Goal: Task Accomplishment & Management: Use online tool/utility

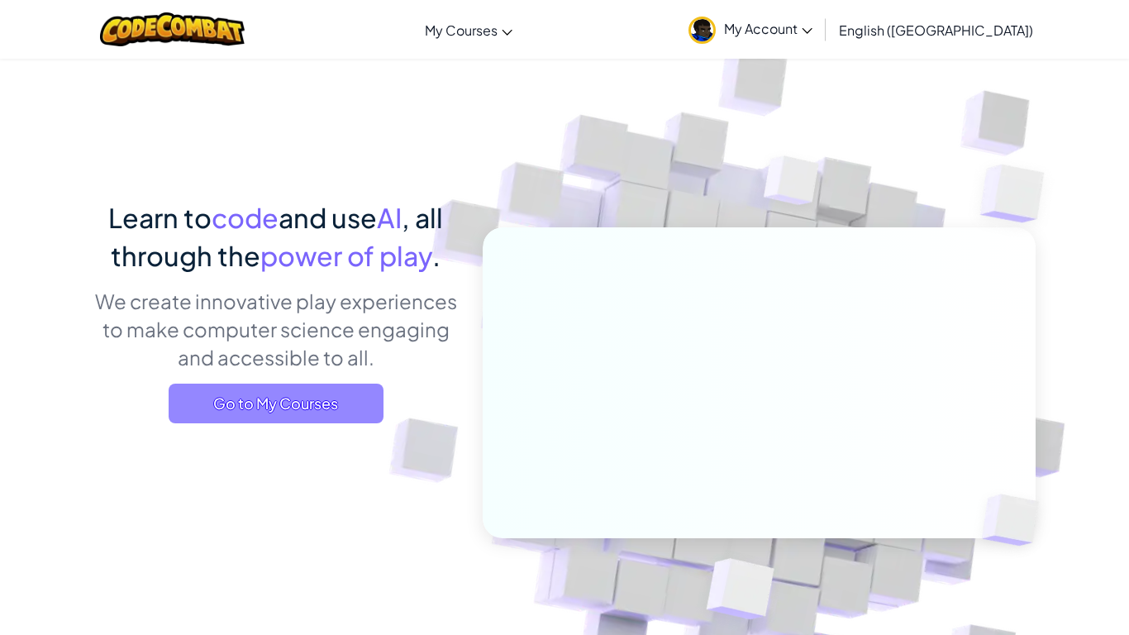
click at [223, 420] on span "Go to My Courses" at bounding box center [276, 403] width 215 height 40
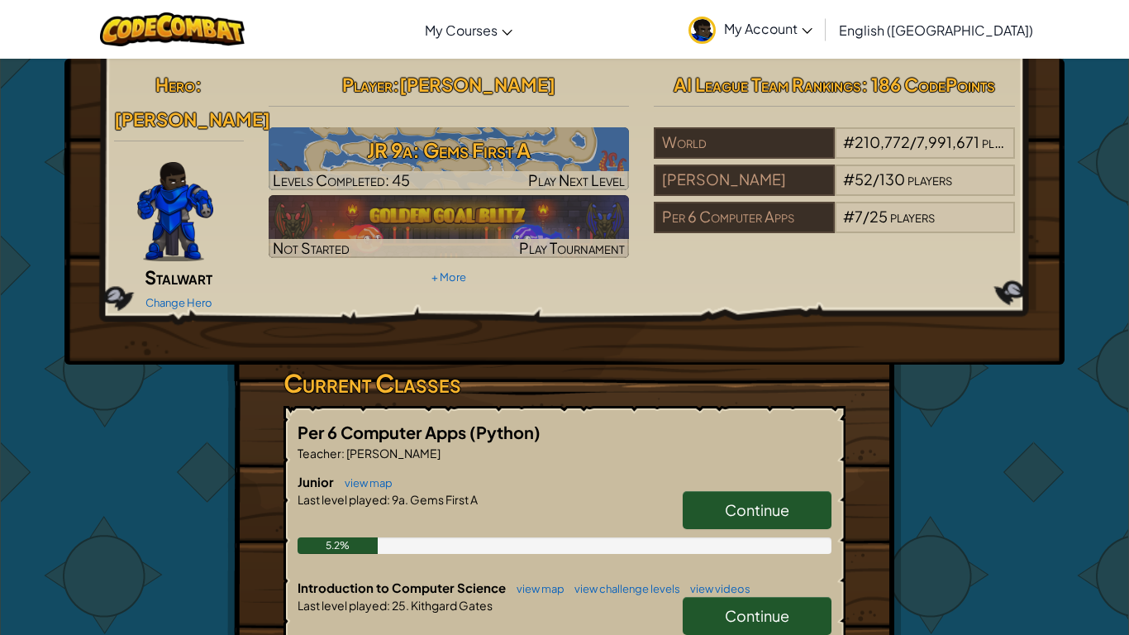
click at [698, 597] on link "Continue" at bounding box center [757, 616] width 149 height 38
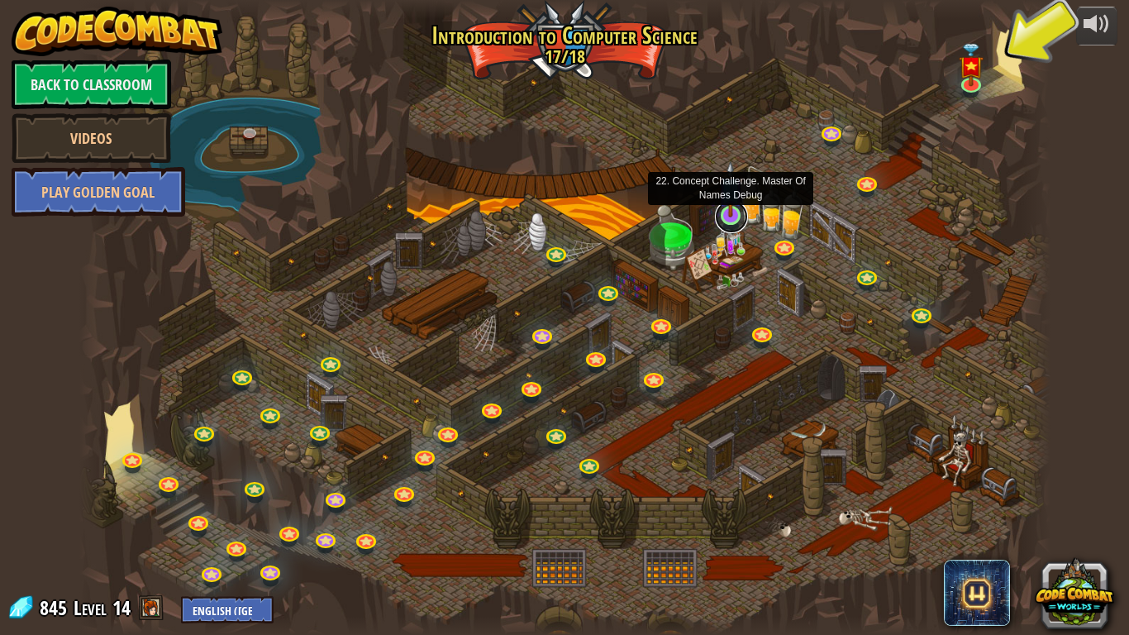
click at [717, 219] on link at bounding box center [731, 216] width 33 height 33
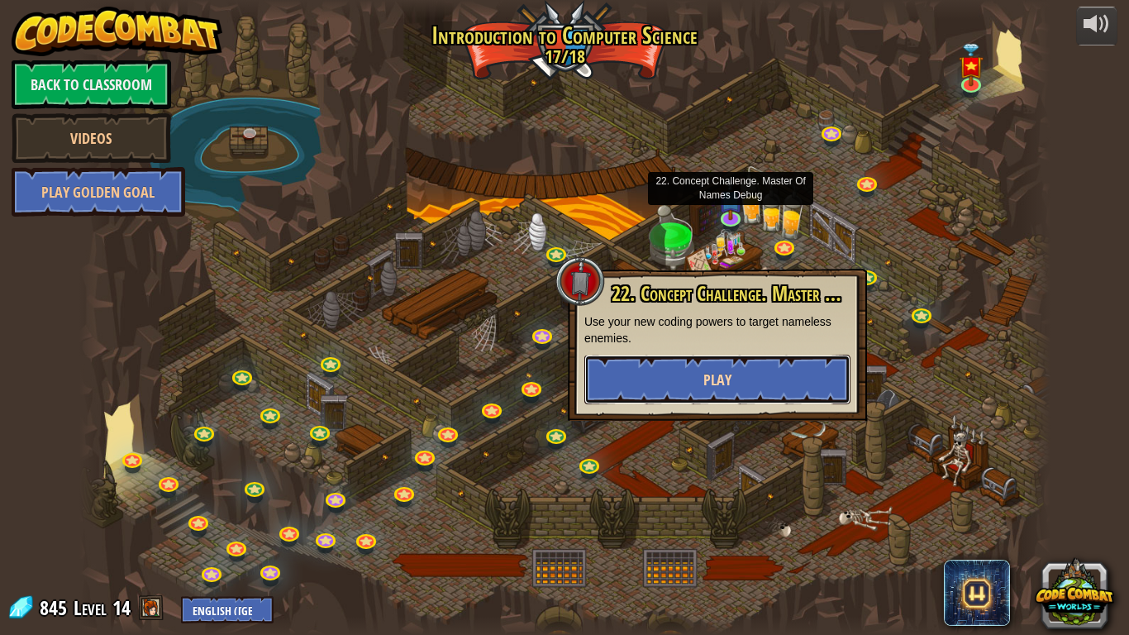
click at [674, 386] on button "Play" at bounding box center [717, 380] width 266 height 50
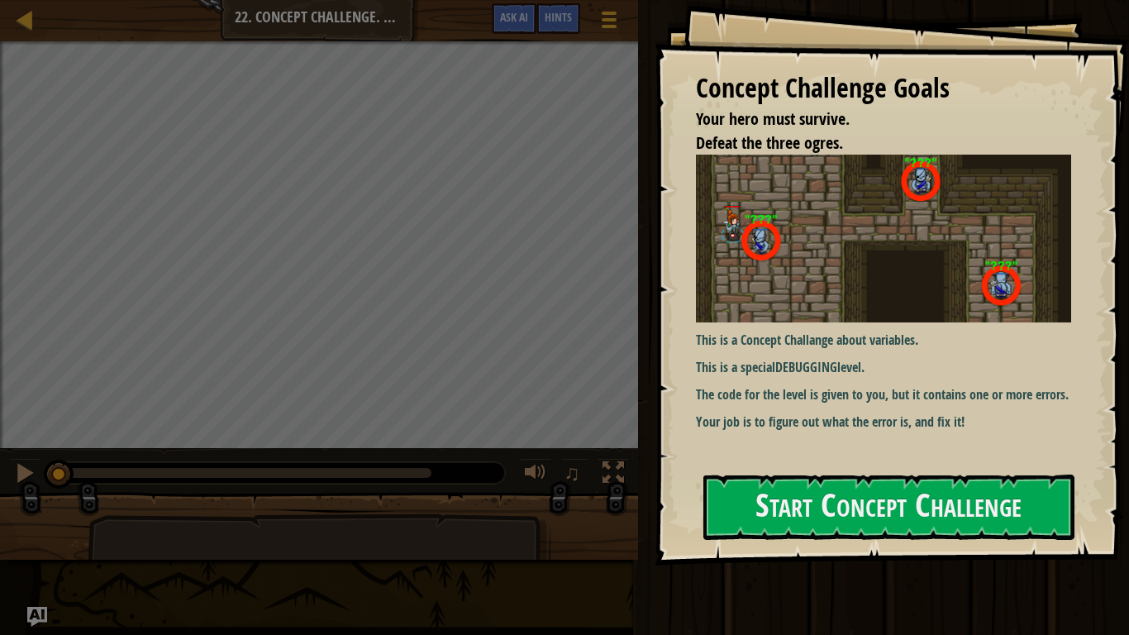
click at [23, 36] on div "Map Introduction to Computer Science 22. Concept Challenge. Master Of Names Deb…" at bounding box center [319, 20] width 638 height 41
click at [22, 21] on div at bounding box center [25, 19] width 21 height 21
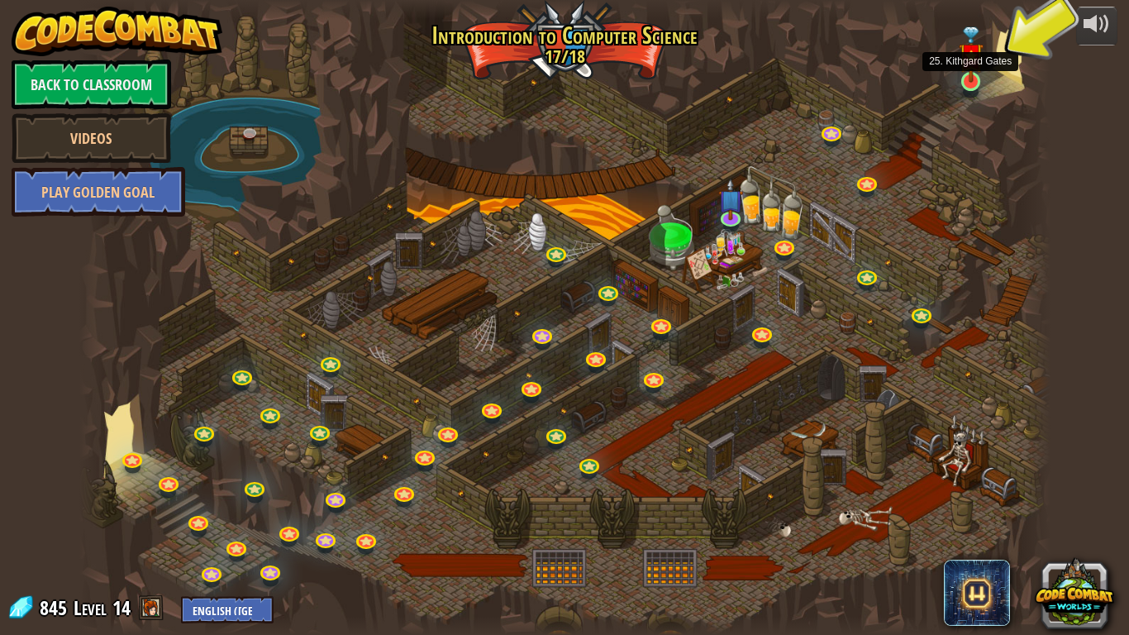
click at [962, 66] on img at bounding box center [971, 54] width 25 height 57
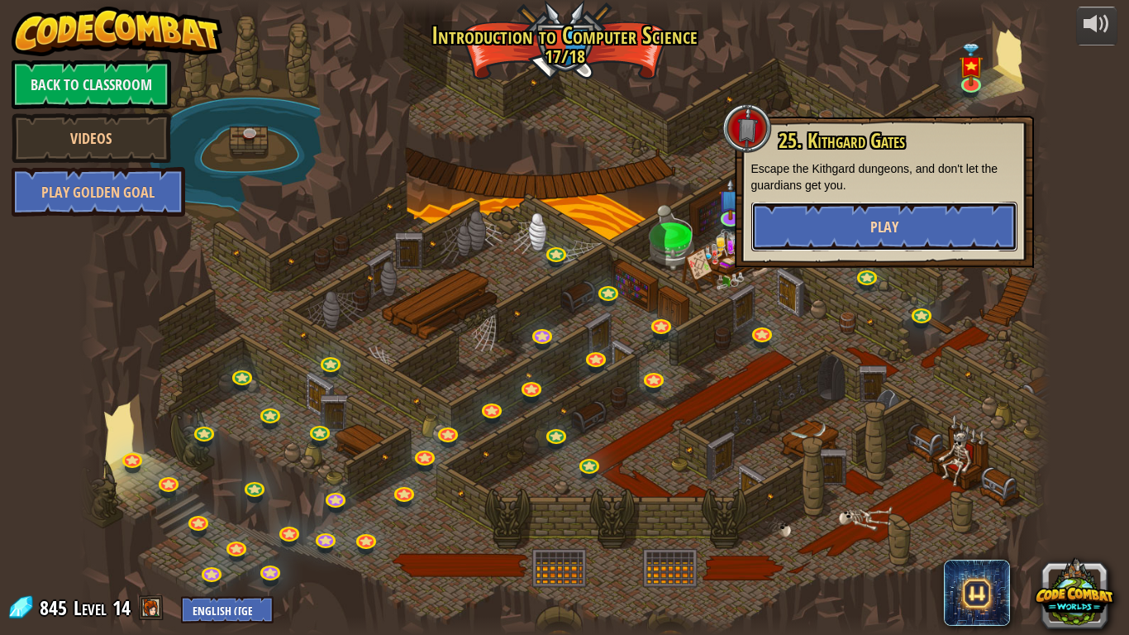
click at [904, 219] on button "Play" at bounding box center [884, 227] width 266 height 50
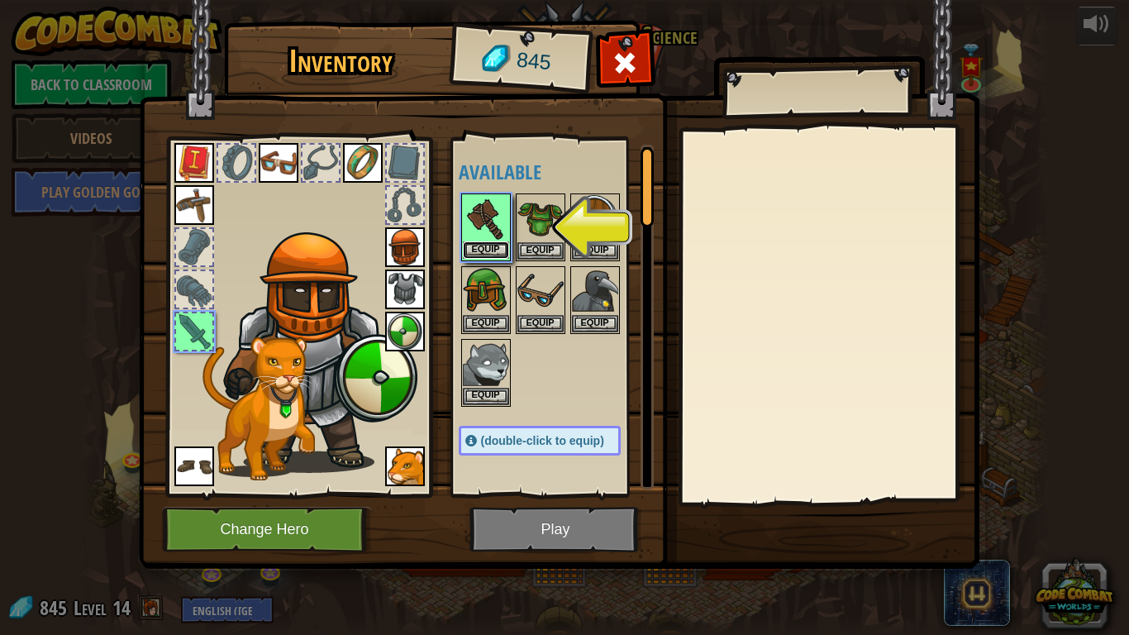
click at [497, 242] on button "Equip" at bounding box center [486, 249] width 46 height 17
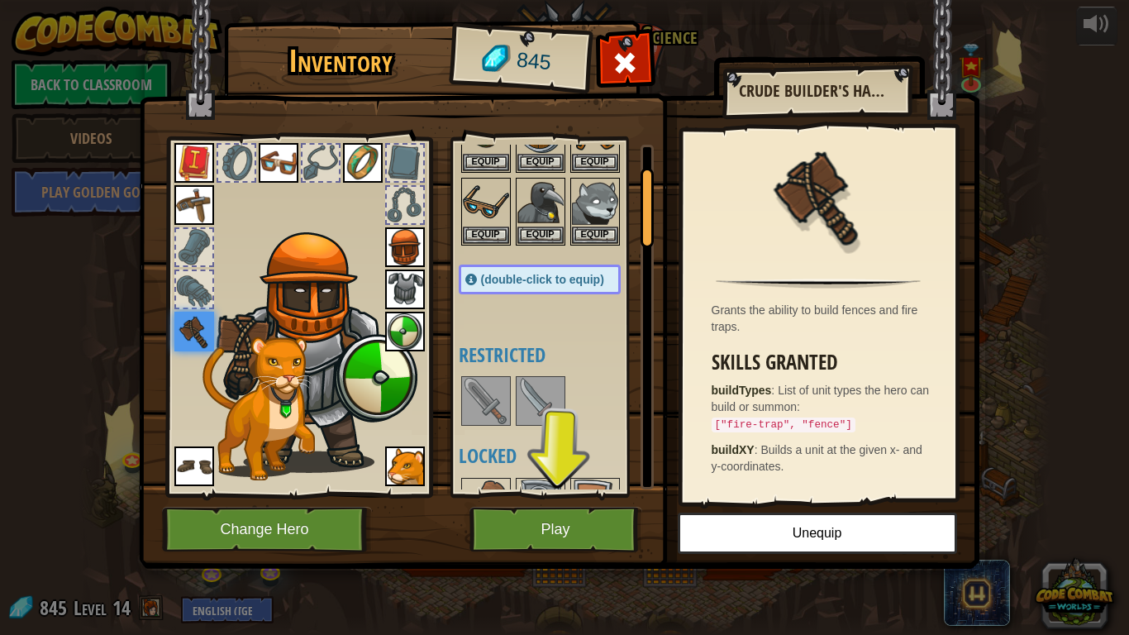
scroll to position [89, 0]
click at [530, 393] on img at bounding box center [540, 400] width 46 height 46
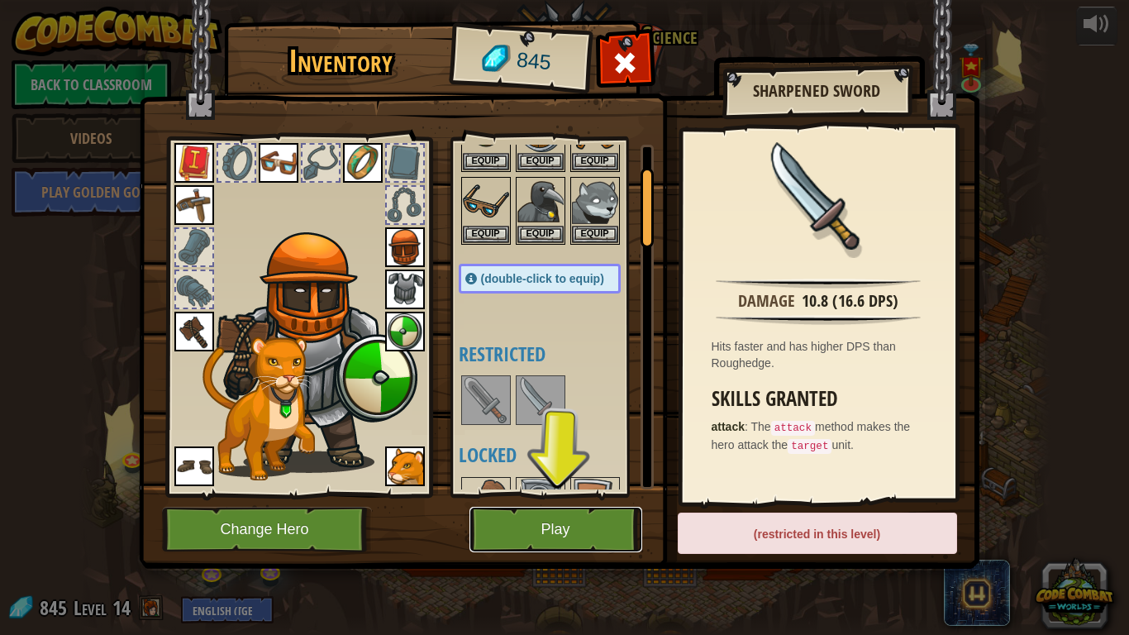
click at [536, 509] on button "Play" at bounding box center [555, 529] width 173 height 45
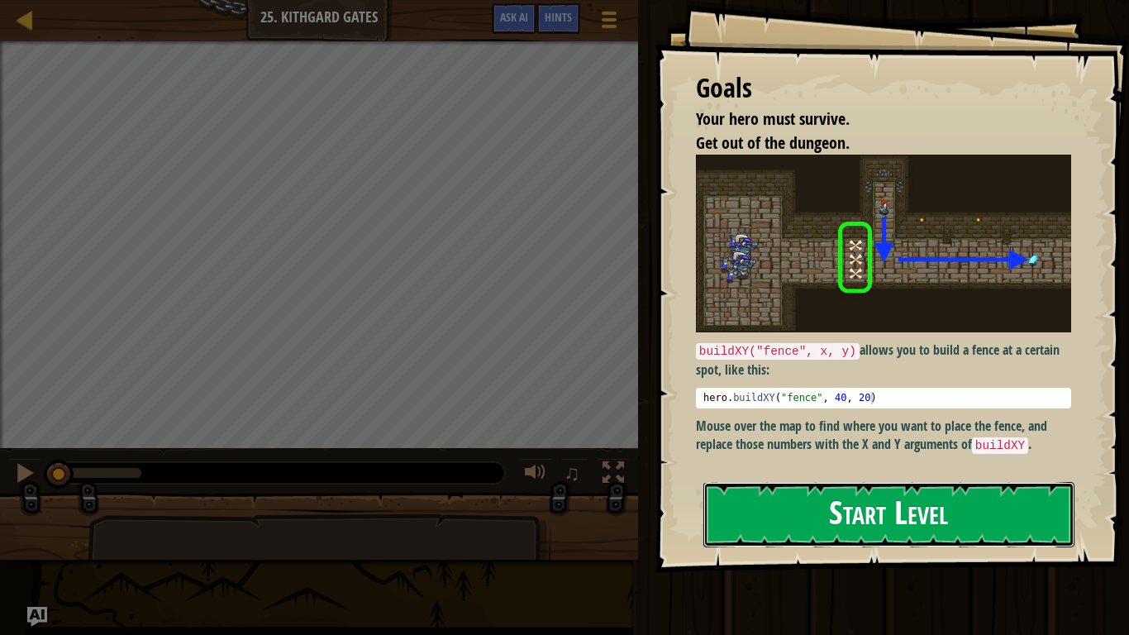
click at [807, 494] on button "Start Level" at bounding box center [888, 514] width 371 height 65
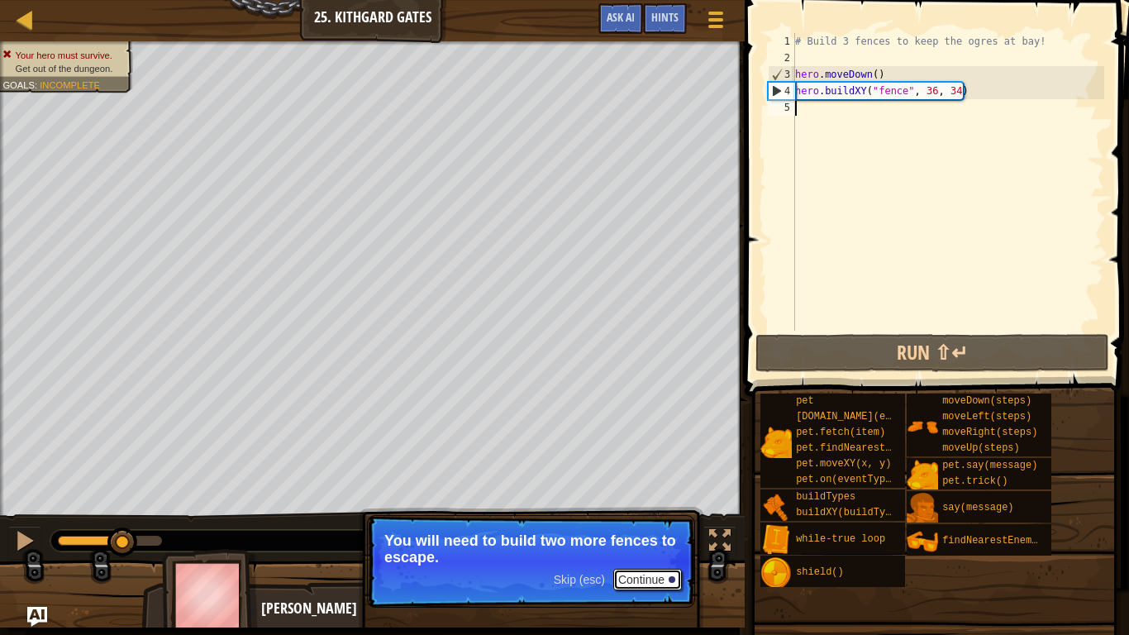
click at [633, 573] on button "Continue" at bounding box center [647, 579] width 69 height 21
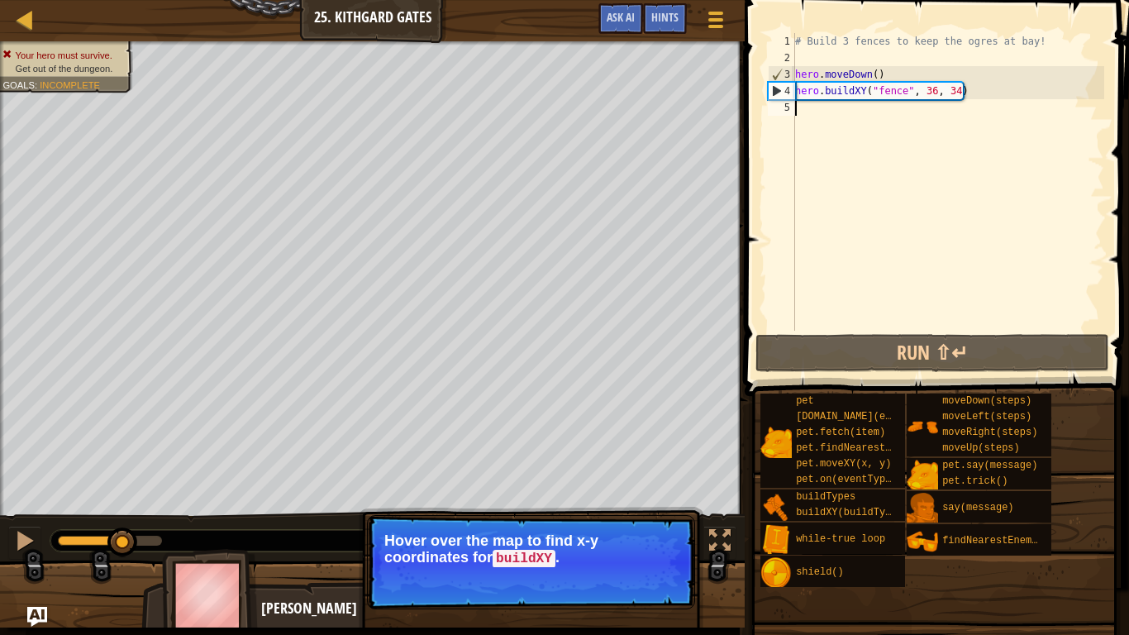
scroll to position [7, 0]
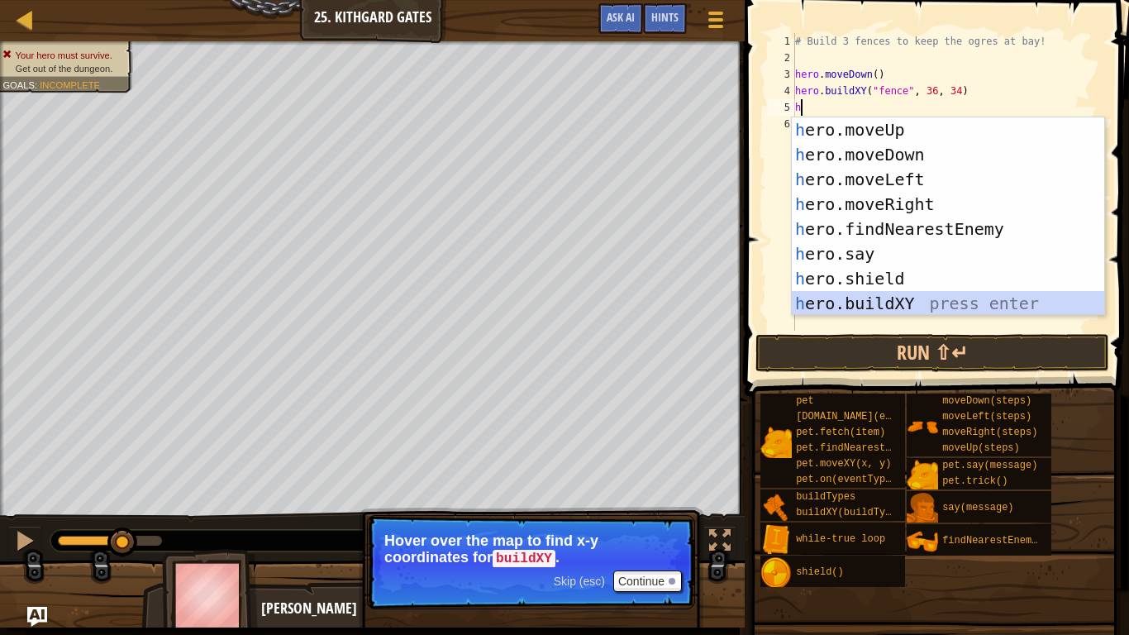
click at [854, 296] on div "h ero.moveUp press enter h ero.moveDown press enter h ero.moveLeft press enter …" at bounding box center [948, 241] width 312 height 248
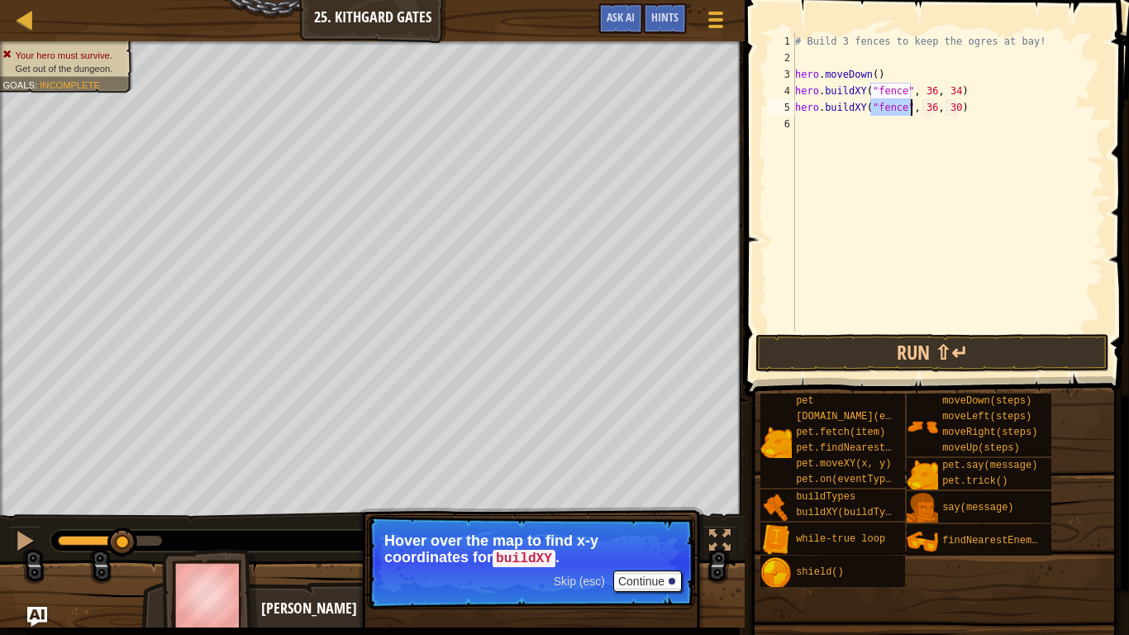
click at [958, 115] on div "# Build 3 fences to keep the ogres at bay! hero . moveDown ( ) hero . buildXY (…" at bounding box center [948, 198] width 312 height 331
type textarea "hero.buildXY("fence", 36, 31)"
click at [840, 353] on button "Run ⇧↵" at bounding box center [932, 353] width 354 height 38
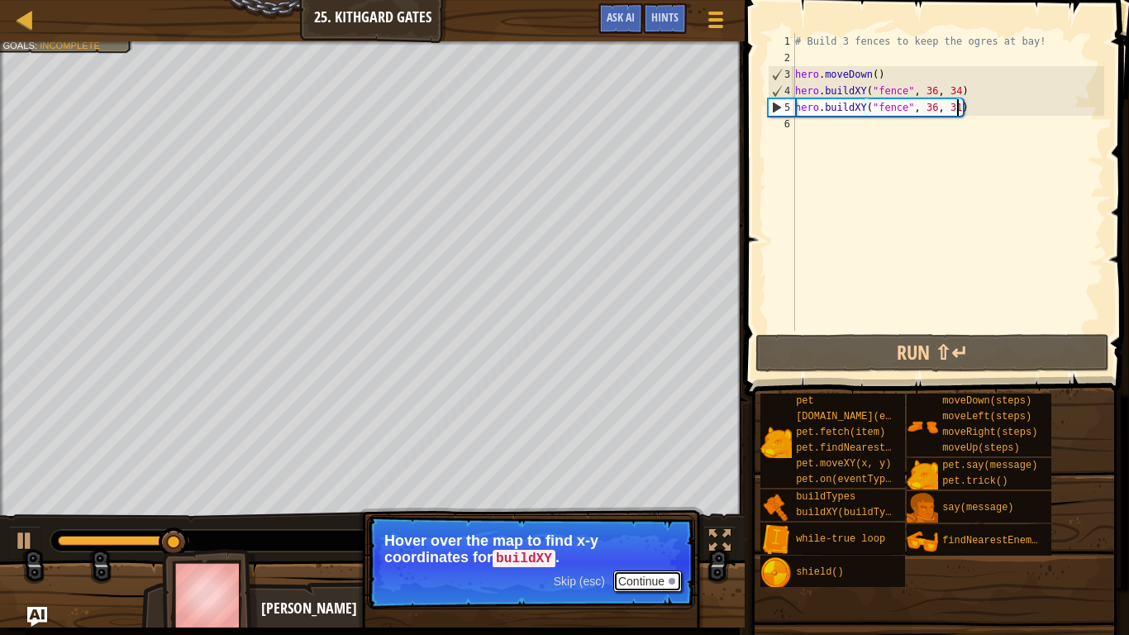
click at [650, 583] on button "Continue" at bounding box center [647, 580] width 69 height 21
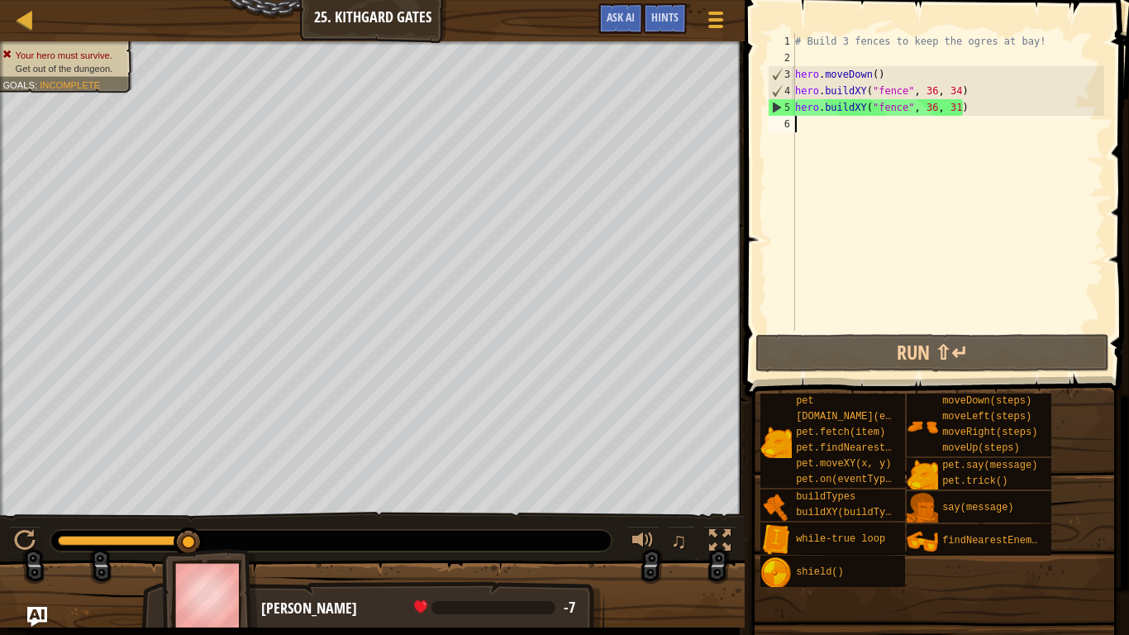
click at [822, 136] on div "# Build 3 fences to keep the ogres at bay! hero . moveDown ( ) hero . buildXY (…" at bounding box center [948, 198] width 312 height 331
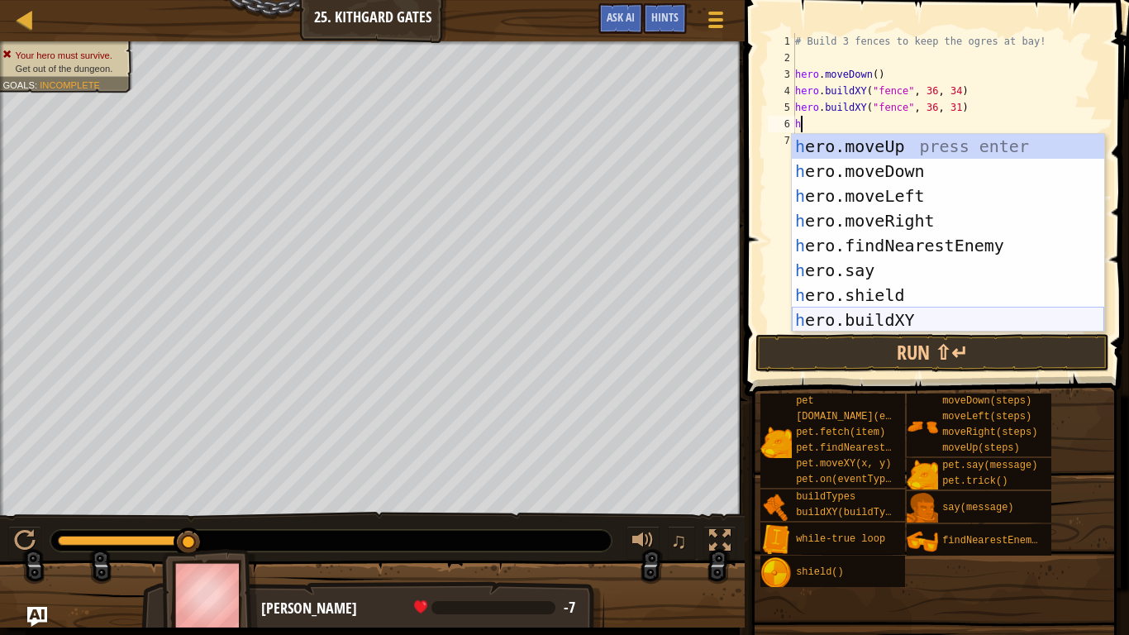
click at [833, 313] on div "h ero.moveUp press enter h ero.moveDown press enter h ero.moveLeft press enter …" at bounding box center [948, 258] width 312 height 248
type textarea "hero.buildXY("fence", 36, 30)"
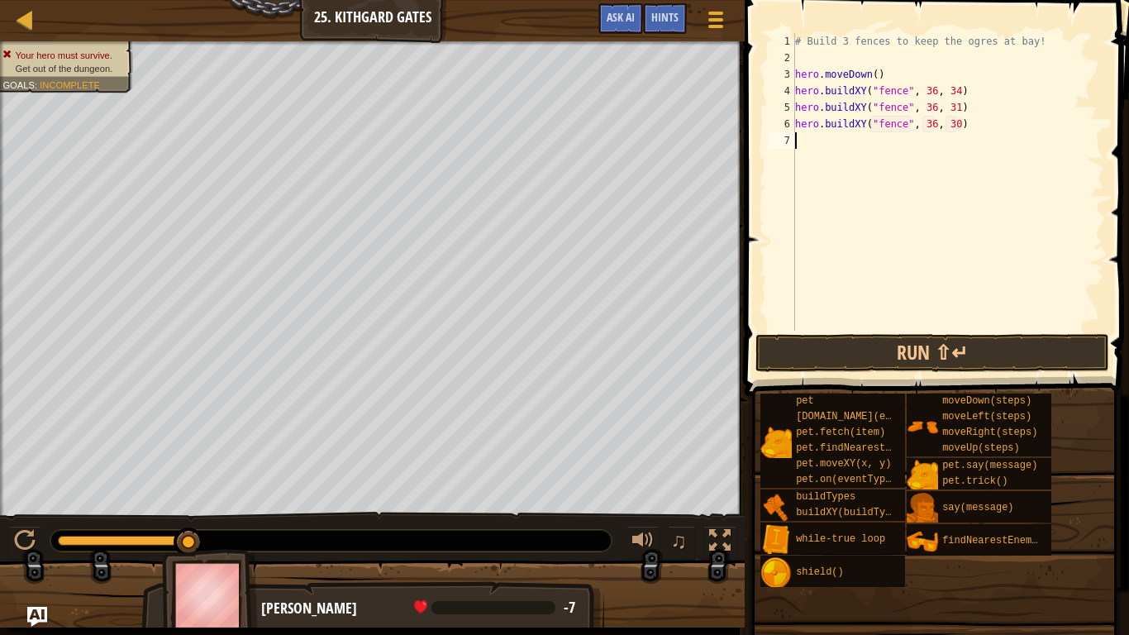
click at [957, 193] on div "# Build 3 fences to keep the ogres at bay! hero . moveDown ( ) hero . buildXY (…" at bounding box center [948, 198] width 312 height 331
click at [958, 136] on div "# Build 3 fences to keep the ogres at bay! hero . moveDown ( ) hero . buildXY (…" at bounding box center [948, 198] width 312 height 331
click at [959, 129] on div "# Build 3 fences to keep the ogres at bay! hero . moveDown ( ) hero . buildXY (…" at bounding box center [948, 198] width 312 height 331
type textarea "hero.buildXY("fence", 36, 27)"
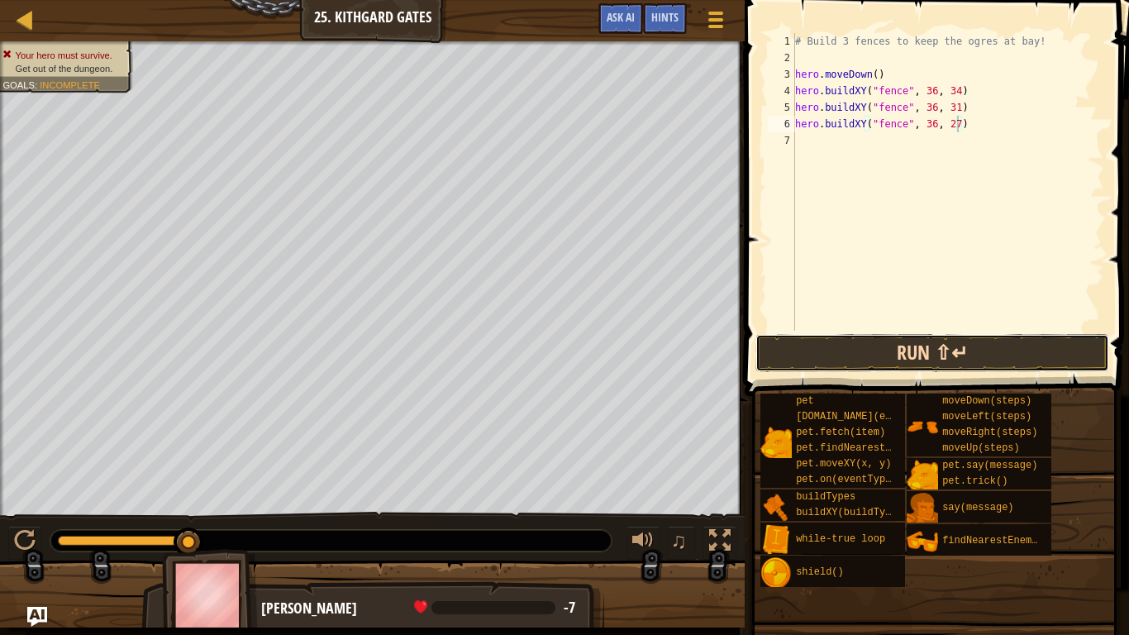
click at [908, 340] on button "Run ⇧↵" at bounding box center [932, 353] width 354 height 38
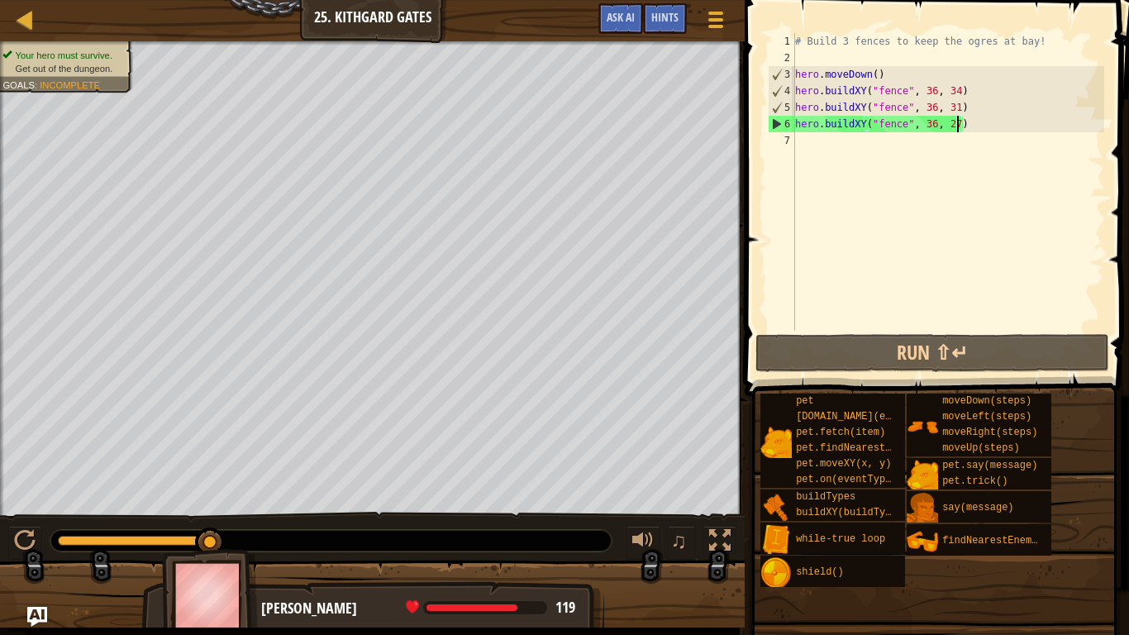
click at [825, 145] on div "# Build 3 fences to keep the ogres at bay! hero . moveDown ( ) hero . buildXY (…" at bounding box center [948, 198] width 312 height 331
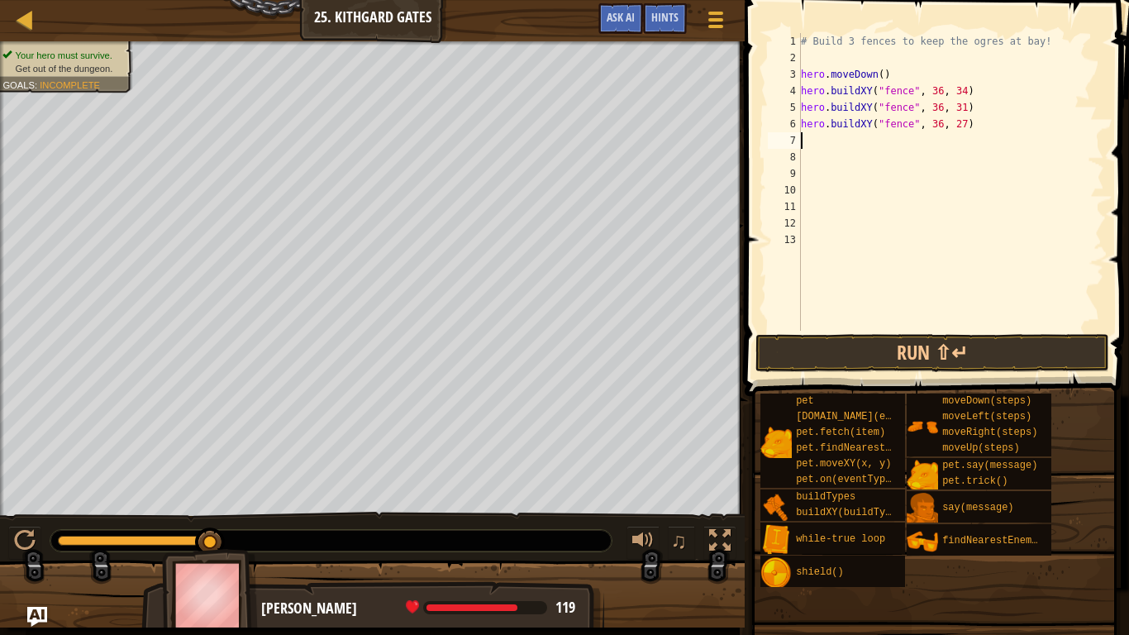
click at [824, 144] on div "# Build 3 fences to keep the ogres at bay! hero . moveDown ( ) hero . buildXY (…" at bounding box center [950, 198] width 307 height 331
type textarea "h"
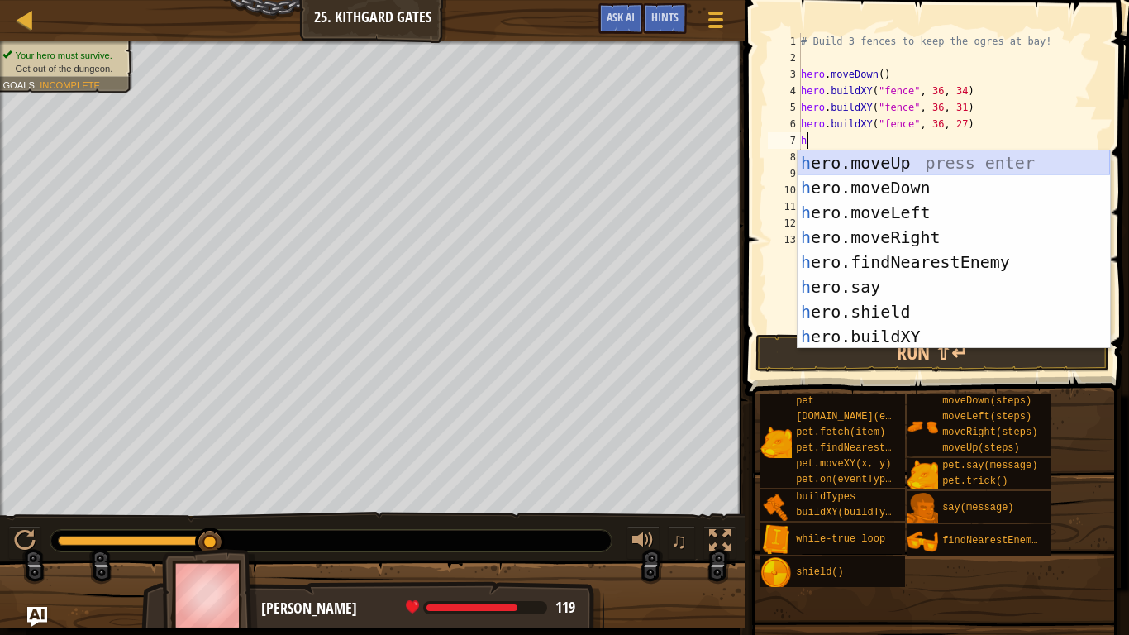
click at [879, 160] on div "h ero.moveUp press enter h ero.moveDown press enter h ero.moveLeft press enter …" at bounding box center [953, 274] width 312 height 248
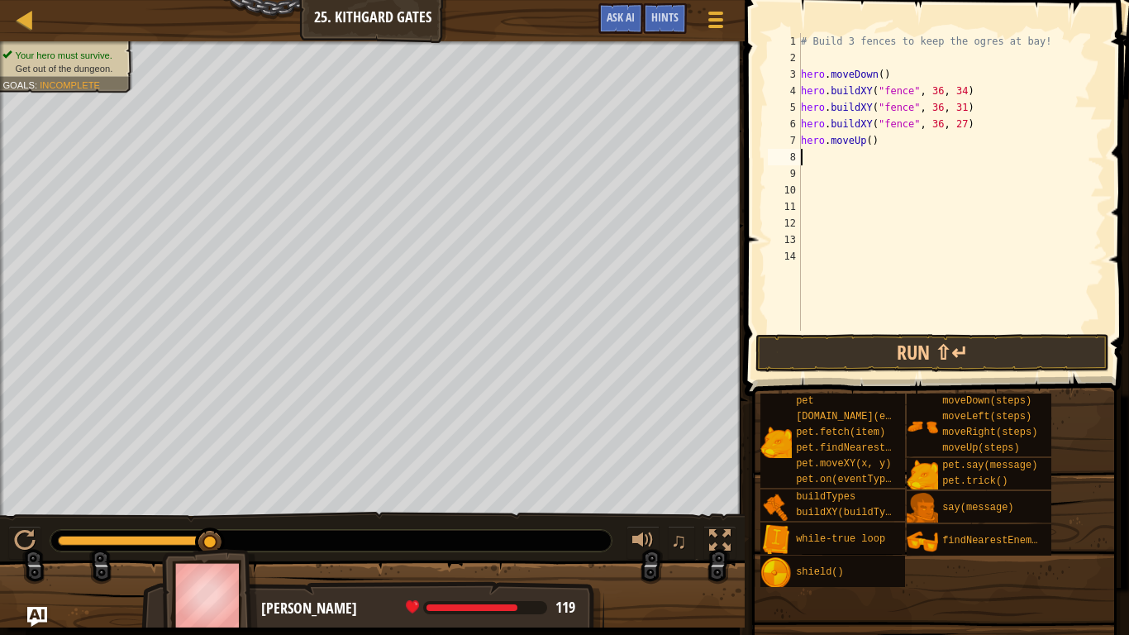
click at [869, 145] on div "# Build 3 fences to keep the ogres at bay! hero . moveDown ( ) hero . buildXY (…" at bounding box center [950, 198] width 307 height 331
click at [904, 366] on button "Run ⇧↵" at bounding box center [932, 353] width 354 height 38
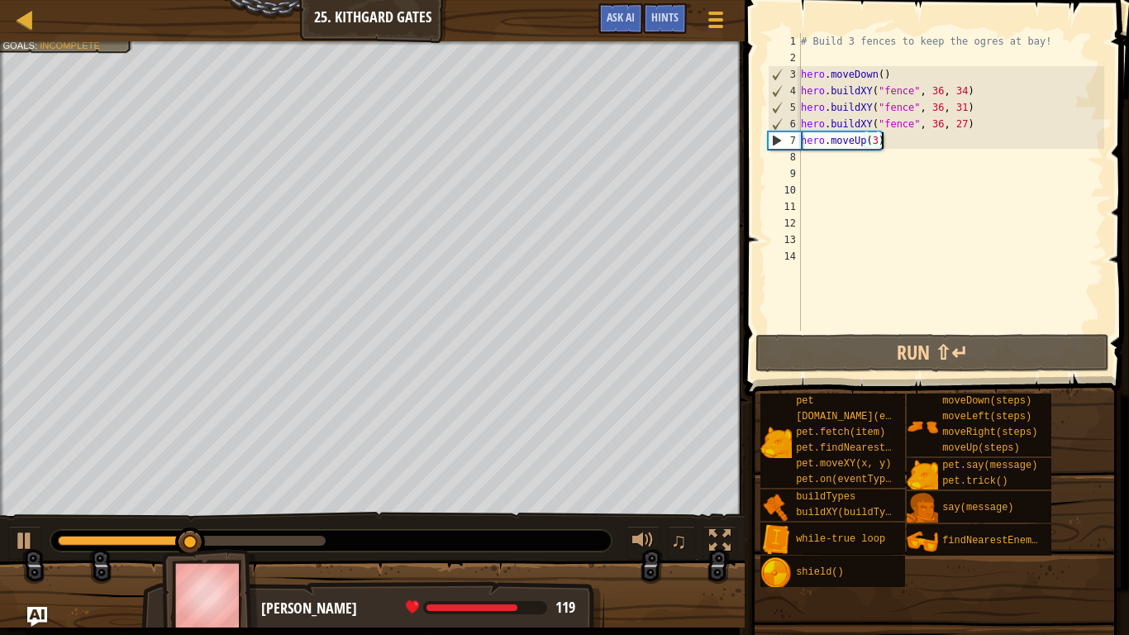
click at [935, 145] on div "# Build 3 fences to keep the ogres at bay! hero . moveDown ( ) hero . buildXY (…" at bounding box center [950, 198] width 307 height 331
click at [930, 146] on div "# Build 3 fences to keep the ogres at bay! hero . moveDown ( ) hero . buildXY (…" at bounding box center [950, 198] width 307 height 331
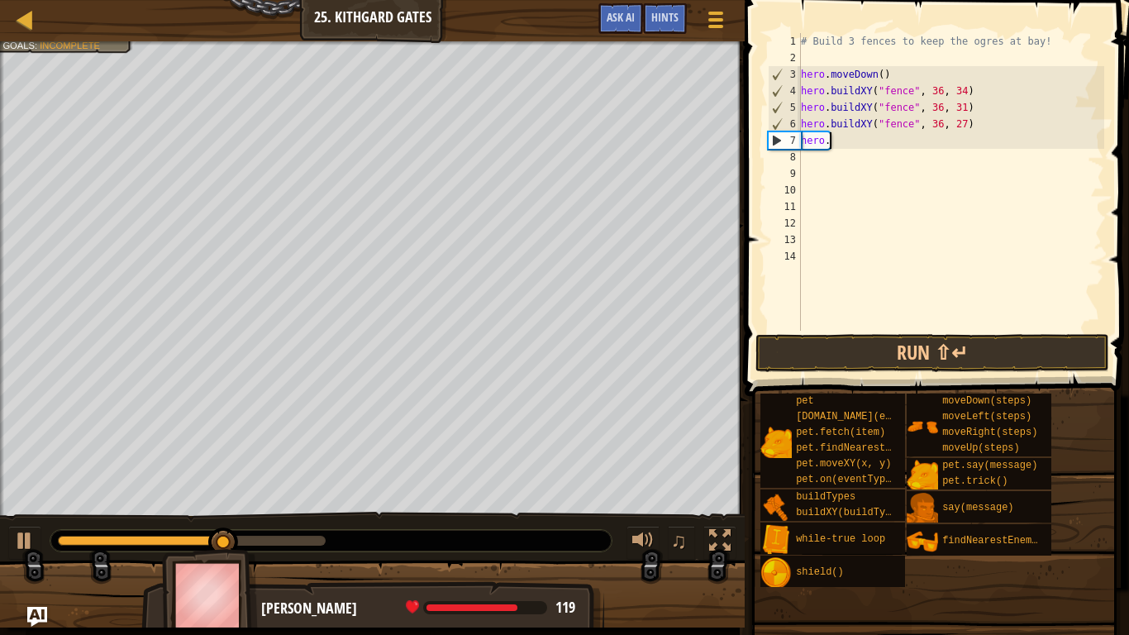
scroll to position [7, 0]
type textarea "h"
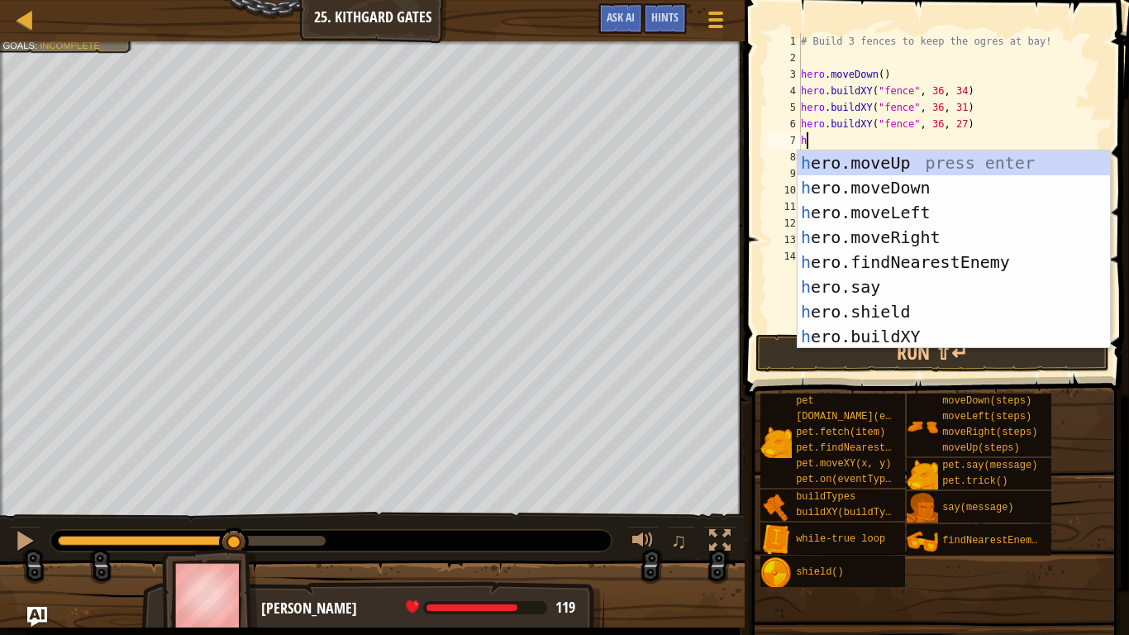
type textarea "h"
click at [925, 218] on div "h ero.moveUp press enter h ero.moveDown press enter h ero.moveLeft press enter …" at bounding box center [953, 274] width 312 height 248
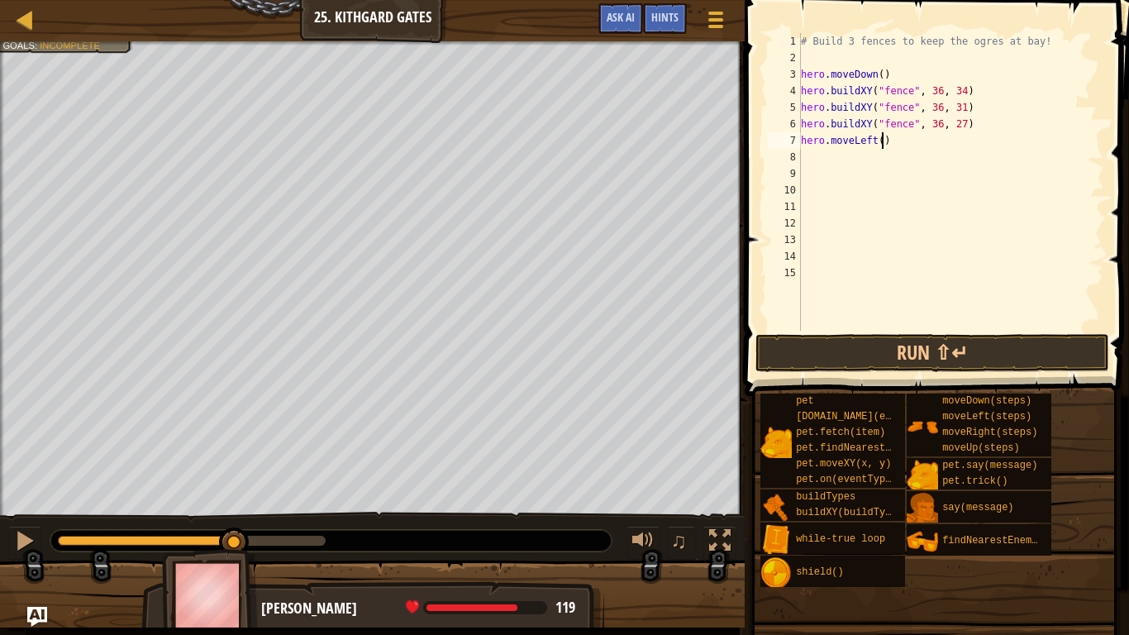
click at [882, 143] on div "# Build 3 fences to keep the ogres at bay! hero . moveDown ( ) hero . buildXY (…" at bounding box center [950, 198] width 307 height 331
type textarea "hero.moveLeft(3)"
click at [871, 364] on button "Run ⇧↵" at bounding box center [932, 353] width 354 height 38
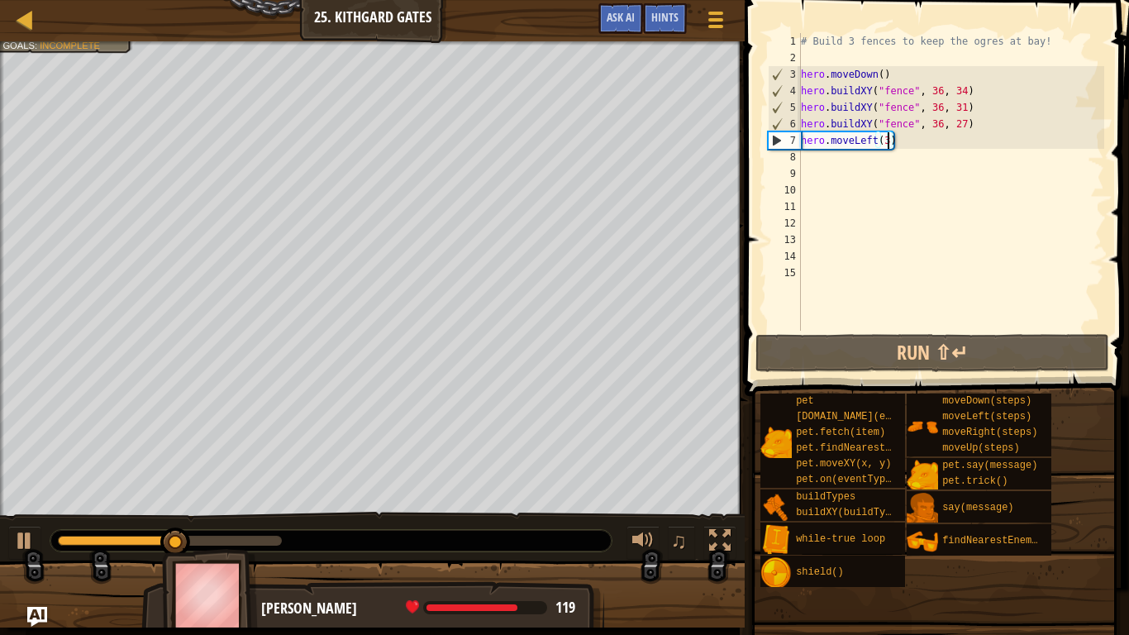
click at [940, 151] on div "# Build 3 fences to keep the ogres at bay! hero . moveDown ( ) hero . buildXY (…" at bounding box center [950, 198] width 307 height 331
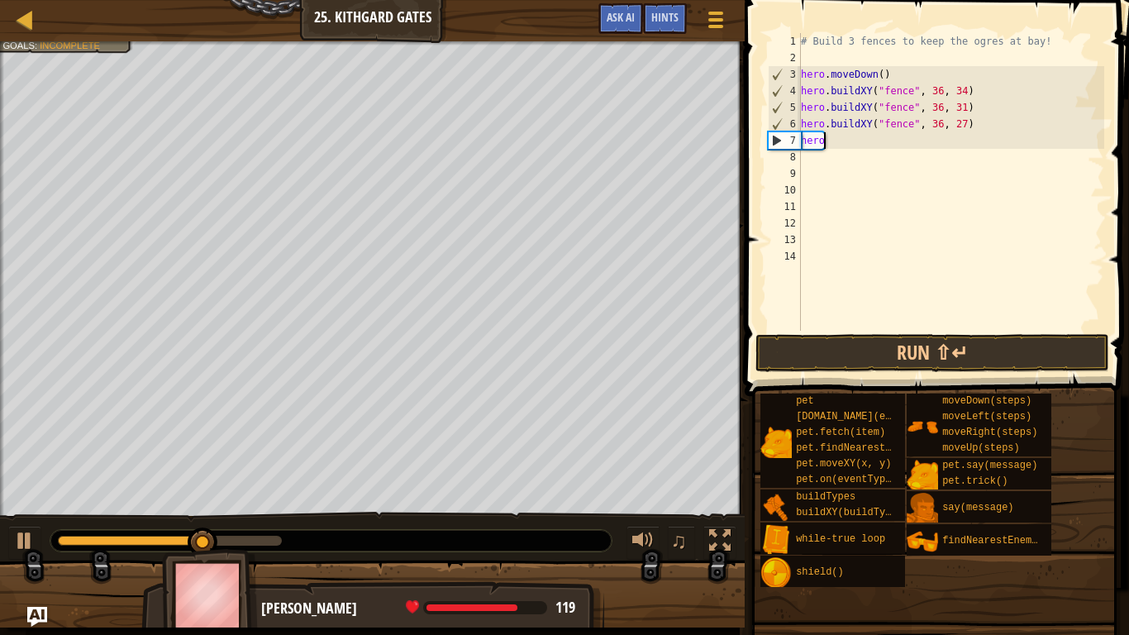
type textarea "h"
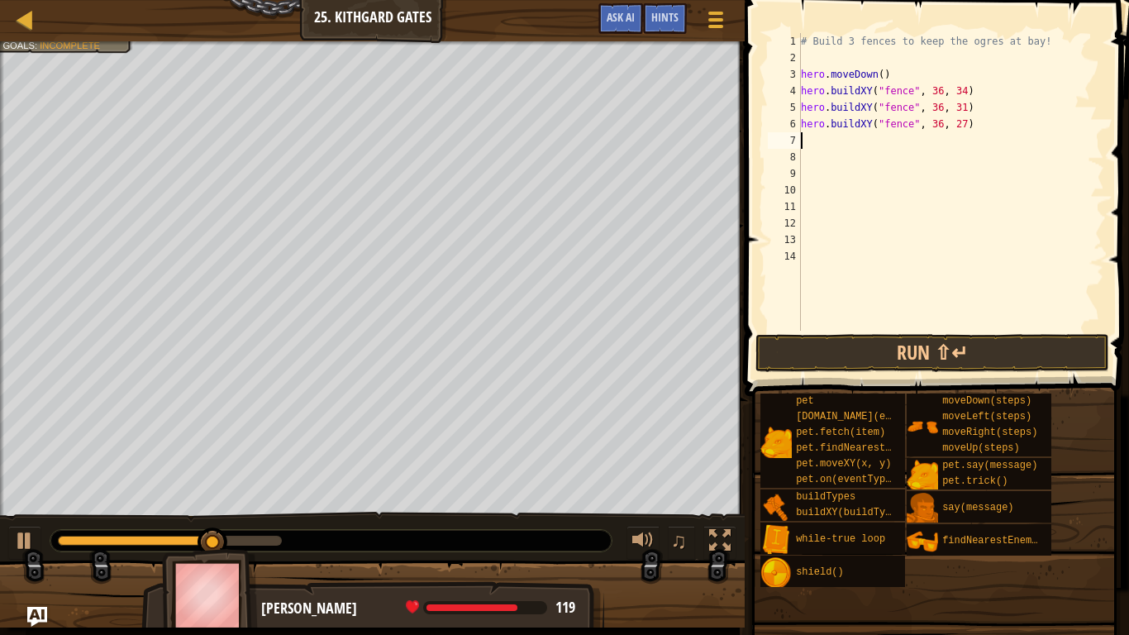
type textarea "h"
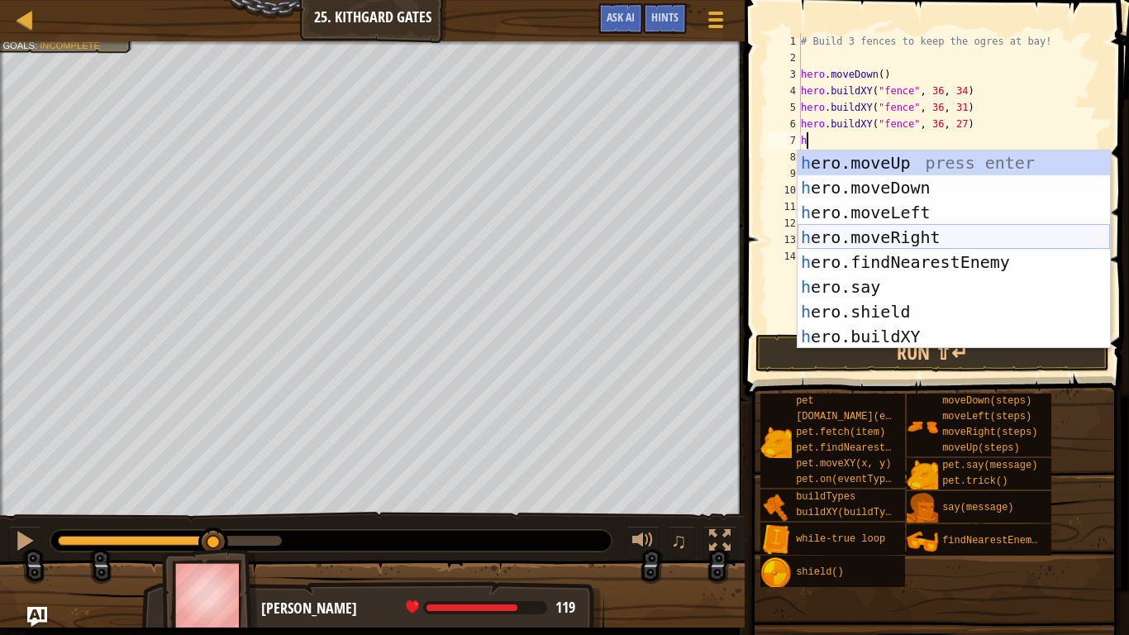
click at [935, 234] on div "h ero.moveUp press enter h ero.moveDown press enter h ero.moveLeft press enter …" at bounding box center [953, 274] width 312 height 248
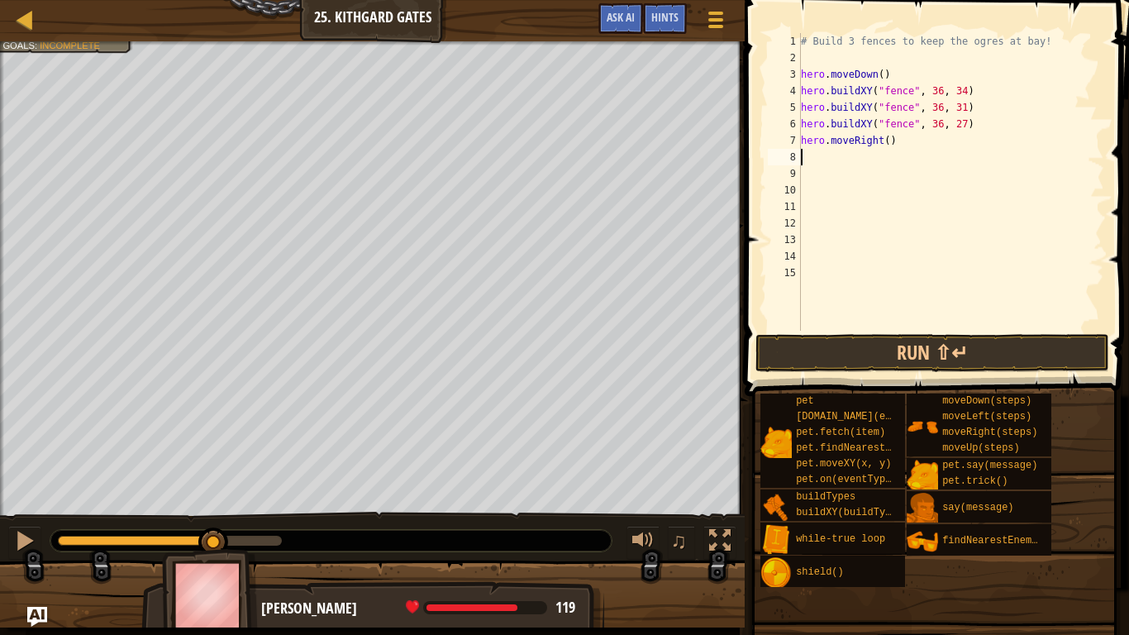
click at [888, 145] on div "# Build 3 fences to keep the ogres at bay! hero . moveDown ( ) hero . buildXY (…" at bounding box center [950, 198] width 307 height 331
click at [1001, 340] on button "Run ⇧↵" at bounding box center [932, 353] width 354 height 38
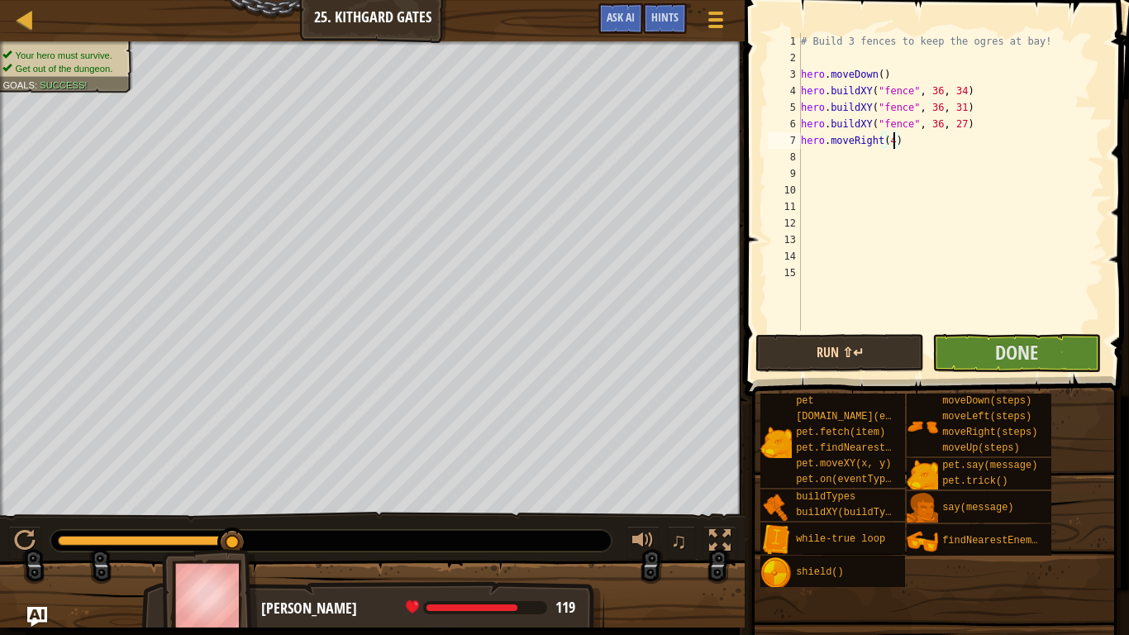
type textarea "hero.moveRight(4)"
click at [794, 366] on button "Run ⇧↵" at bounding box center [839, 353] width 169 height 38
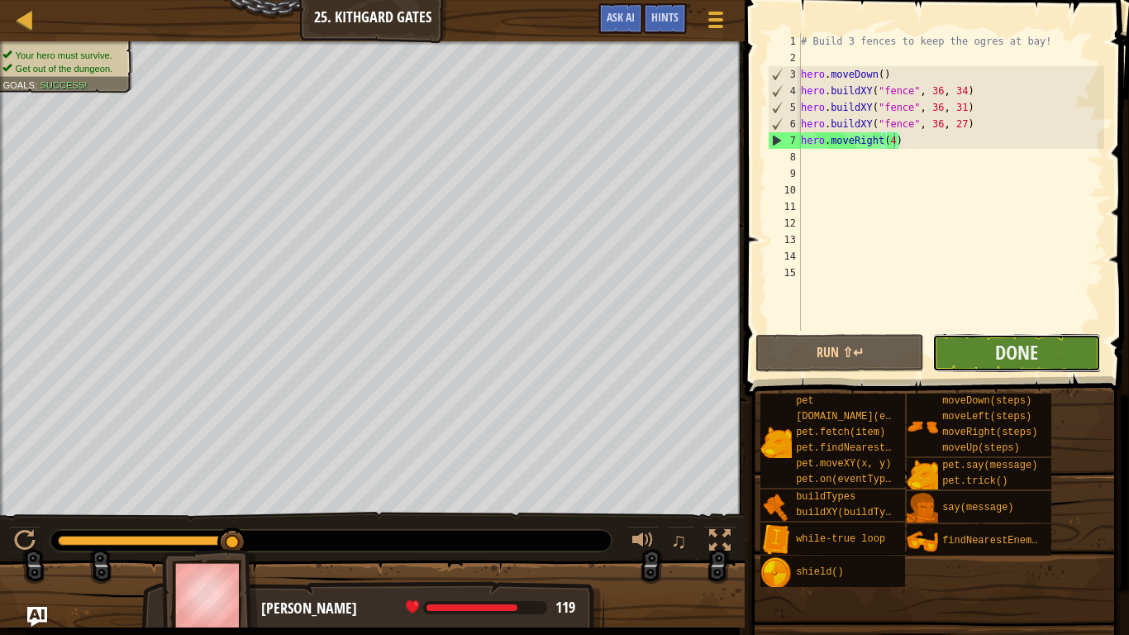
click at [978, 346] on button "Done" at bounding box center [1016, 353] width 169 height 38
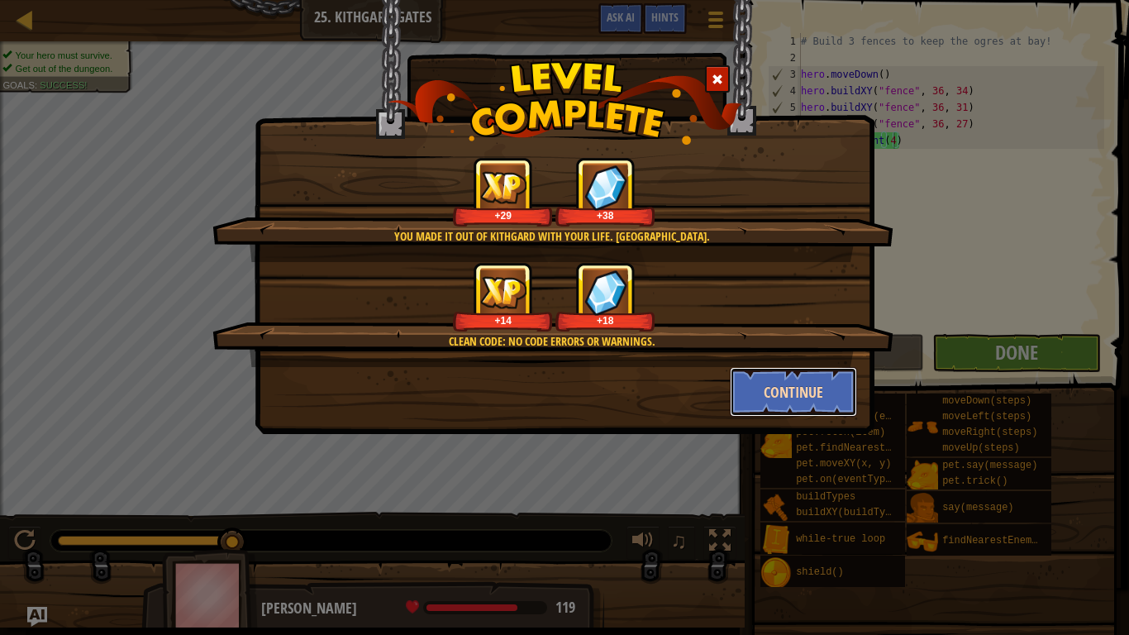
click at [771, 402] on button "Continue" at bounding box center [794, 392] width 128 height 50
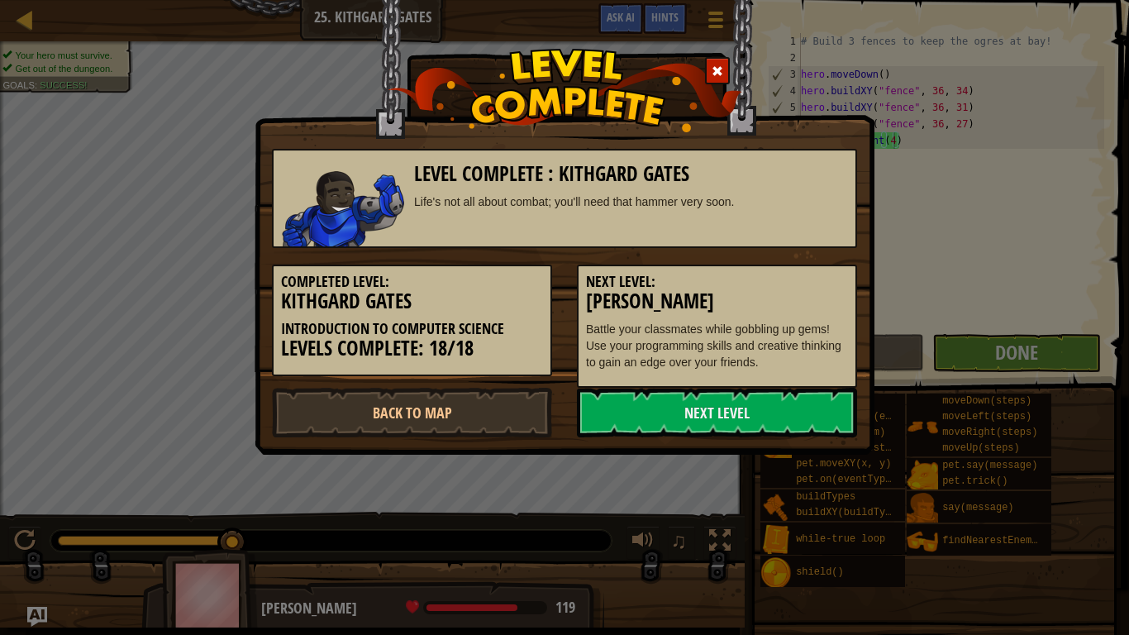
click at [771, 402] on link "Next Level" at bounding box center [717, 413] width 280 height 50
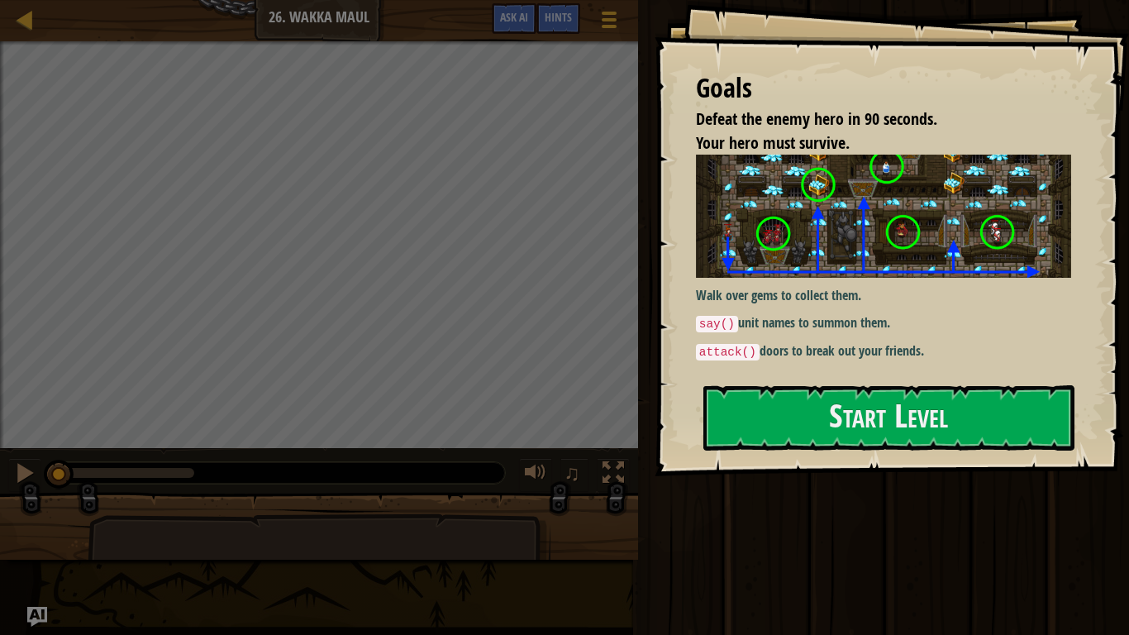
click at [740, 464] on div "Goals Defeat the enemy hero in 90 seconds. Your hero must survive. Walk over ge…" at bounding box center [892, 238] width 474 height 476
click at [717, 425] on button "Start Level" at bounding box center [888, 417] width 371 height 65
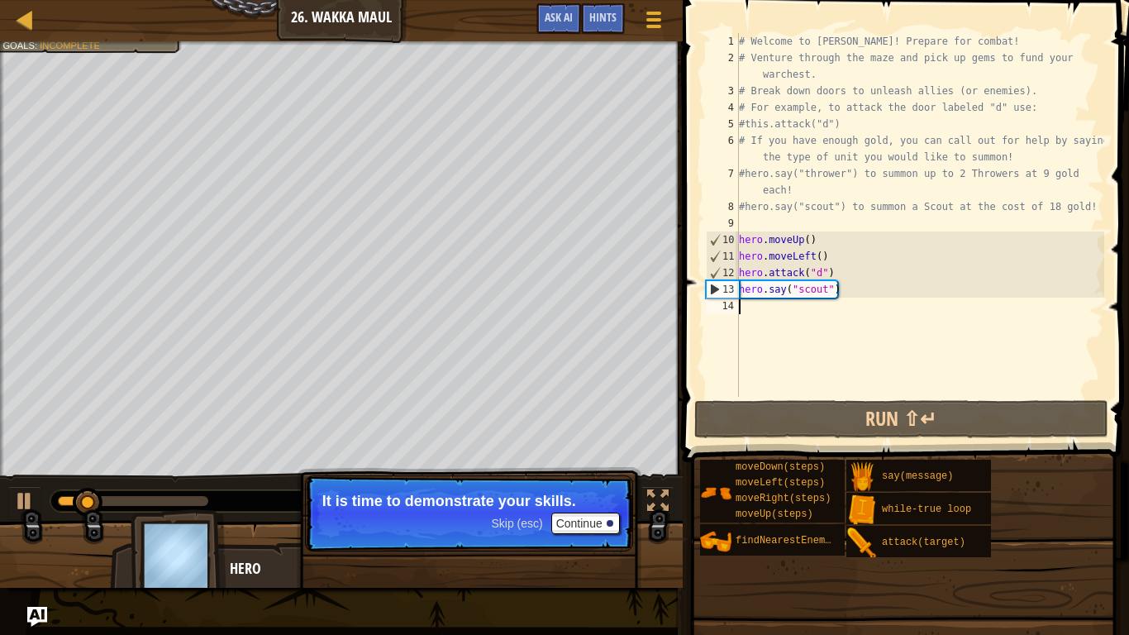
click at [545, 521] on div "Skip (esc) Continue" at bounding box center [555, 522] width 128 height 21
click at [578, 526] on p "Skip (esc) Continue Collect Gems to afford summo" at bounding box center [469, 513] width 328 height 76
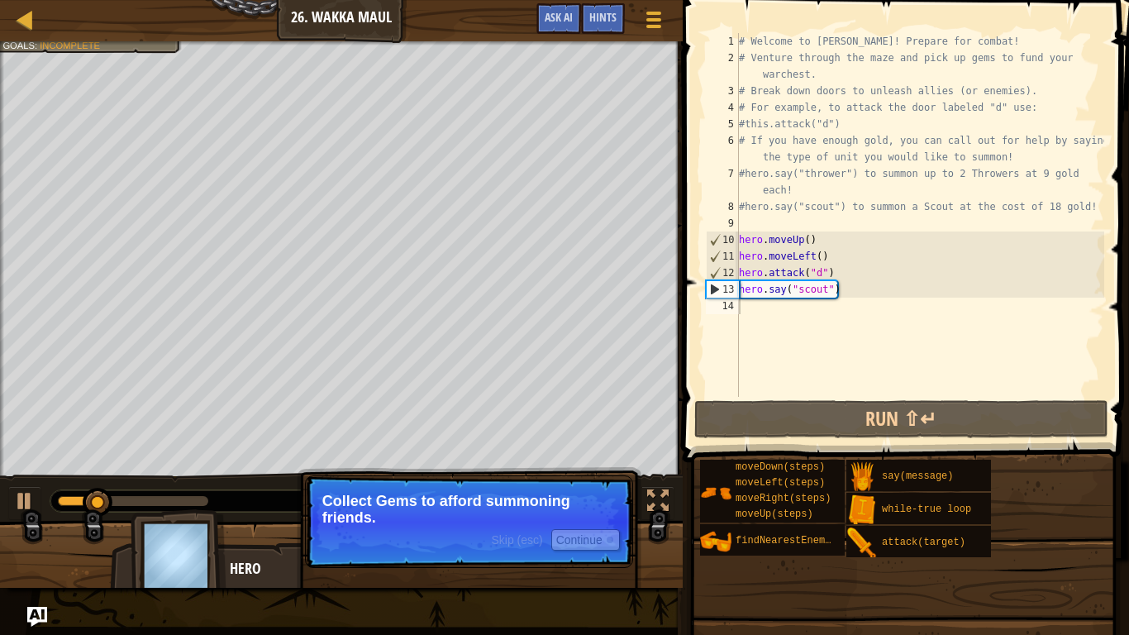
click at [605, 559] on p "Skip (esc) Continue Collect Gems to afford summoning friends." at bounding box center [469, 521] width 328 height 93
click at [593, 544] on button "Continue" at bounding box center [585, 539] width 69 height 21
click at [557, 538] on button "Continue" at bounding box center [585, 539] width 69 height 21
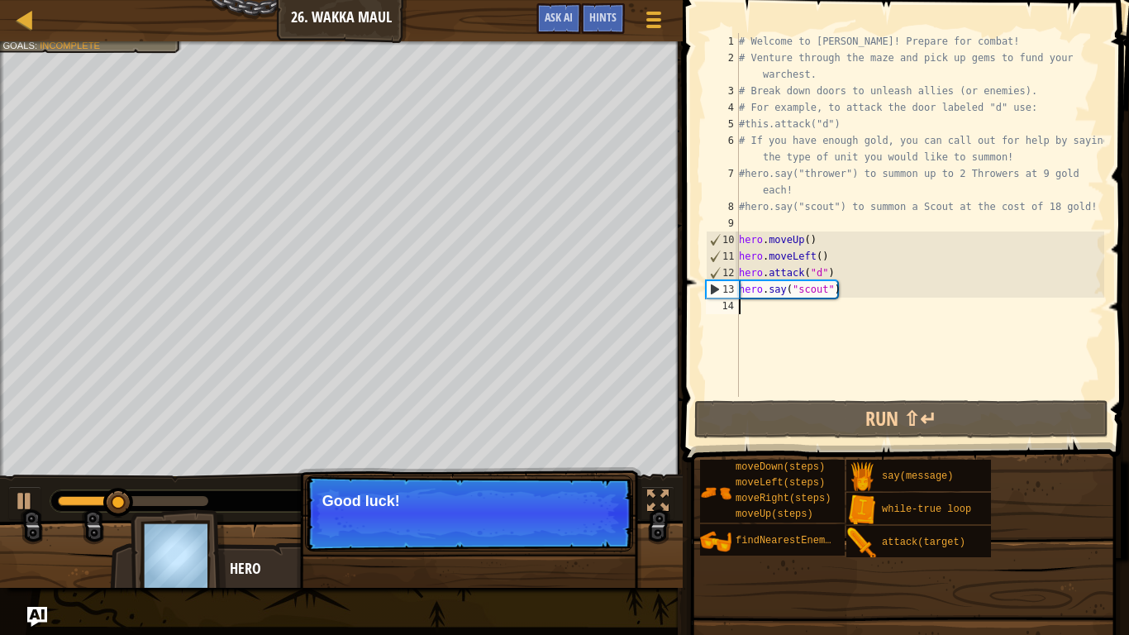
click at [557, 538] on p "Skip (esc) Continue Good luck!" at bounding box center [469, 513] width 328 height 76
click at [566, 529] on button "Continue" at bounding box center [585, 522] width 69 height 21
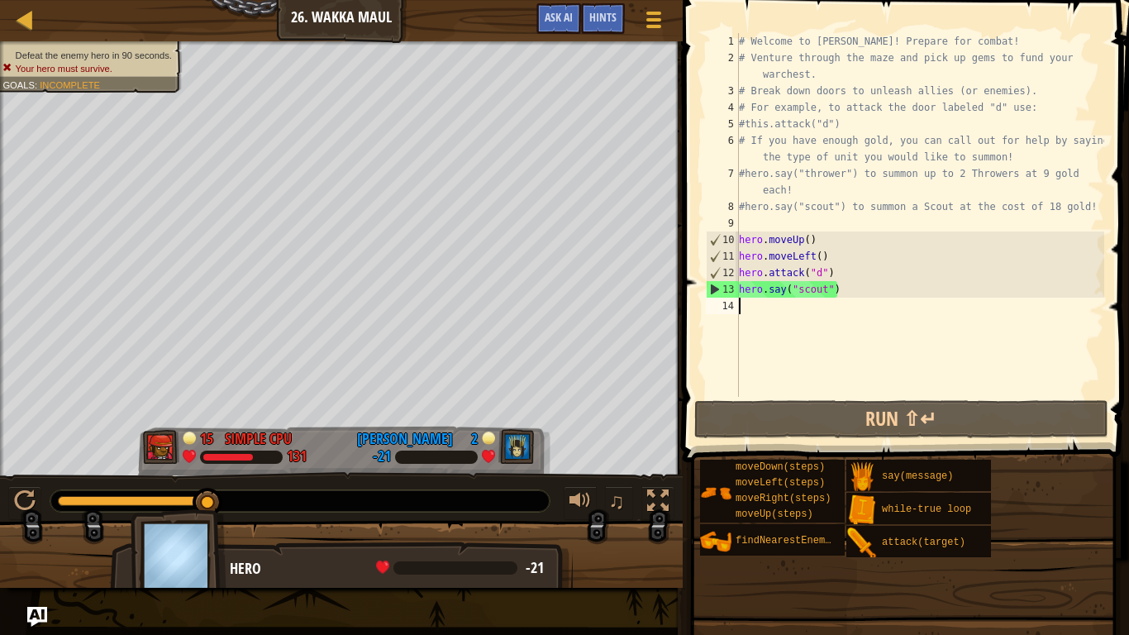
click at [740, 320] on div "# Welcome to [PERSON_NAME]! Prepare for combat! # Venture through the maze and …" at bounding box center [920, 231] width 369 height 397
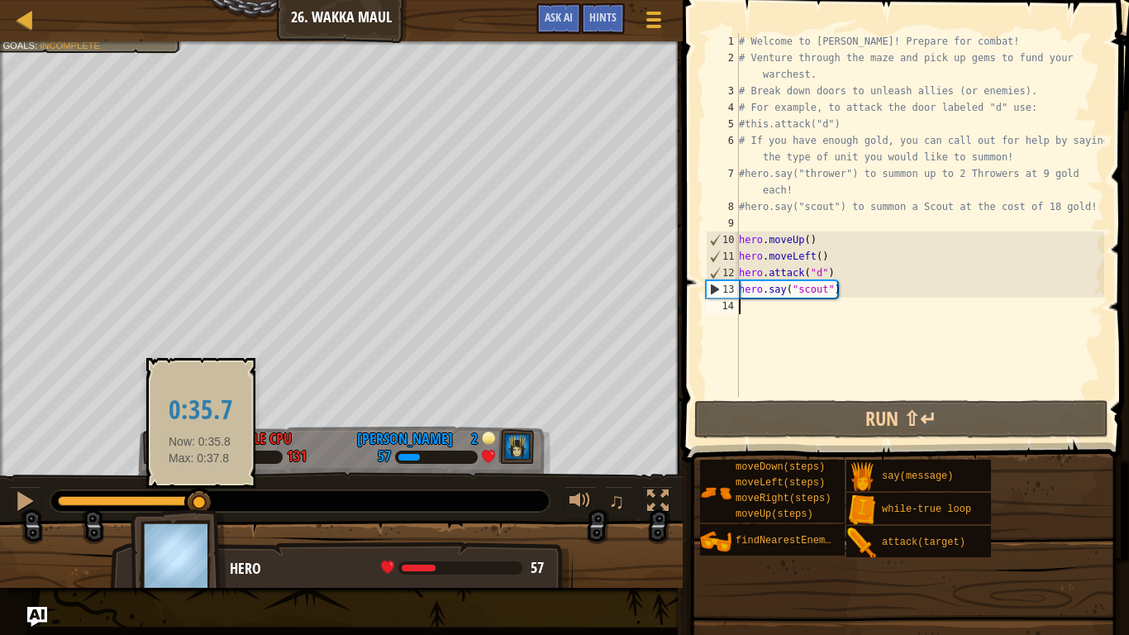
drag, startPoint x: 212, startPoint y: 497, endPoint x: 196, endPoint y: 497, distance: 16.5
click at [196, 497] on div at bounding box center [199, 503] width 30 height 30
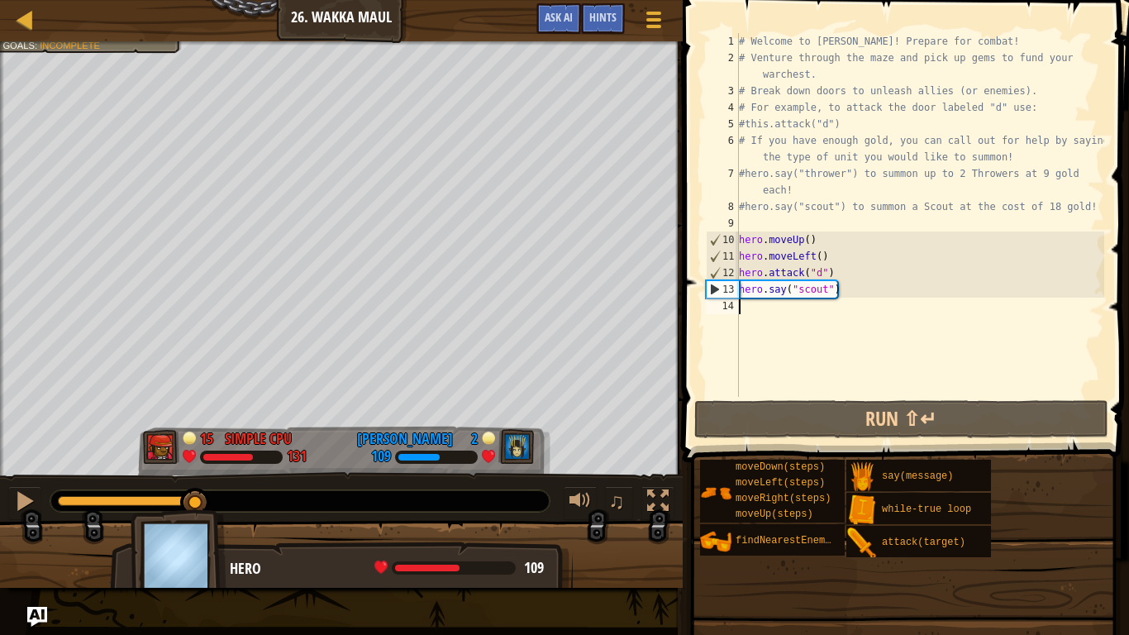
type textarea "h"
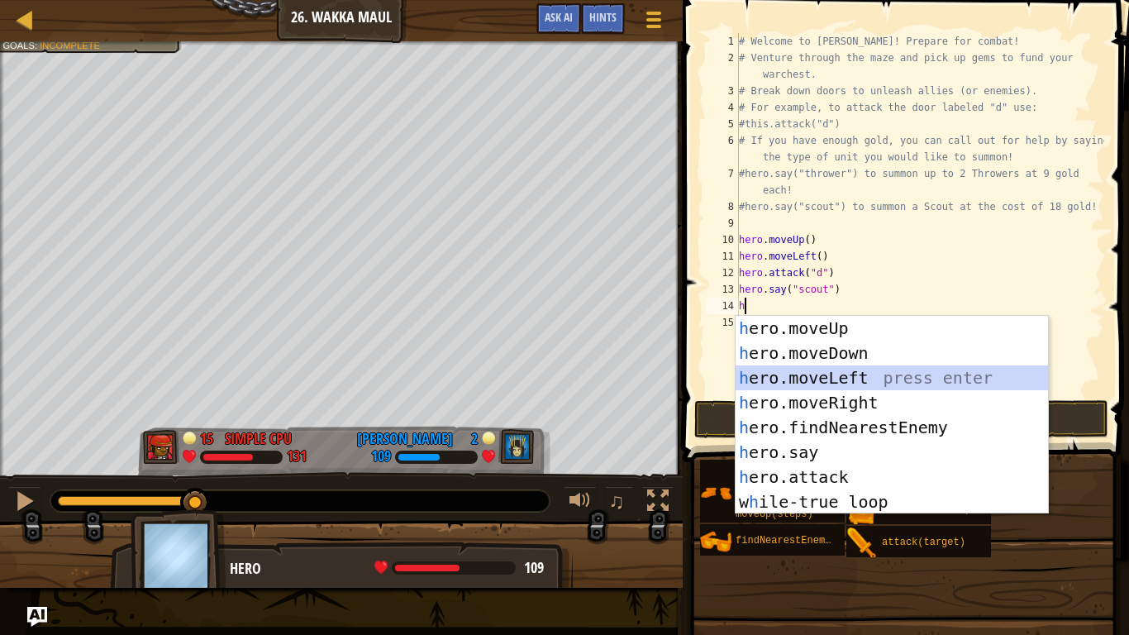
click at [782, 388] on div "h ero.moveUp press enter h ero.moveDown press enter h ero.moveLeft press enter …" at bounding box center [892, 440] width 312 height 248
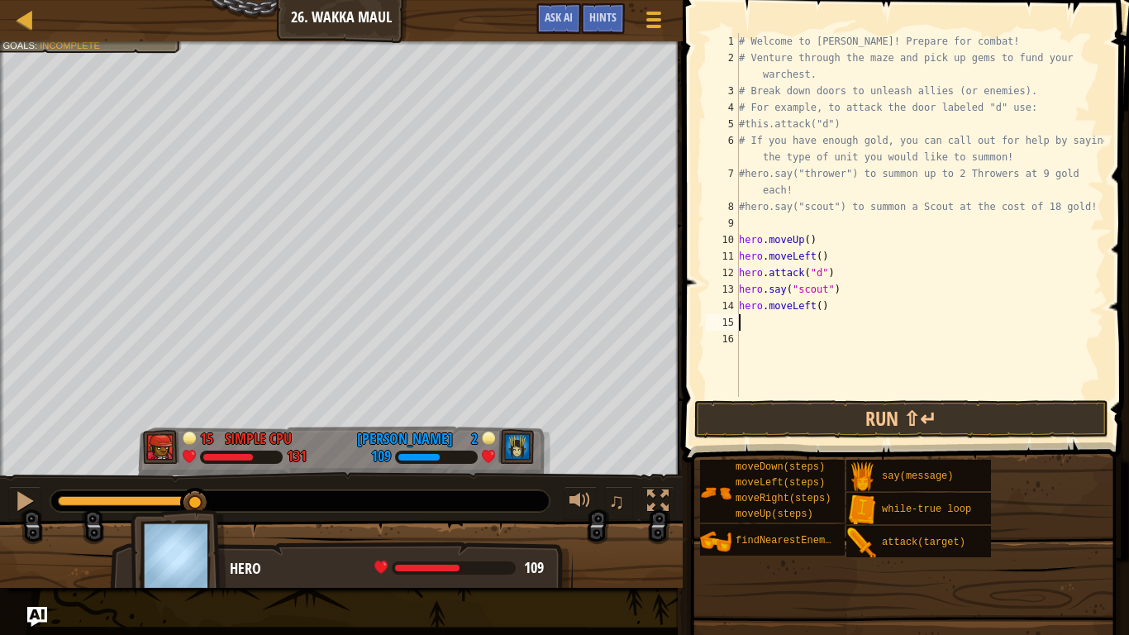
click at [821, 316] on div "# Welcome to [PERSON_NAME]! Prepare for combat! # Venture through the maze and …" at bounding box center [920, 231] width 369 height 397
click at [819, 317] on div "# Welcome to [PERSON_NAME]! Prepare for combat! # Venture through the maze and …" at bounding box center [920, 231] width 369 height 397
click at [821, 304] on div "# Welcome to [PERSON_NAME]! Prepare for combat! # Venture through the maze and …" at bounding box center [920, 231] width 369 height 397
type textarea "hero.moveLeft(3)"
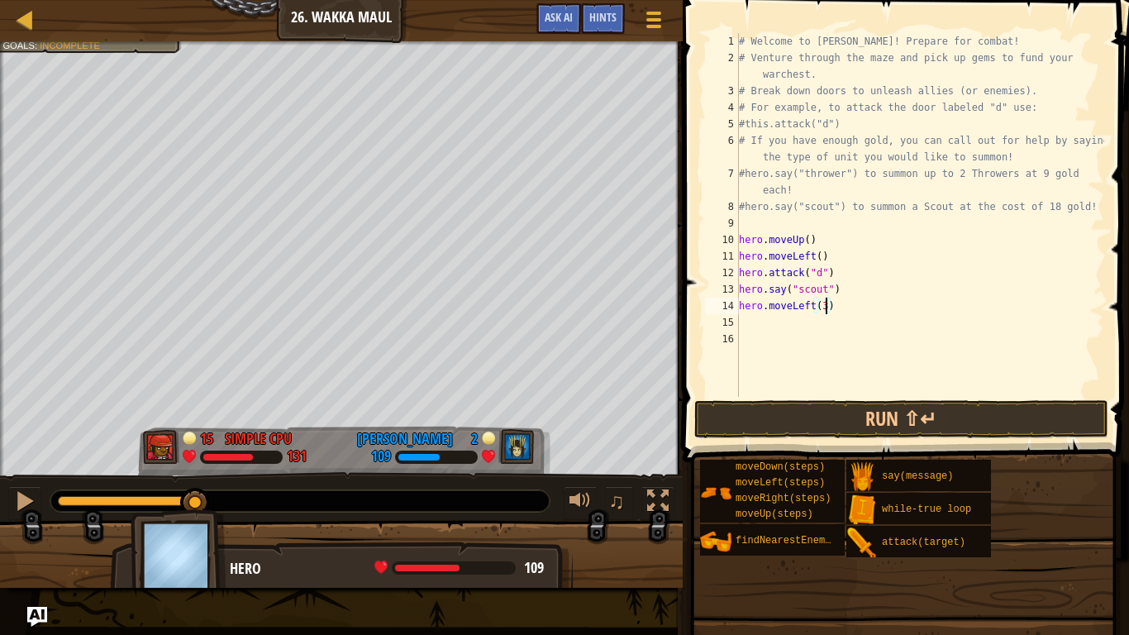
click at [768, 336] on div "# Welcome to [PERSON_NAME]! Prepare for combat! # Venture through the maze and …" at bounding box center [920, 231] width 369 height 397
click at [762, 330] on div "# Welcome to [PERSON_NAME]! Prepare for combat! # Venture through the maze and …" at bounding box center [920, 231] width 369 height 397
type textarea "h"
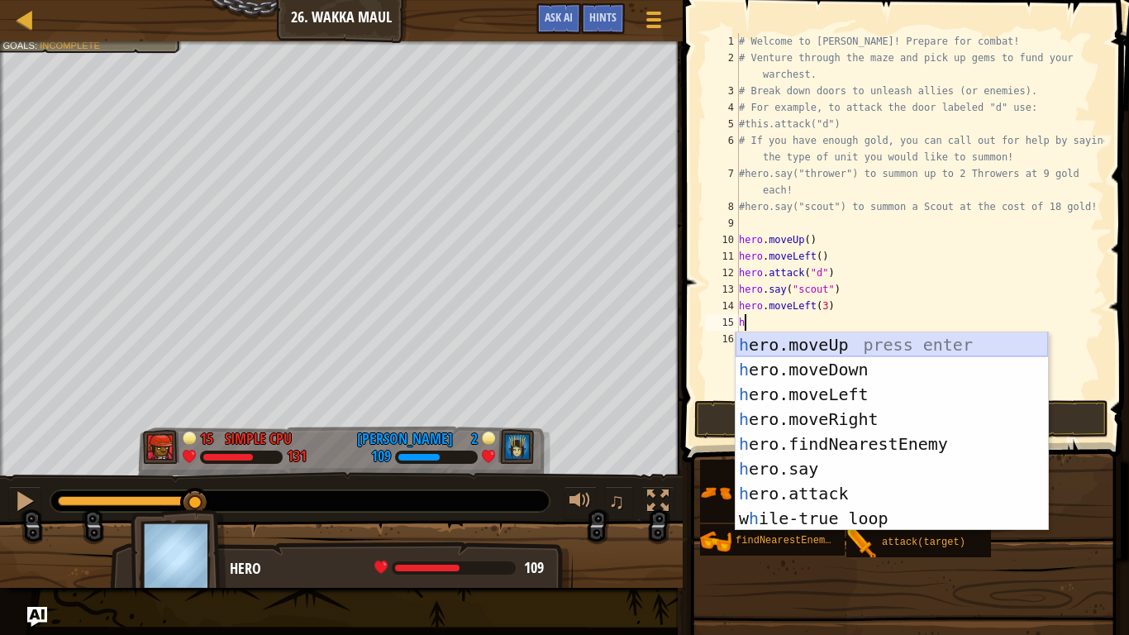
click at [764, 357] on div "h ero.moveUp press enter h ero.moveDown press enter h ero.moveLeft press enter …" at bounding box center [892, 456] width 312 height 248
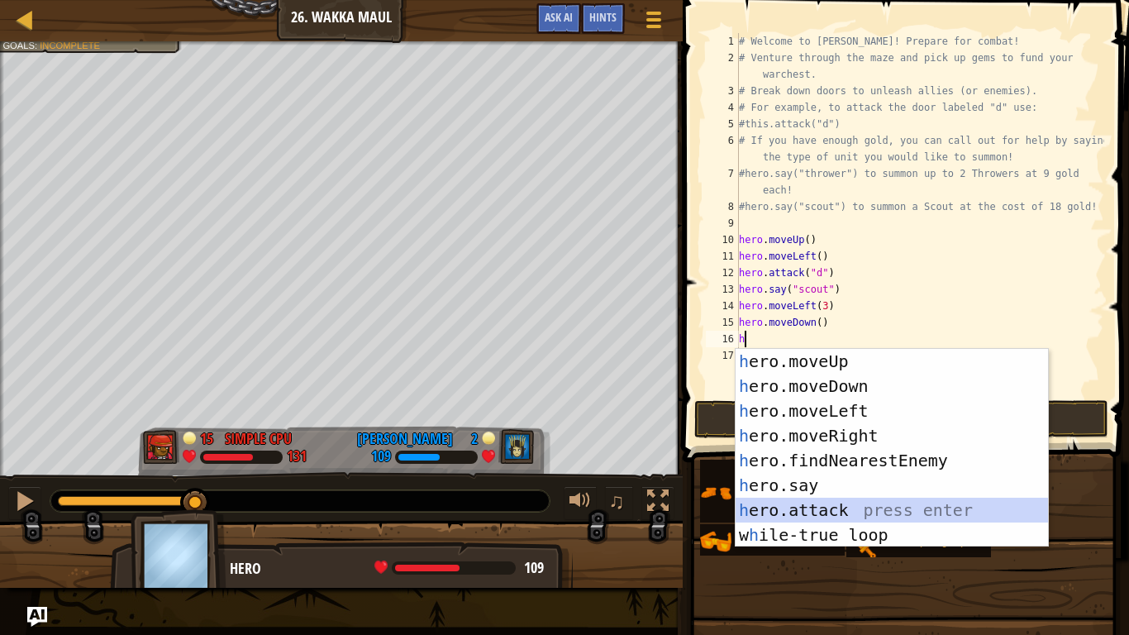
click at [822, 502] on div "h ero.moveUp press enter h ero.moveDown press enter h ero.moveLeft press enter …" at bounding box center [892, 473] width 312 height 248
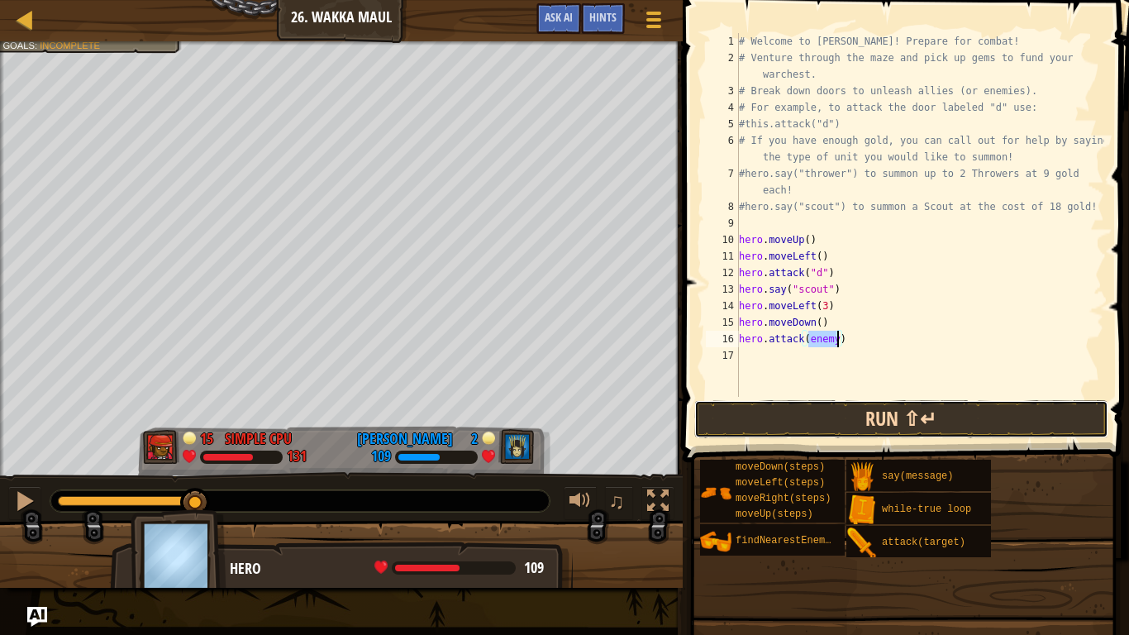
click at [883, 412] on button "Run ⇧↵" at bounding box center [901, 419] width 414 height 38
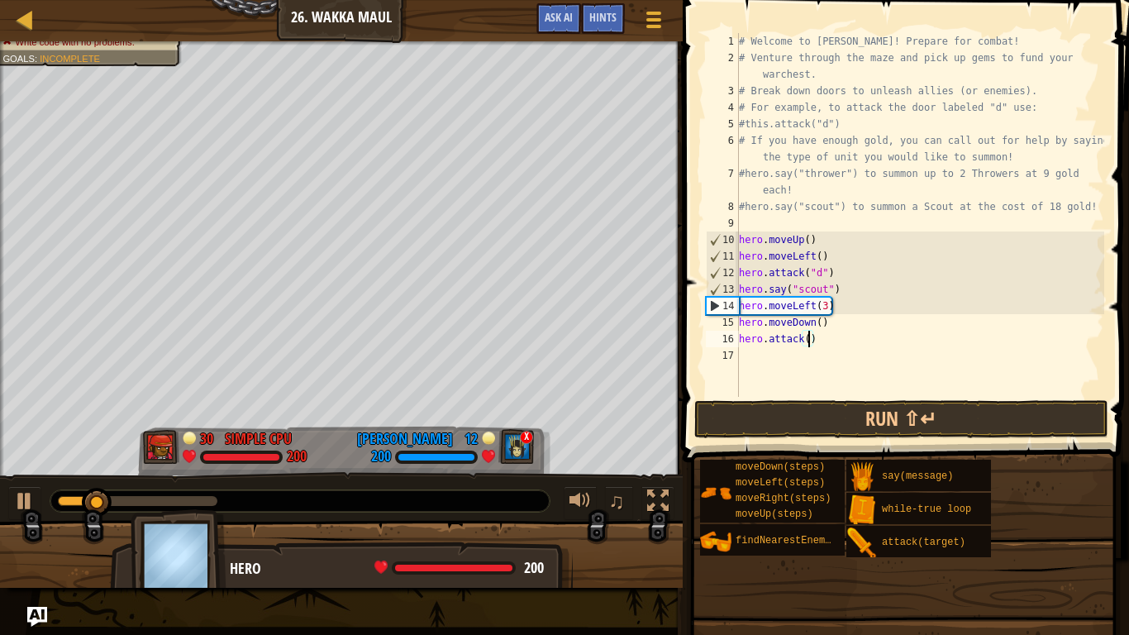
type textarea "hero.attack(c)"
click at [757, 360] on div "# Welcome to [PERSON_NAME]! Prepare for combat! # Venture through the maze and …" at bounding box center [920, 231] width 369 height 397
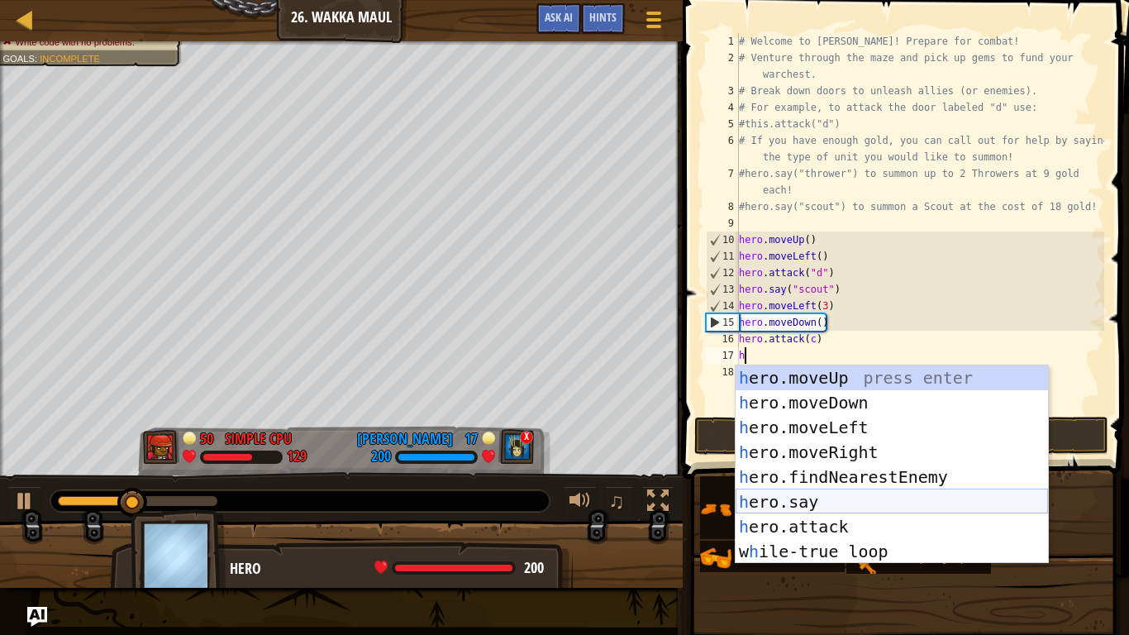
click at [760, 498] on div "h ero.moveUp press enter h ero.moveDown press enter h ero.moveLeft press enter …" at bounding box center [892, 489] width 312 height 248
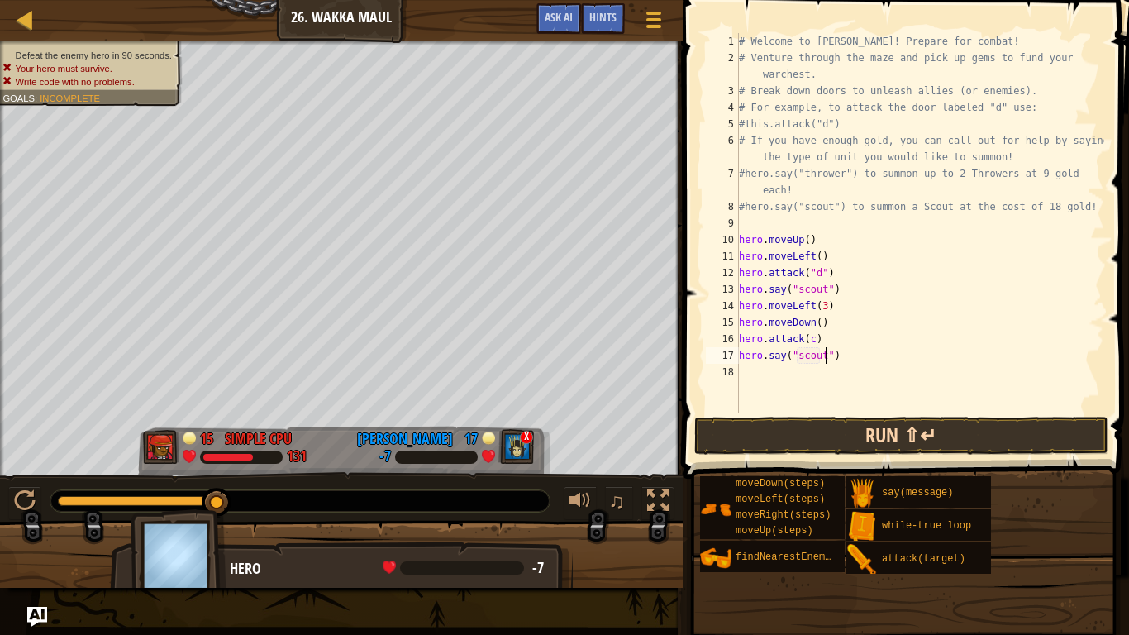
scroll to position [7, 12]
click at [857, 443] on button "Run ⇧↵" at bounding box center [901, 436] width 414 height 38
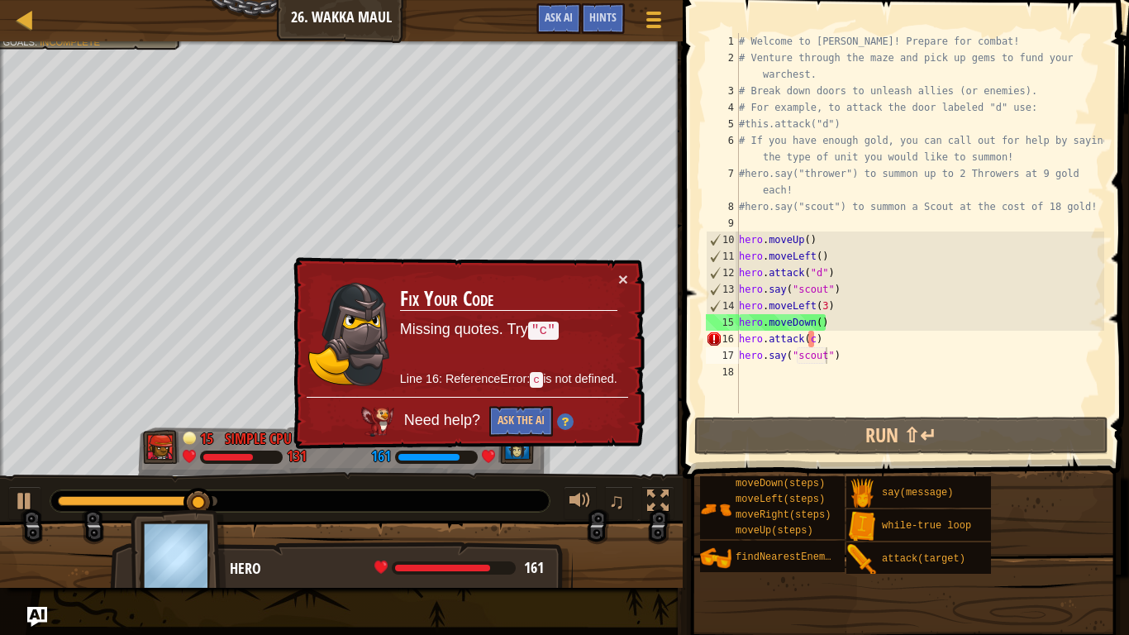
click at [615, 270] on td "Fix Your Code Missing quotes. Try "c" Line 16: ReferenceError: c is not defined." at bounding box center [508, 333] width 219 height 126
click at [621, 271] on button "×" at bounding box center [623, 278] width 10 height 17
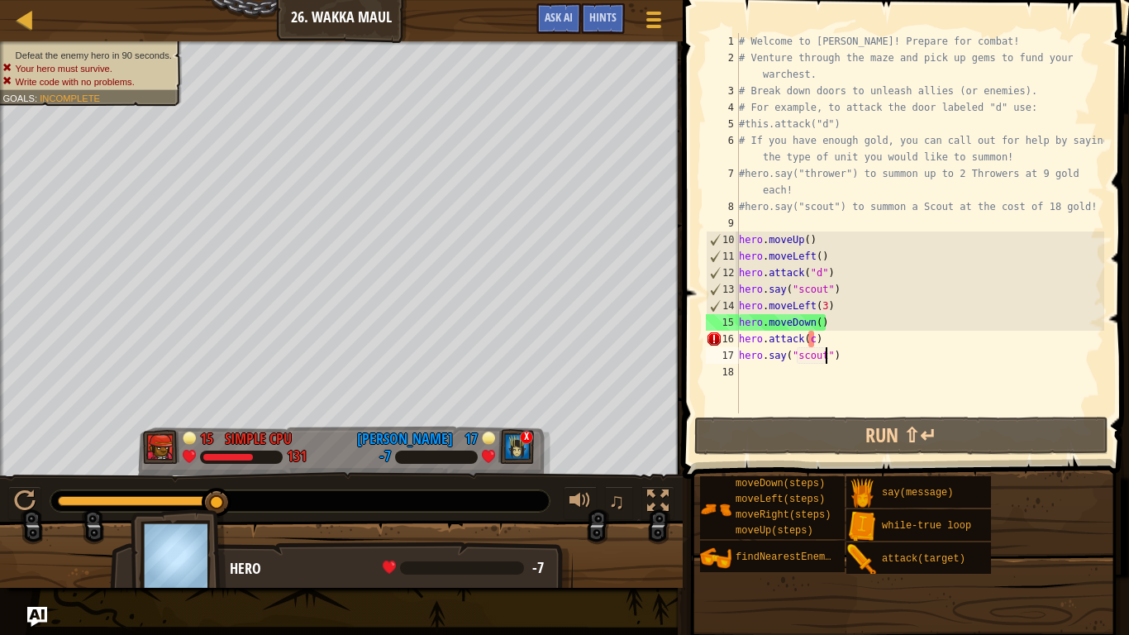
click at [822, 315] on div "# Welcome to [PERSON_NAME]! Prepare for combat! # Venture through the maze and …" at bounding box center [920, 239] width 369 height 413
click at [827, 288] on div "# Welcome to [PERSON_NAME]! Prepare for combat! # Venture through the maze and …" at bounding box center [920, 239] width 369 height 413
click at [833, 314] on div "# Welcome to [PERSON_NAME]! Prepare for combat! # Venture through the maze and …" at bounding box center [920, 239] width 369 height 413
click at [831, 310] on div "# Welcome to [PERSON_NAME]! Prepare for combat! # Venture through the maze and …" at bounding box center [920, 239] width 369 height 413
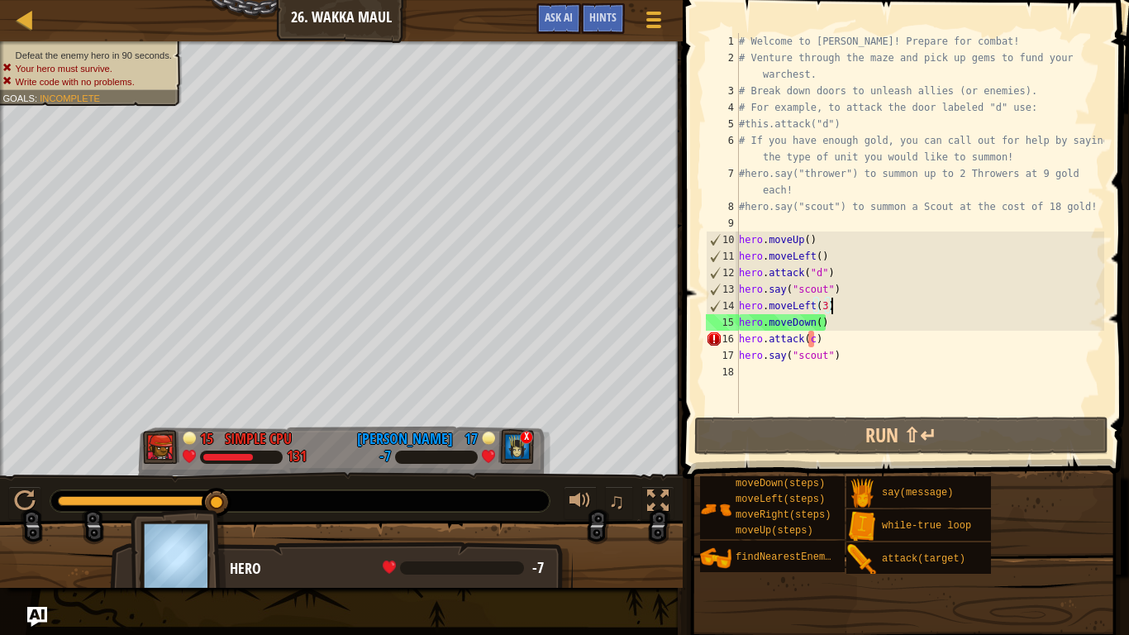
click at [827, 310] on div "# Welcome to [PERSON_NAME]! Prepare for combat! # Venture through the maze and …" at bounding box center [920, 239] width 369 height 413
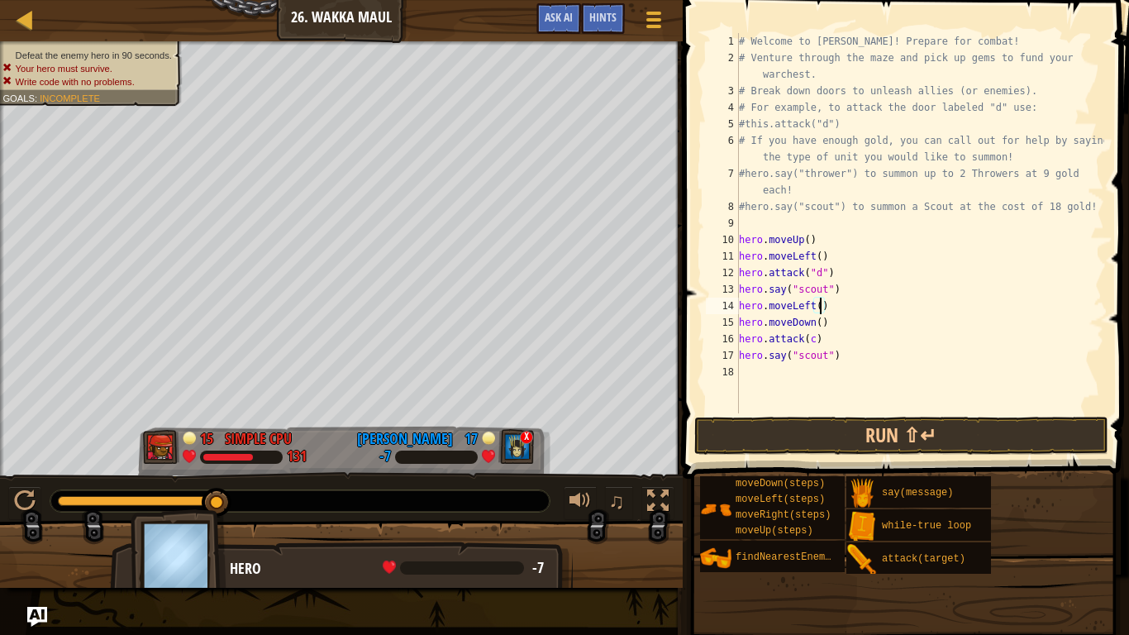
scroll to position [7, 12]
click at [797, 435] on button "Run ⇧↵" at bounding box center [901, 436] width 414 height 38
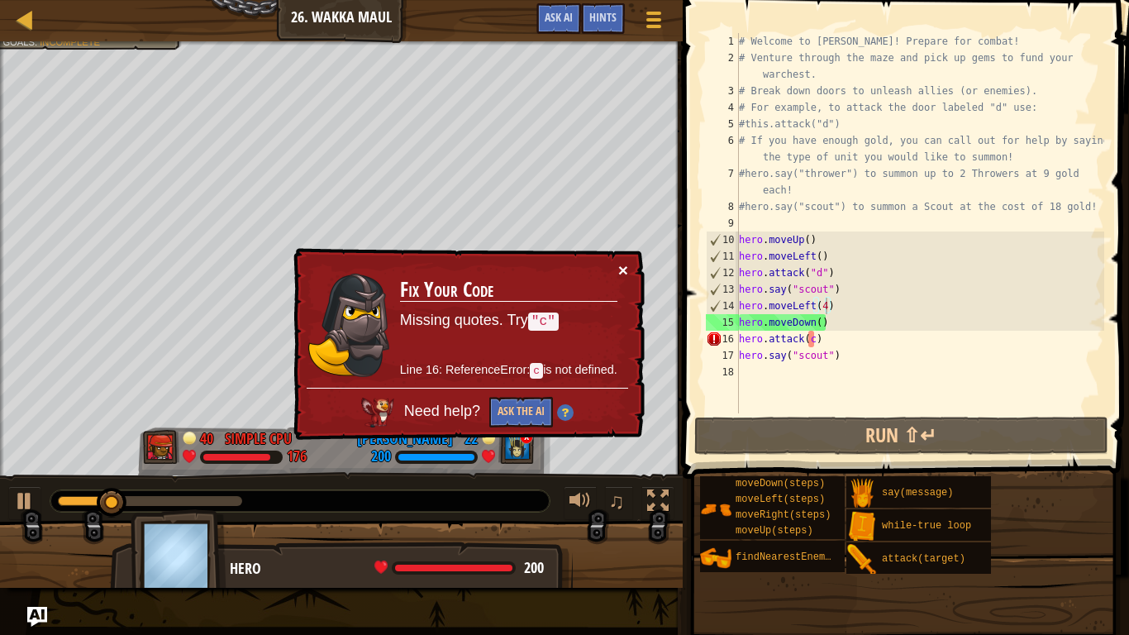
click at [620, 267] on button "×" at bounding box center [623, 269] width 10 height 17
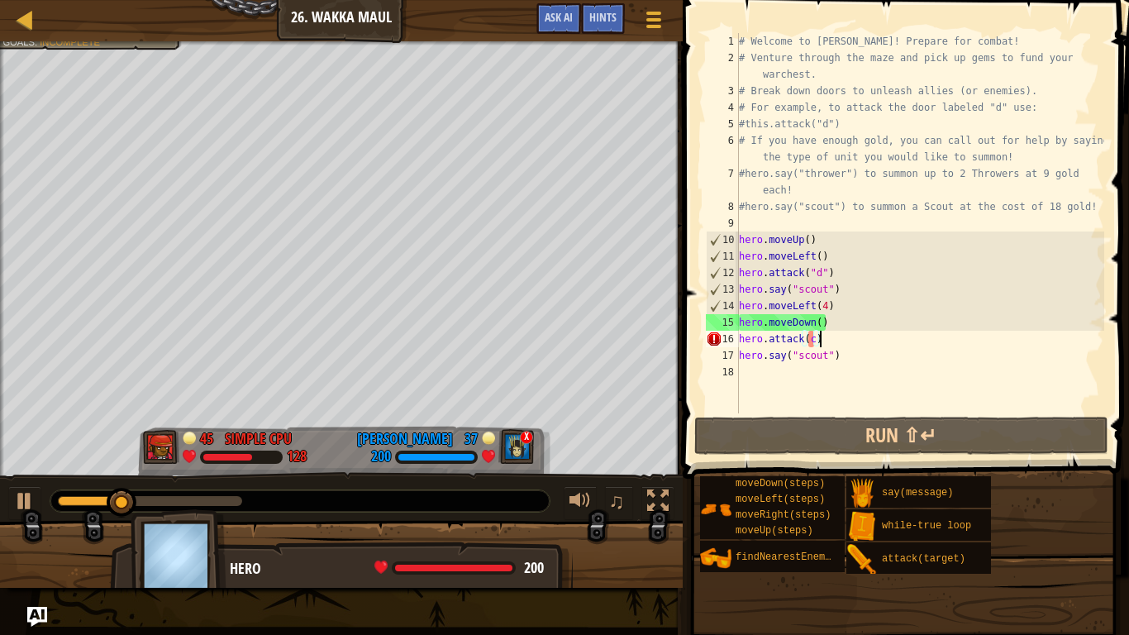
click at [817, 338] on div "# Welcome to [PERSON_NAME]! Prepare for combat! # Venture through the maze and …" at bounding box center [920, 239] width 369 height 413
click at [813, 335] on div "# Welcome to [PERSON_NAME]! Prepare for combat! # Venture through the maze and …" at bounding box center [920, 239] width 369 height 413
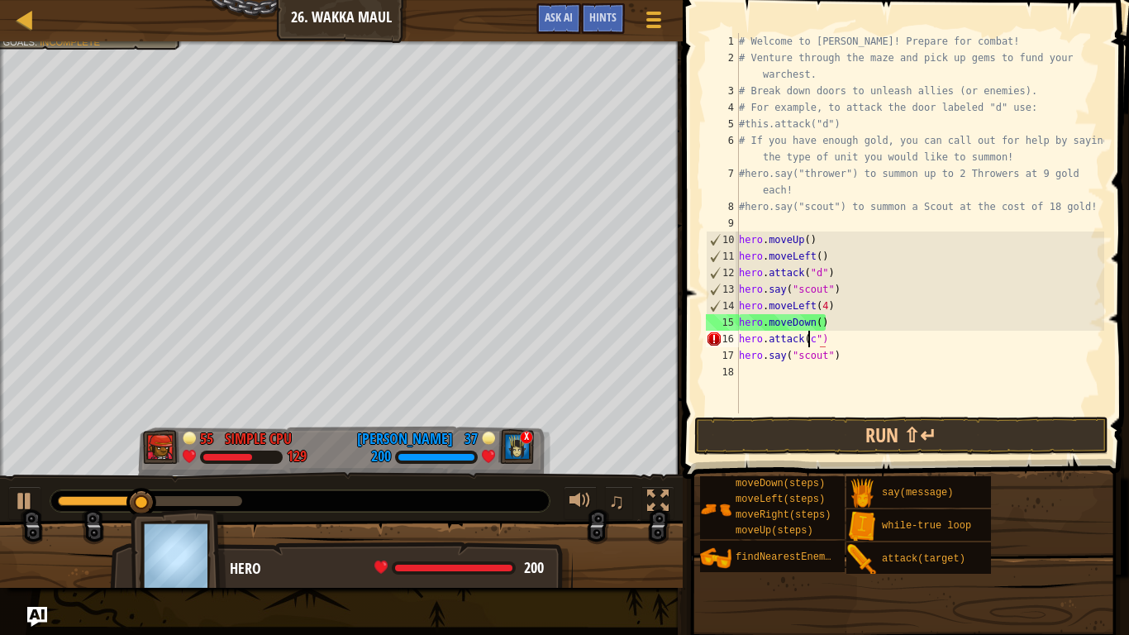
click at [808, 340] on div "# Welcome to [PERSON_NAME]! Prepare for combat! # Venture through the maze and …" at bounding box center [920, 239] width 369 height 413
type textarea "hero.attack("c")"
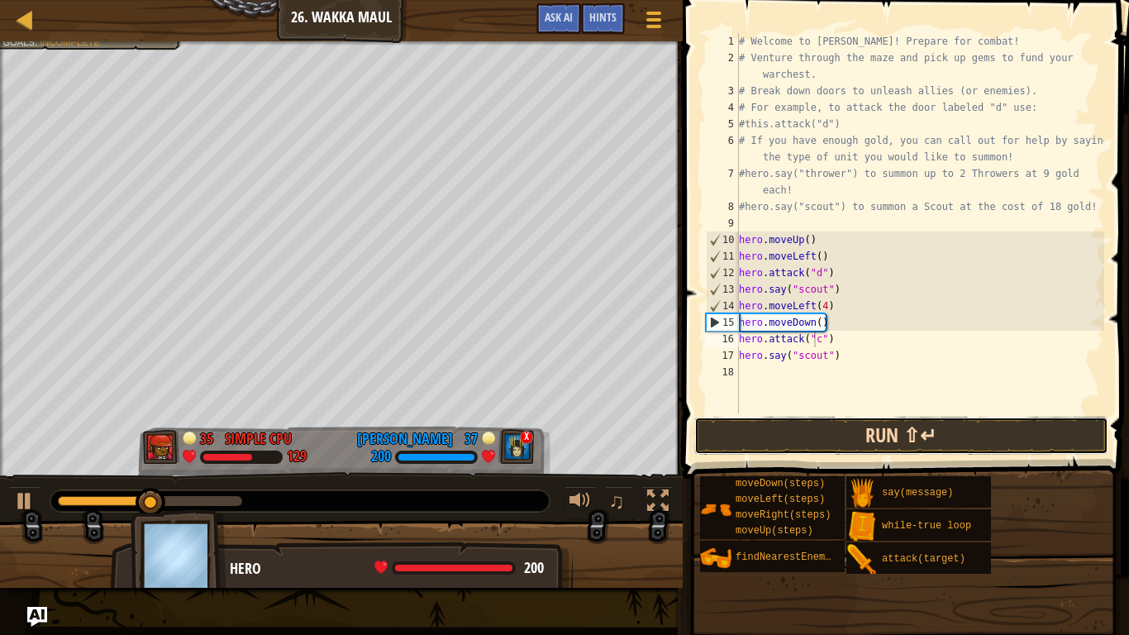
click at [874, 430] on button "Run ⇧↵" at bounding box center [901, 436] width 414 height 38
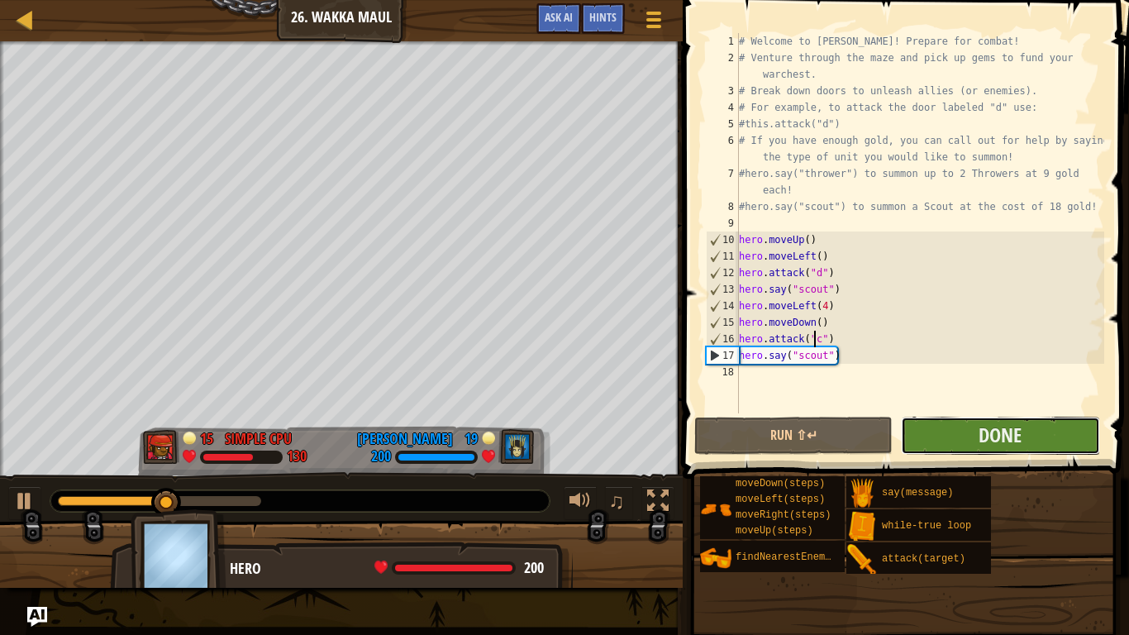
click at [921, 440] on button "Done" at bounding box center [1000, 436] width 198 height 38
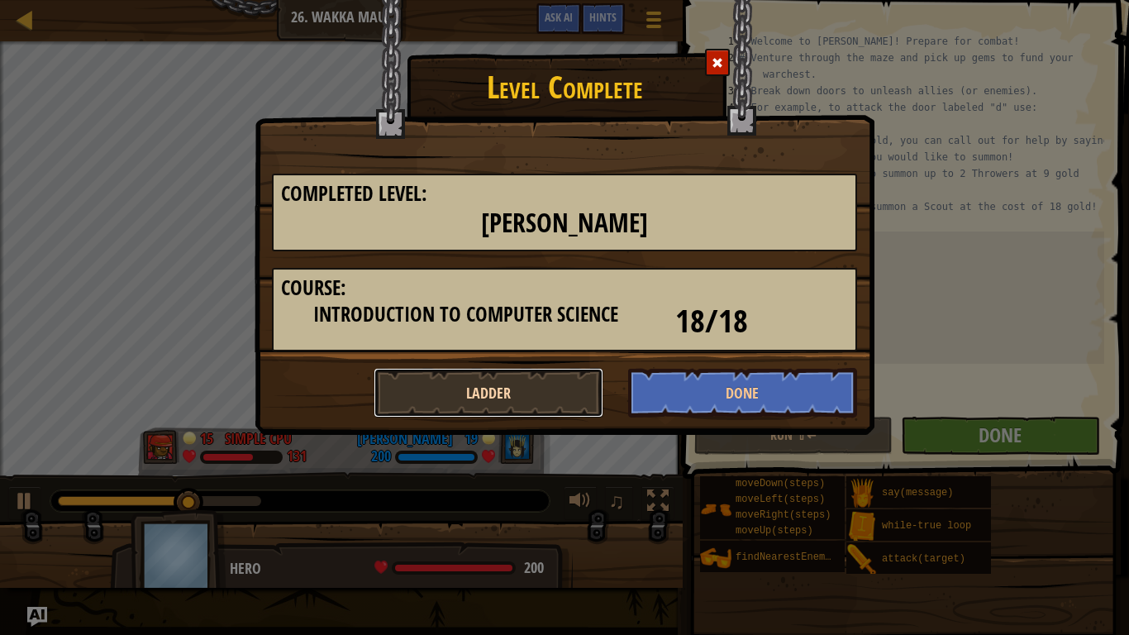
click at [589, 383] on button "Ladder" at bounding box center [489, 393] width 230 height 50
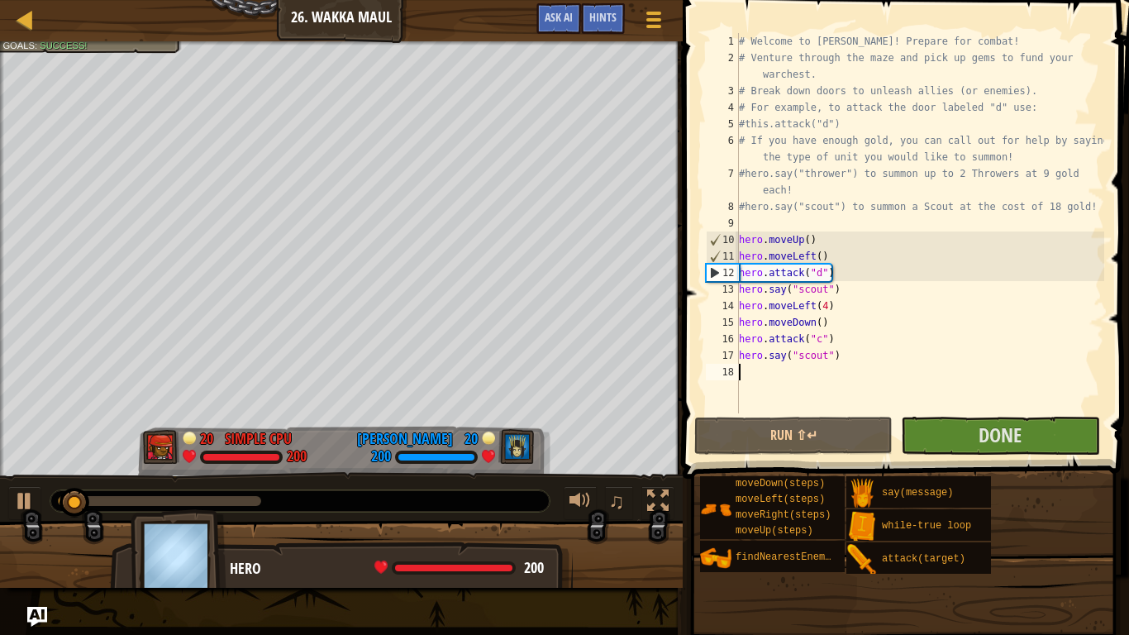
scroll to position [7, 0]
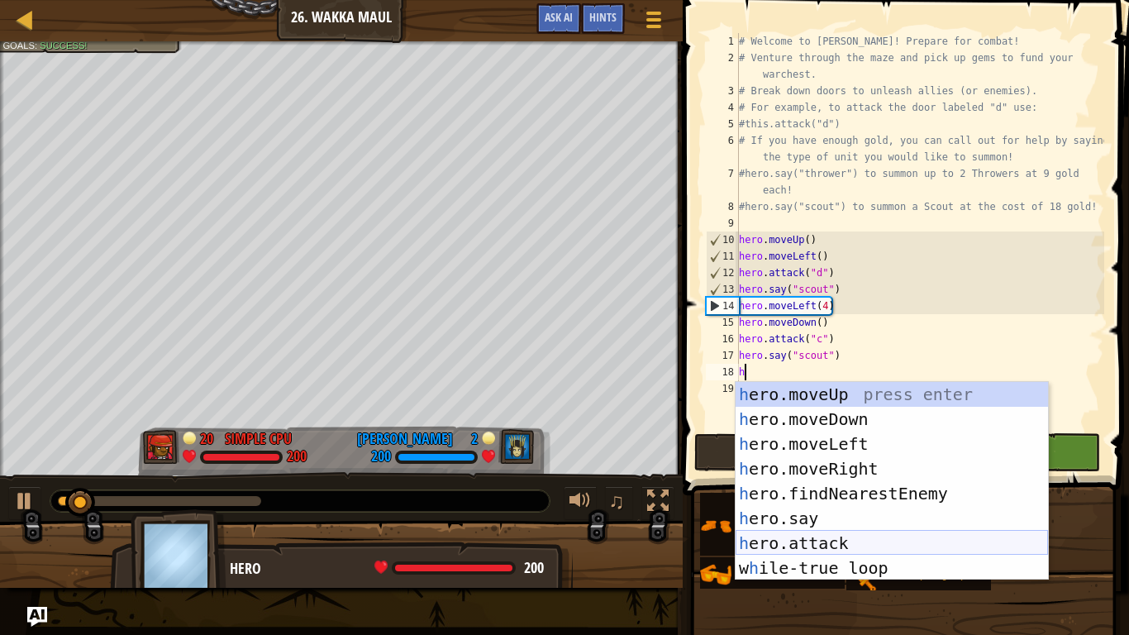
click at [844, 543] on div "h ero.moveUp press enter h ero.moveDown press enter h ero.moveLeft press enter …" at bounding box center [892, 506] width 312 height 248
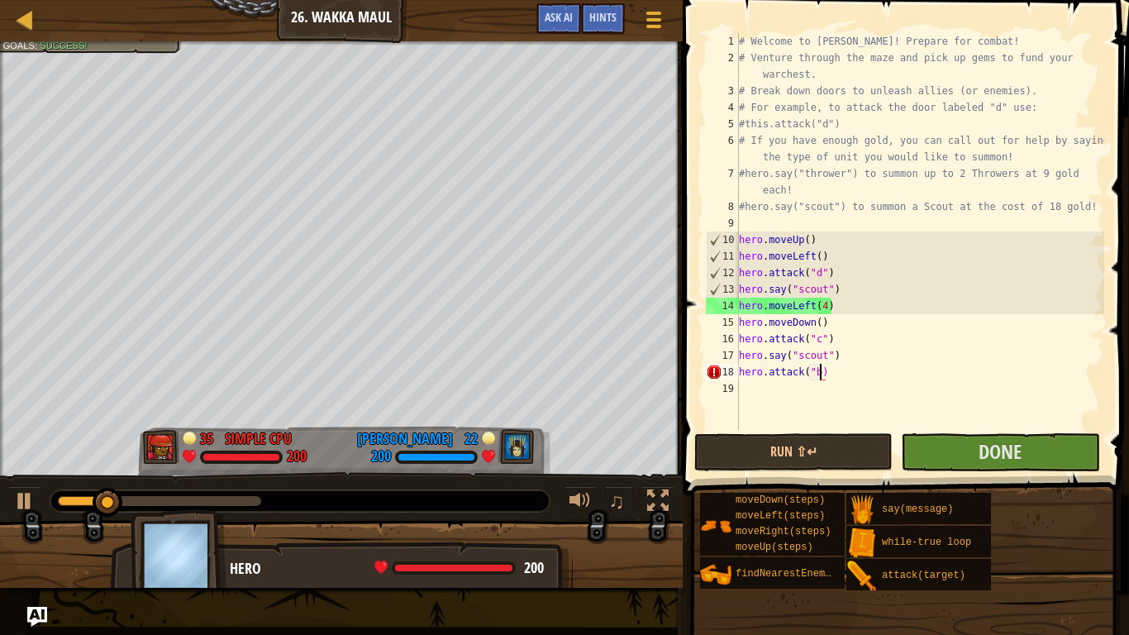
scroll to position [7, 12]
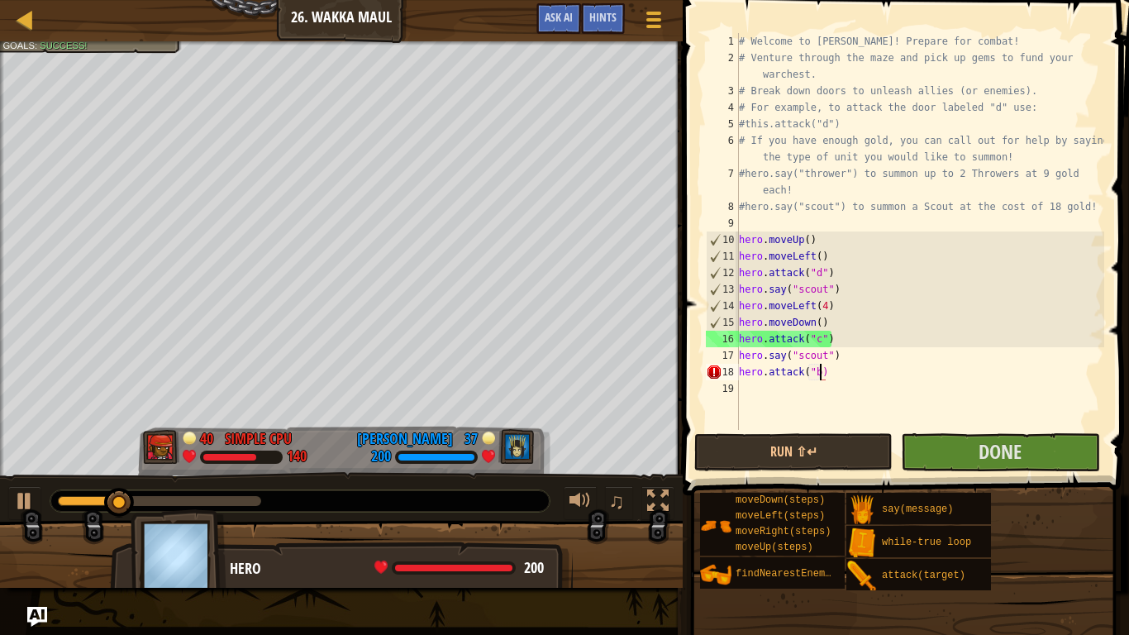
type textarea "hero.attack("b")"
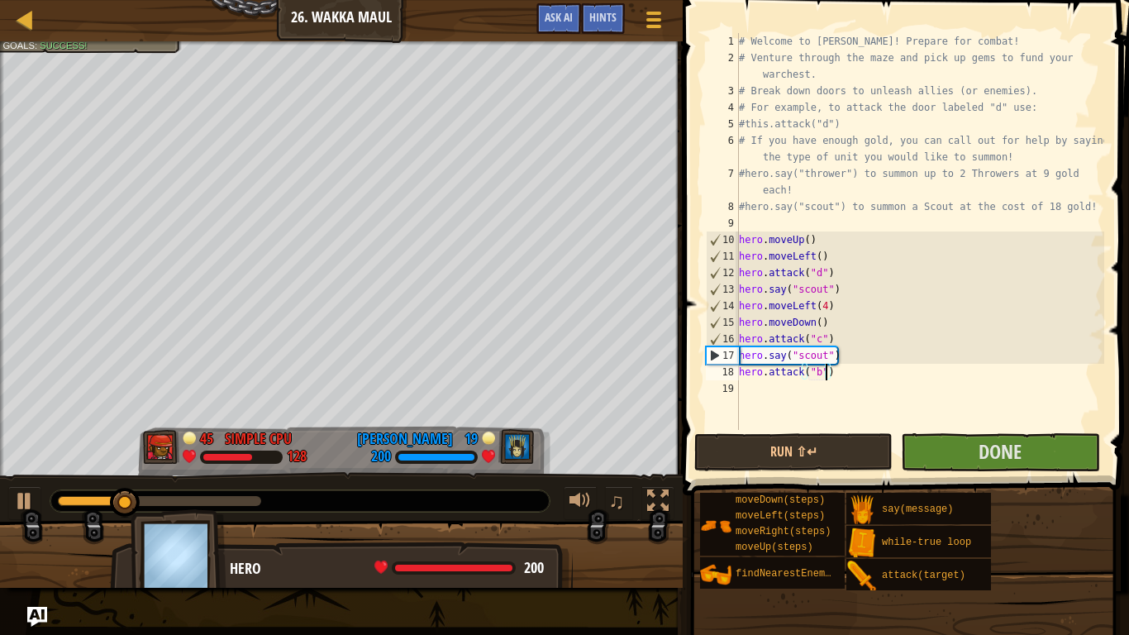
click at [771, 399] on div "# Welcome to [PERSON_NAME]! Prepare for combat! # Venture through the maze and …" at bounding box center [920, 248] width 369 height 430
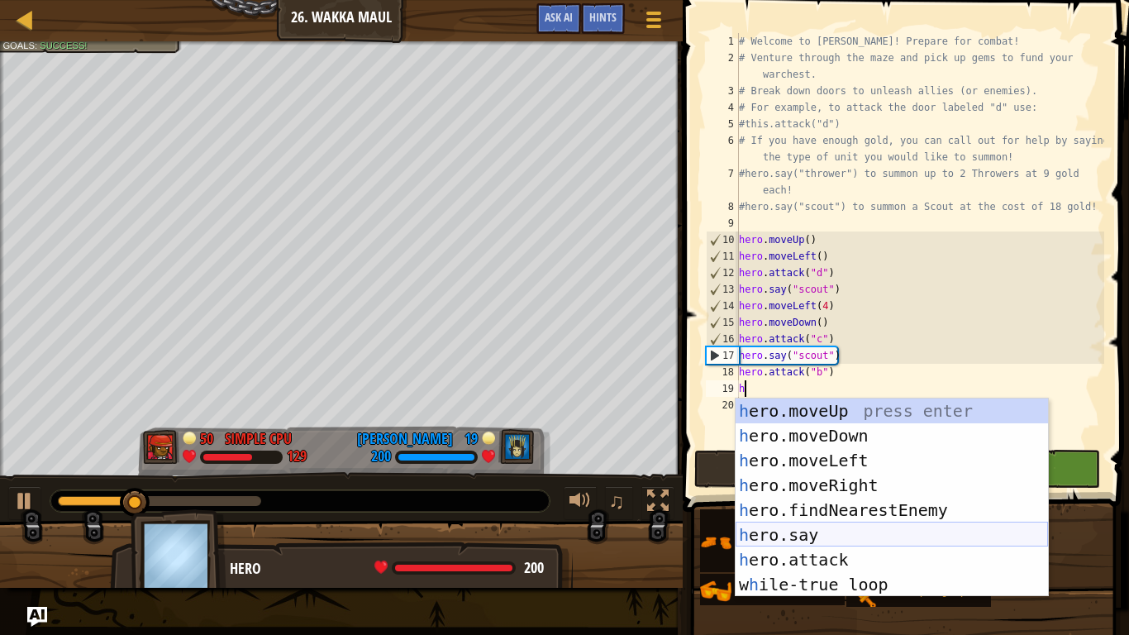
click at [783, 529] on div "h ero.moveUp press enter h ero.moveDown press enter h ero.moveLeft press enter …" at bounding box center [892, 522] width 312 height 248
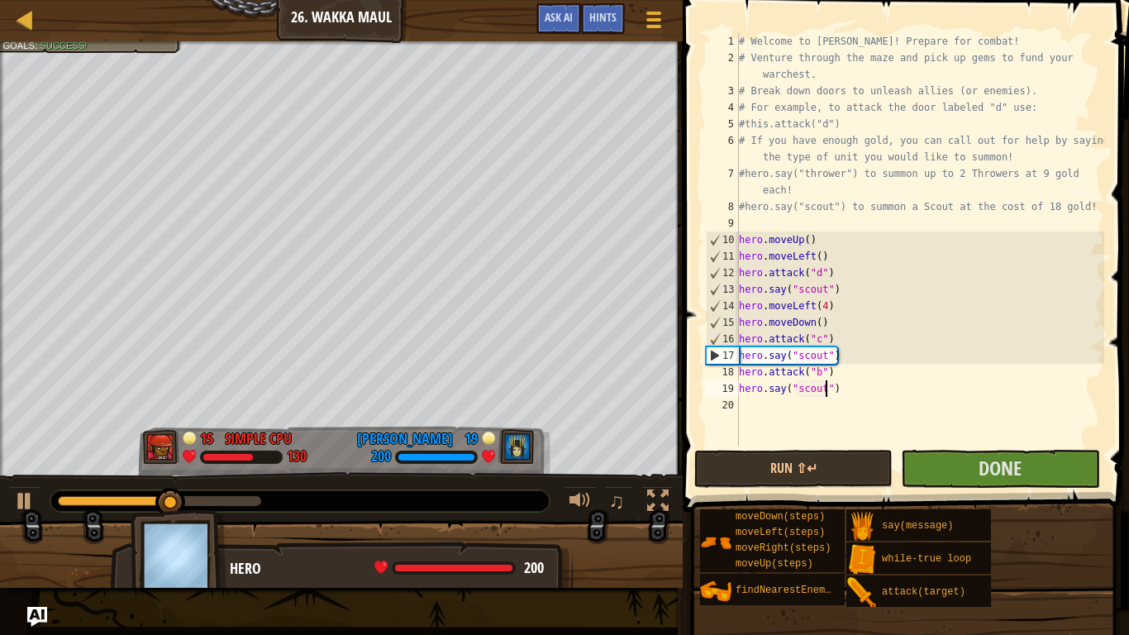
scroll to position [7, 12]
type textarea "hero.say("scout")"
click at [854, 470] on button "Run ⇧↵" at bounding box center [793, 469] width 198 height 38
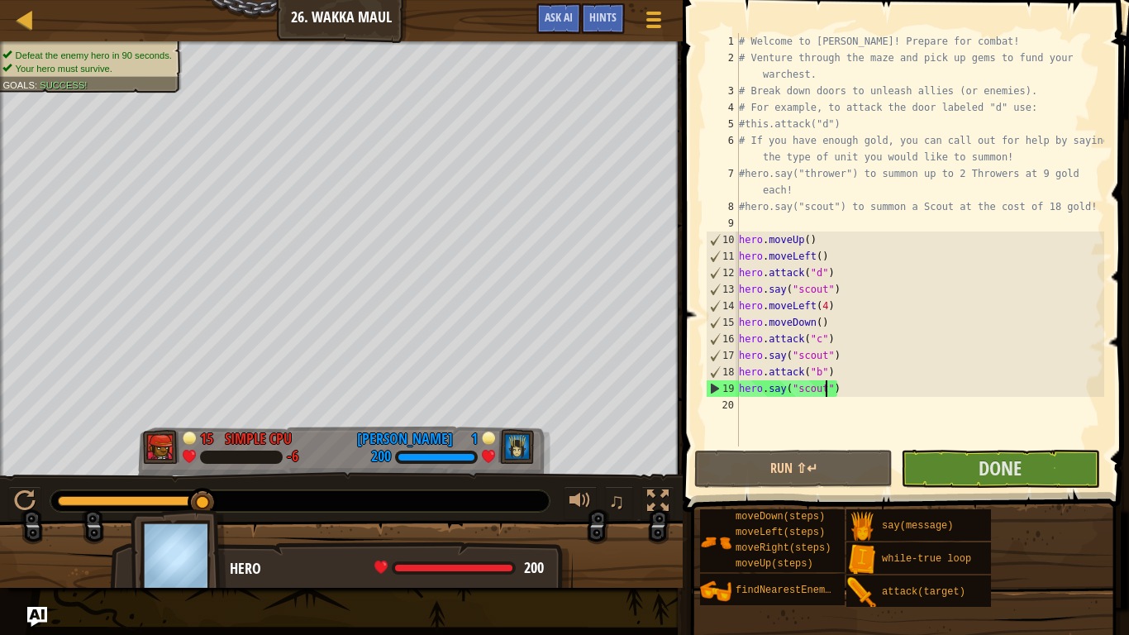
click at [774, 413] on div "# Welcome to [PERSON_NAME]! Prepare for combat! # Venture through the maze and …" at bounding box center [920, 256] width 369 height 446
type textarea "h"
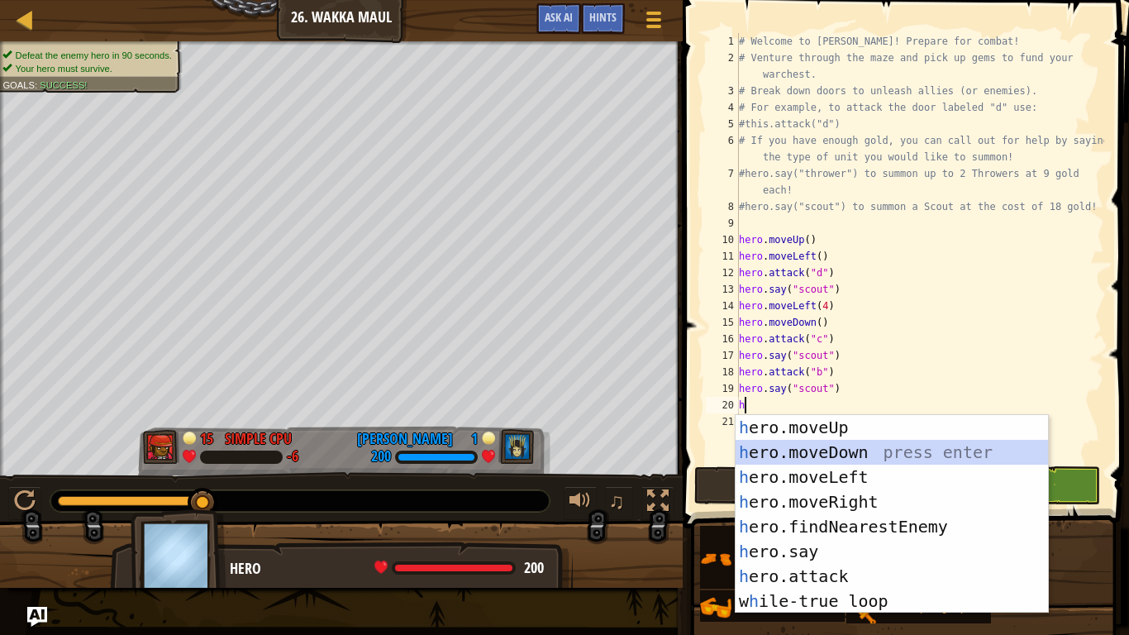
click at [764, 451] on div "h ero.moveUp press enter h ero.moveDown press enter h ero.moveLeft press enter …" at bounding box center [892, 539] width 312 height 248
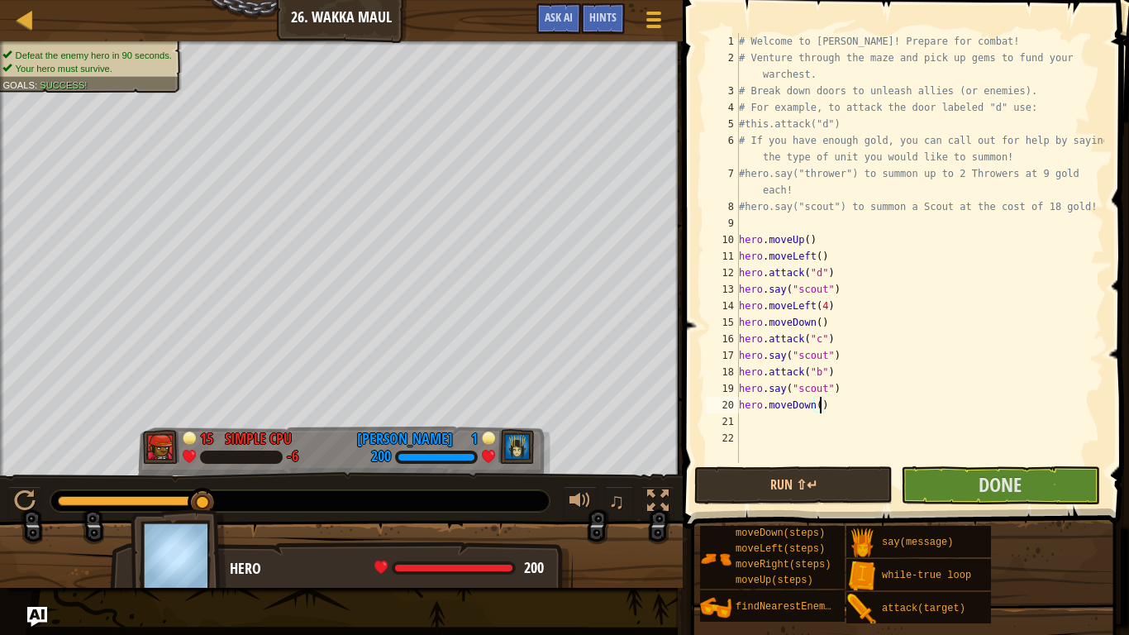
click at [821, 411] on div "# Welcome to [PERSON_NAME]! Prepare for combat! # Venture through the maze and …" at bounding box center [920, 264] width 369 height 463
type textarea "hero.moveDown(5)"
click at [840, 497] on button "Run ⇧↵" at bounding box center [793, 485] width 198 height 38
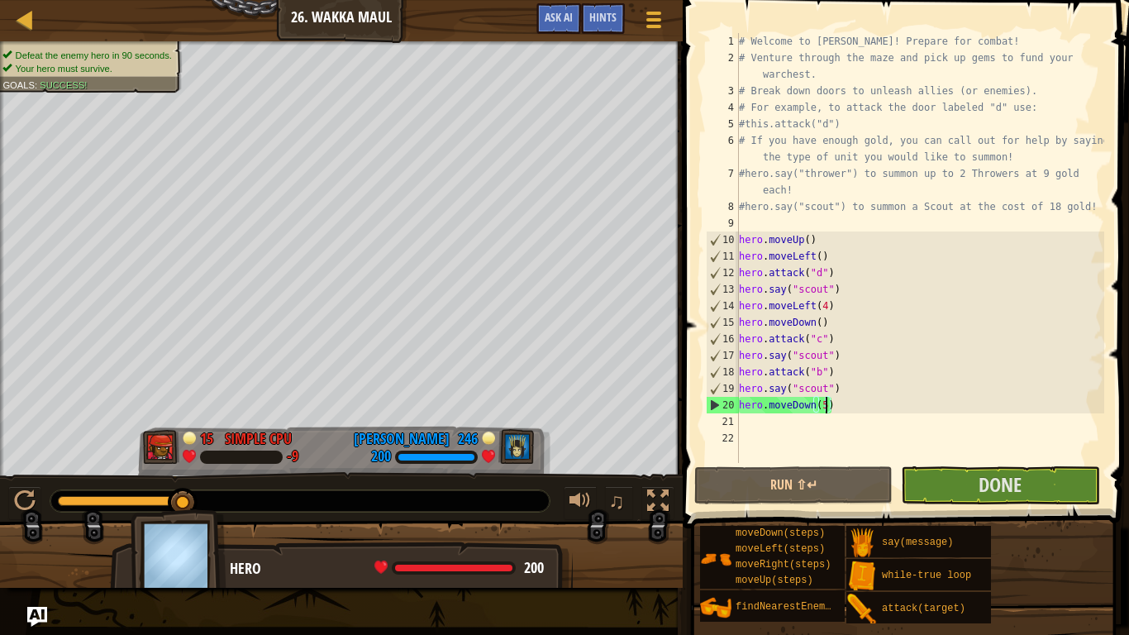
click at [763, 426] on div "# Welcome to [PERSON_NAME]! Prepare for combat! # Venture through the maze and …" at bounding box center [920, 264] width 369 height 463
type textarea "h"
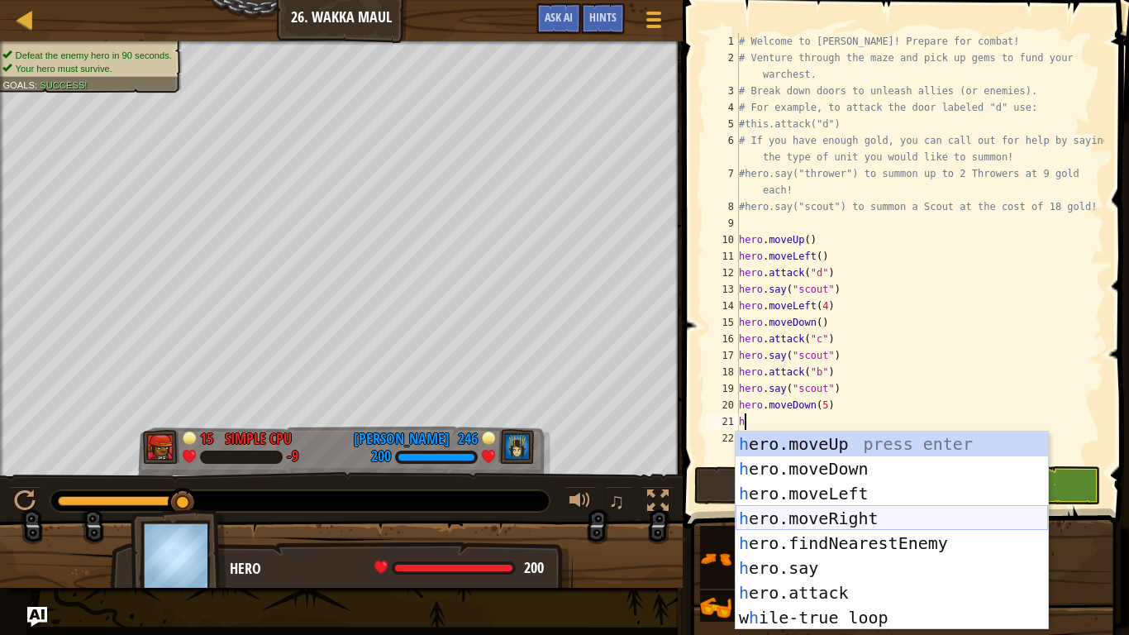
click at [790, 514] on div "h ero.moveUp press enter h ero.moveDown press enter h ero.moveLeft press enter …" at bounding box center [892, 555] width 312 height 248
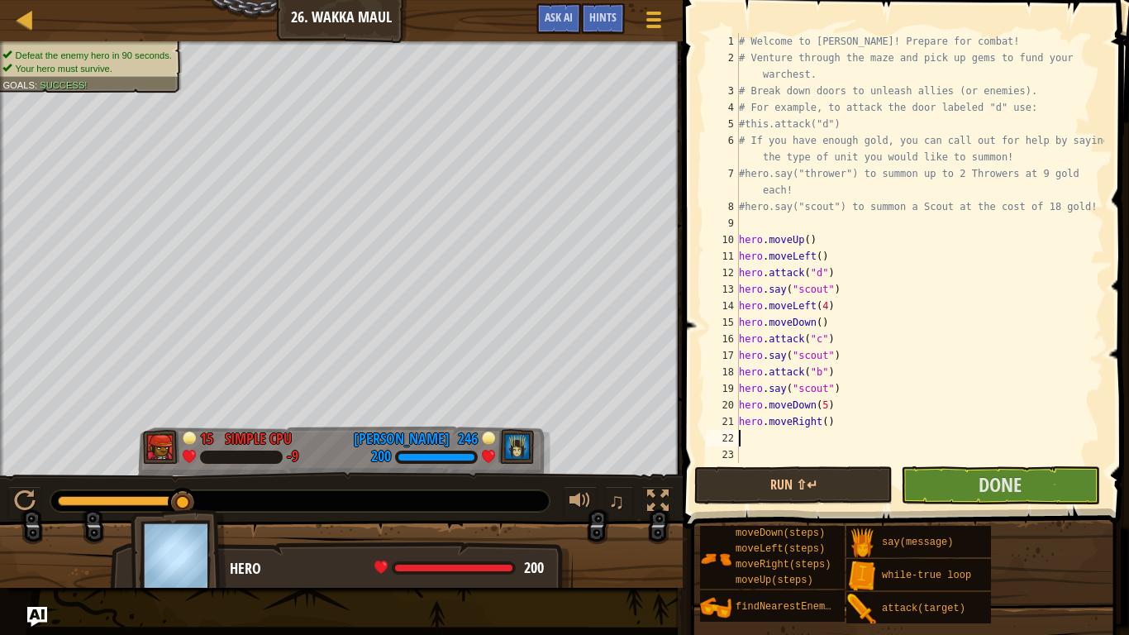
click at [822, 426] on div "# Welcome to [PERSON_NAME]! Prepare for combat! # Venture through the maze and …" at bounding box center [920, 264] width 369 height 463
click at [827, 428] on div "# Welcome to [PERSON_NAME]! Prepare for combat! # Venture through the maze and …" at bounding box center [920, 264] width 369 height 463
click at [831, 506] on span at bounding box center [907, 240] width 459 height 577
click at [823, 498] on button "Run ⇧↵" at bounding box center [793, 485] width 198 height 38
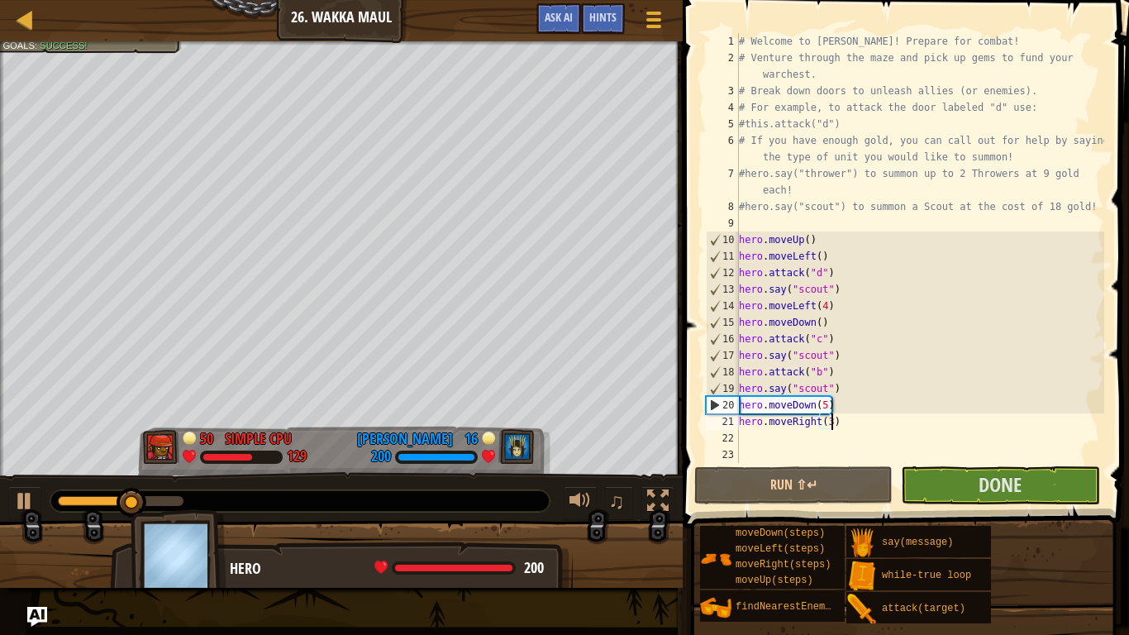
type textarea "hero.moveRight(3)"
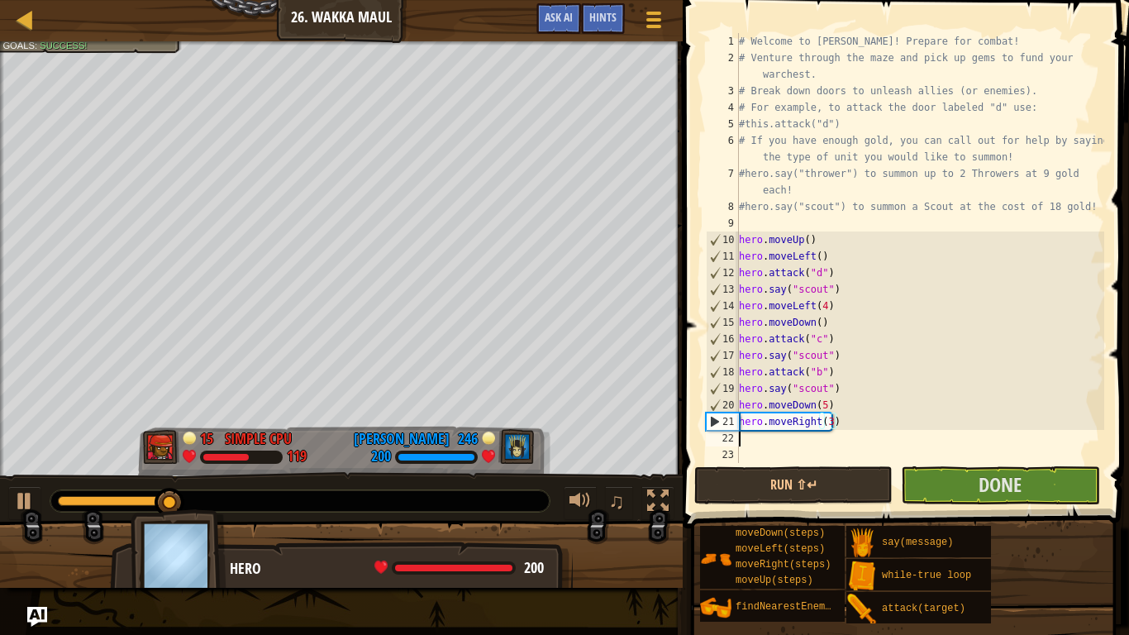
click at [752, 439] on div "# Welcome to [PERSON_NAME]! Prepare for combat! # Venture through the maze and …" at bounding box center [920, 264] width 369 height 463
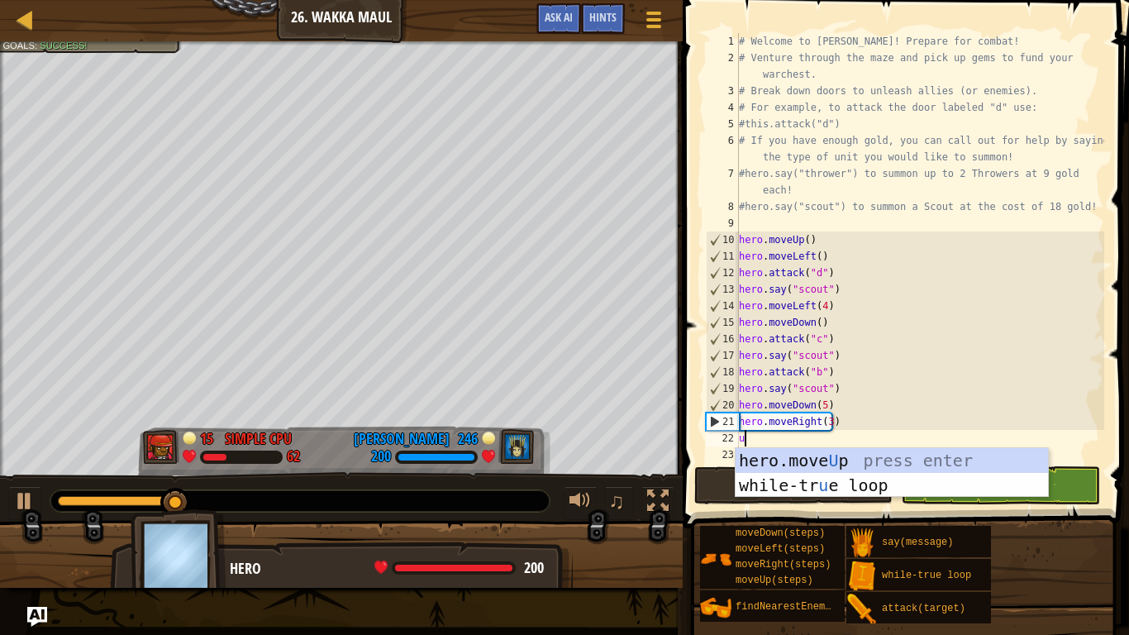
type textarea "up"
click at [762, 459] on div "hero.move Up press enter while-tr u e loo p press enter" at bounding box center [892, 497] width 312 height 99
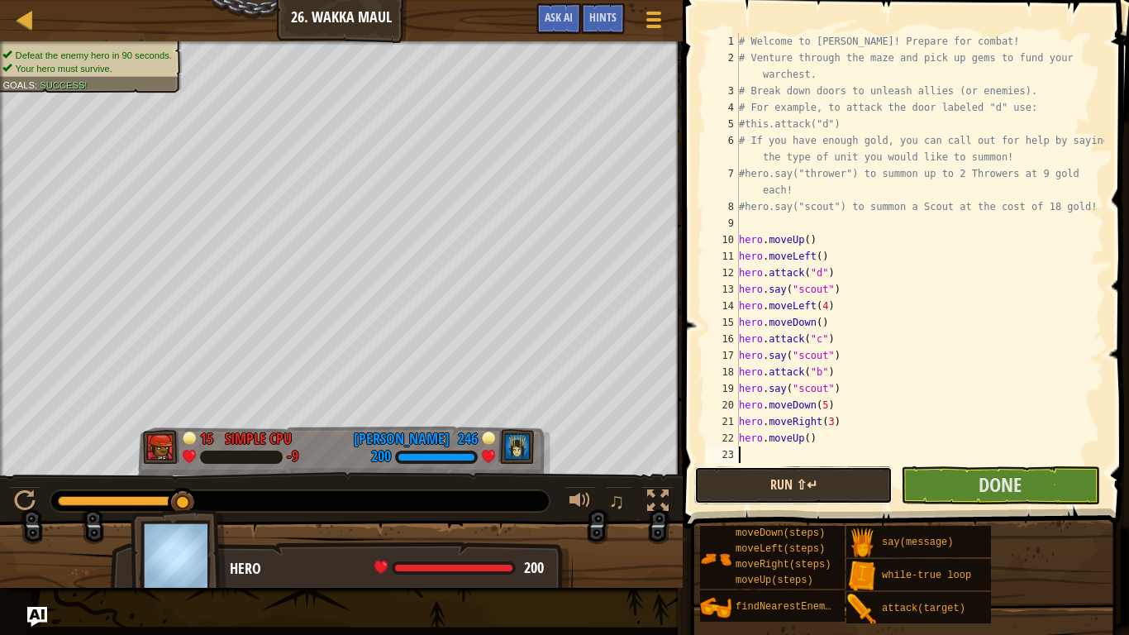
click at [795, 478] on button "Run ⇧↵" at bounding box center [793, 485] width 198 height 38
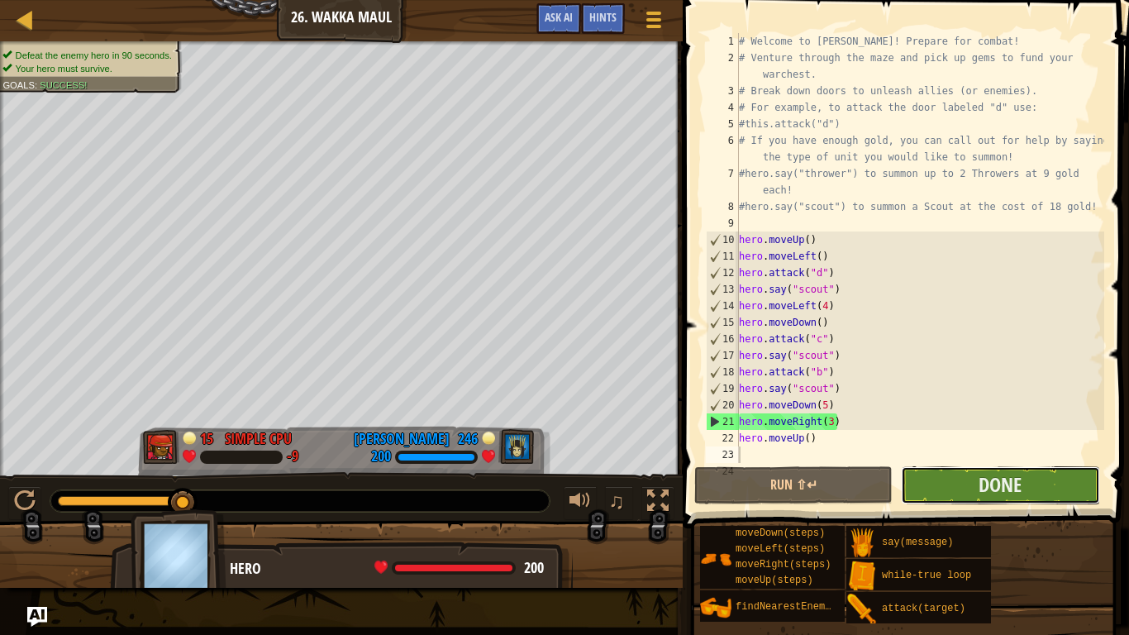
click at [942, 497] on button "Done" at bounding box center [1000, 485] width 198 height 38
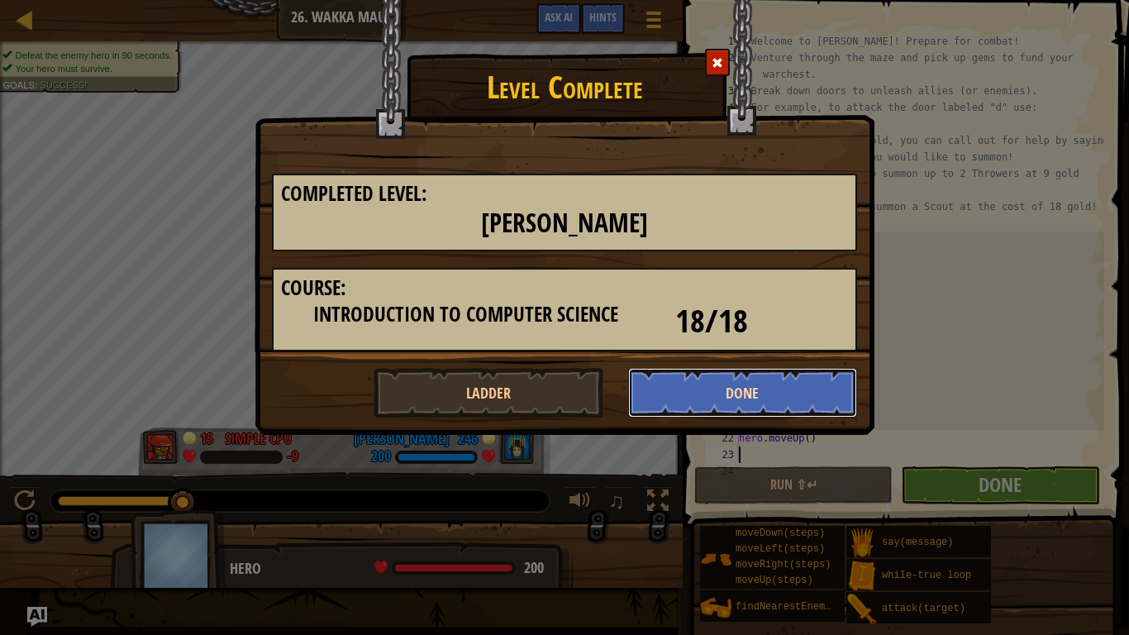
click at [658, 388] on button "Done" at bounding box center [743, 393] width 230 height 50
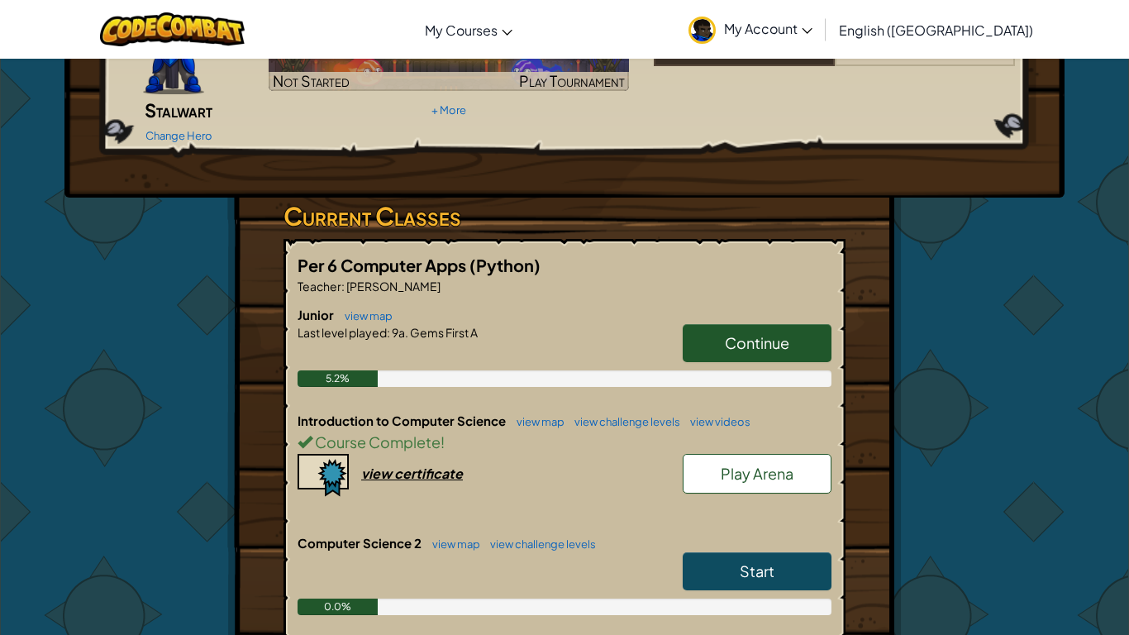
scroll to position [152, 0]
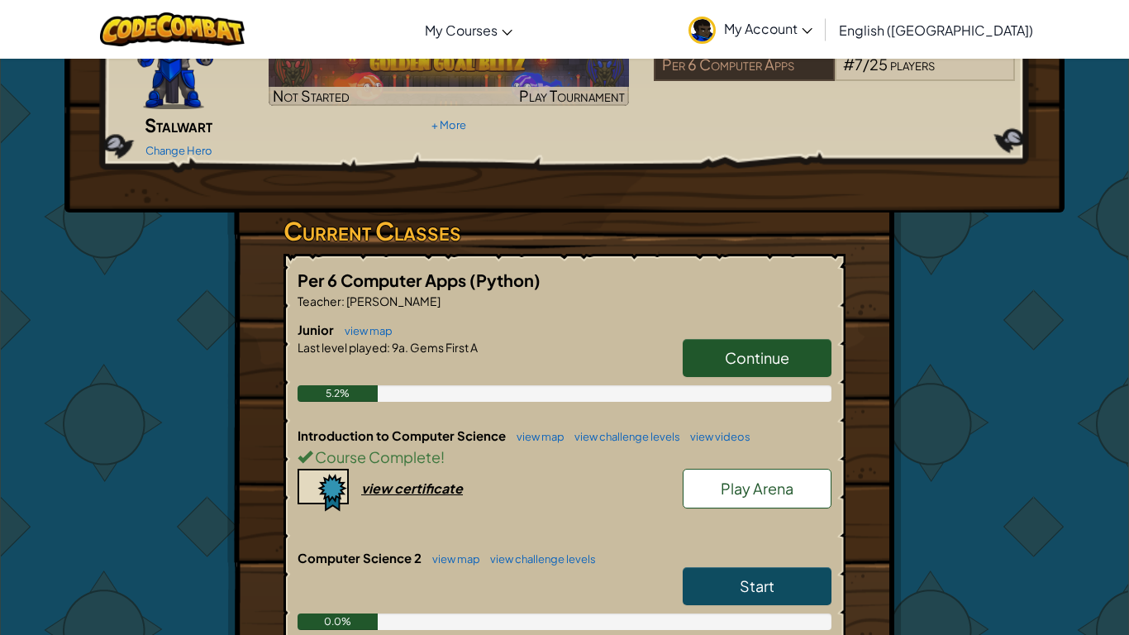
click at [736, 478] on span "Play Arena" at bounding box center [757, 487] width 73 height 19
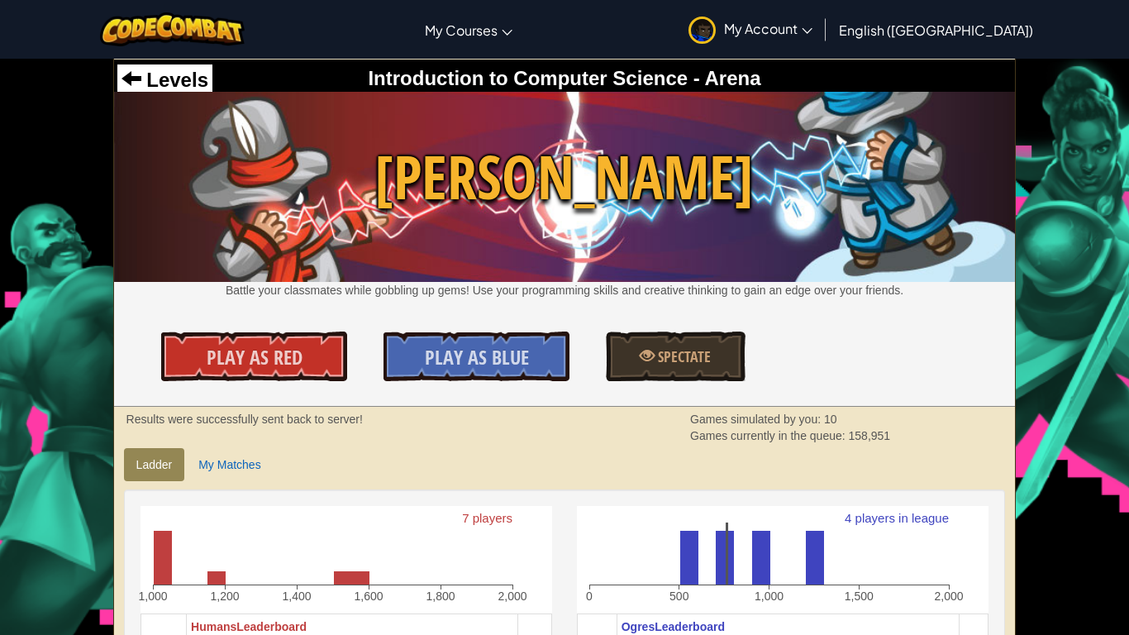
click at [210, 69] on div "Levels" at bounding box center [164, 79] width 95 height 31
click at [198, 72] on span "Levels" at bounding box center [174, 80] width 67 height 22
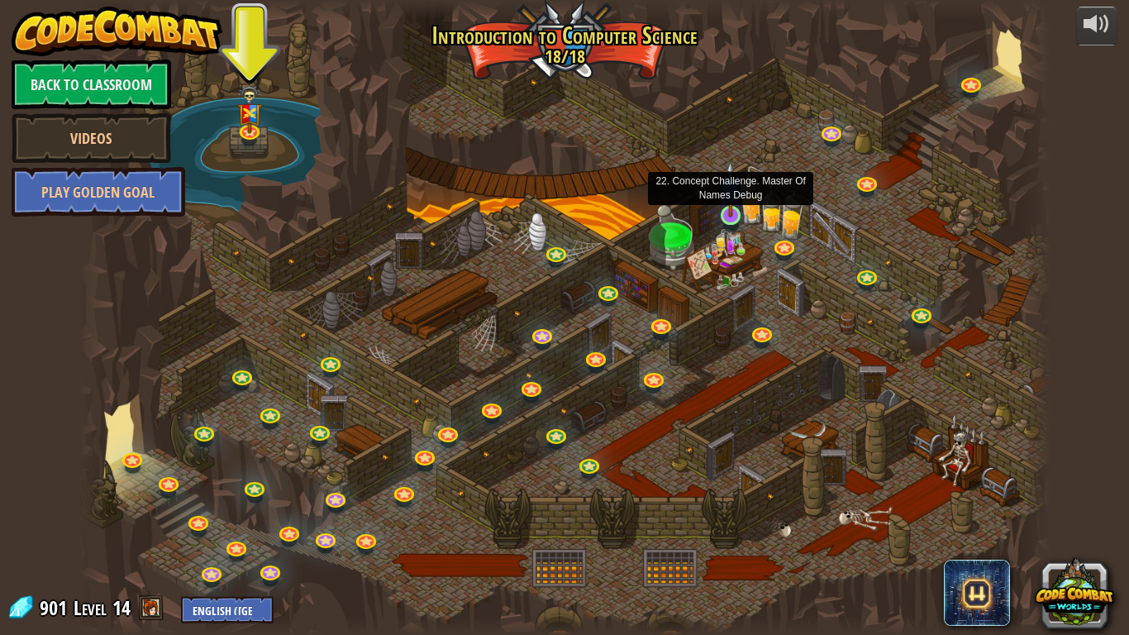
click at [736, 212] on img at bounding box center [730, 188] width 25 height 56
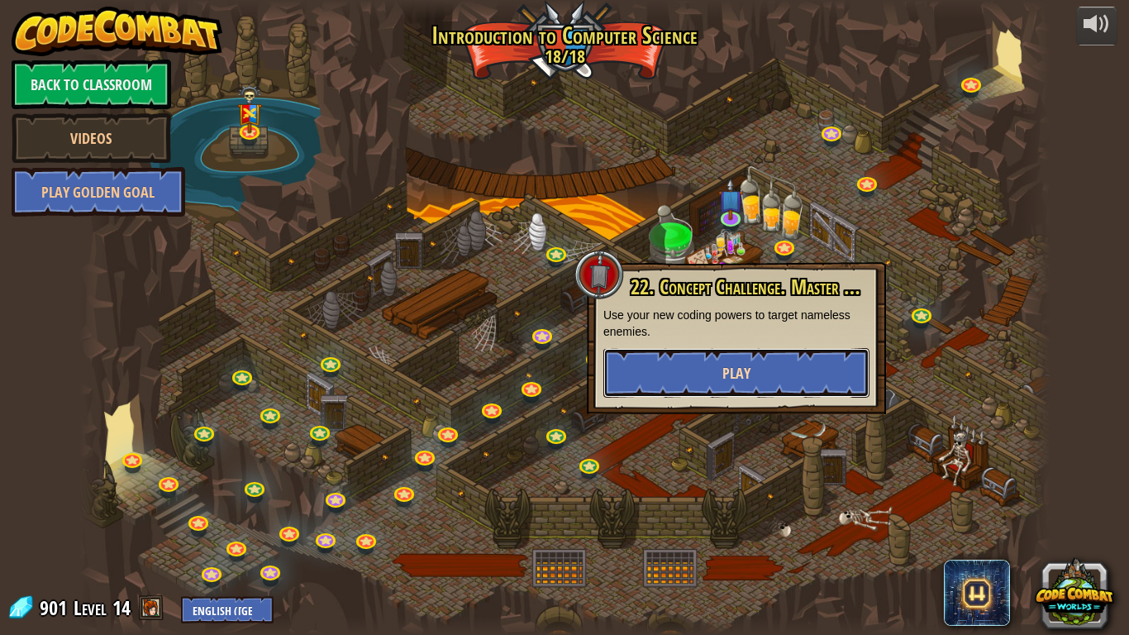
click at [724, 356] on button "Play" at bounding box center [736, 373] width 266 height 50
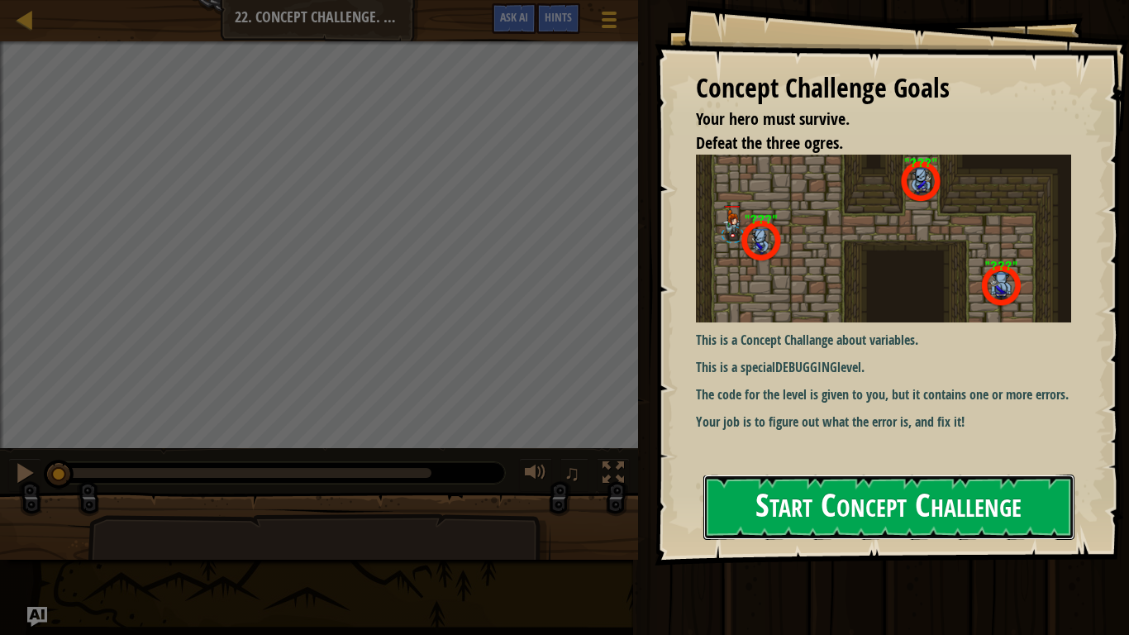
click at [769, 494] on button "Start Concept Challenge" at bounding box center [888, 506] width 371 height 65
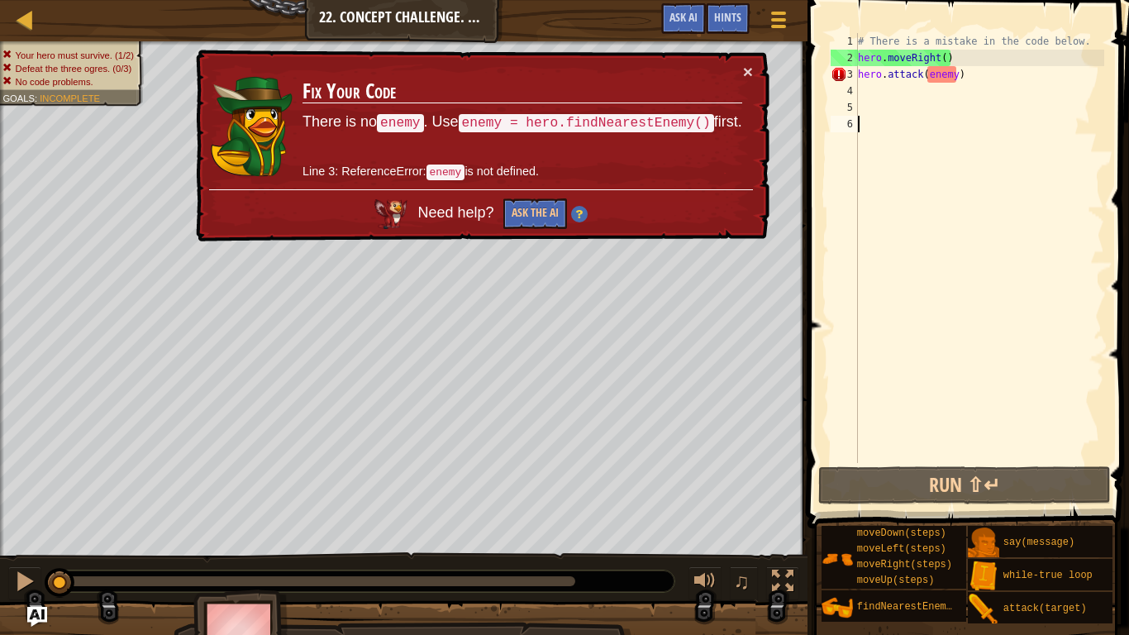
click at [753, 73] on div "× Fix Your Code There is no enemy . Use enemy = hero.findNearestEnemy() first. …" at bounding box center [481, 146] width 577 height 193
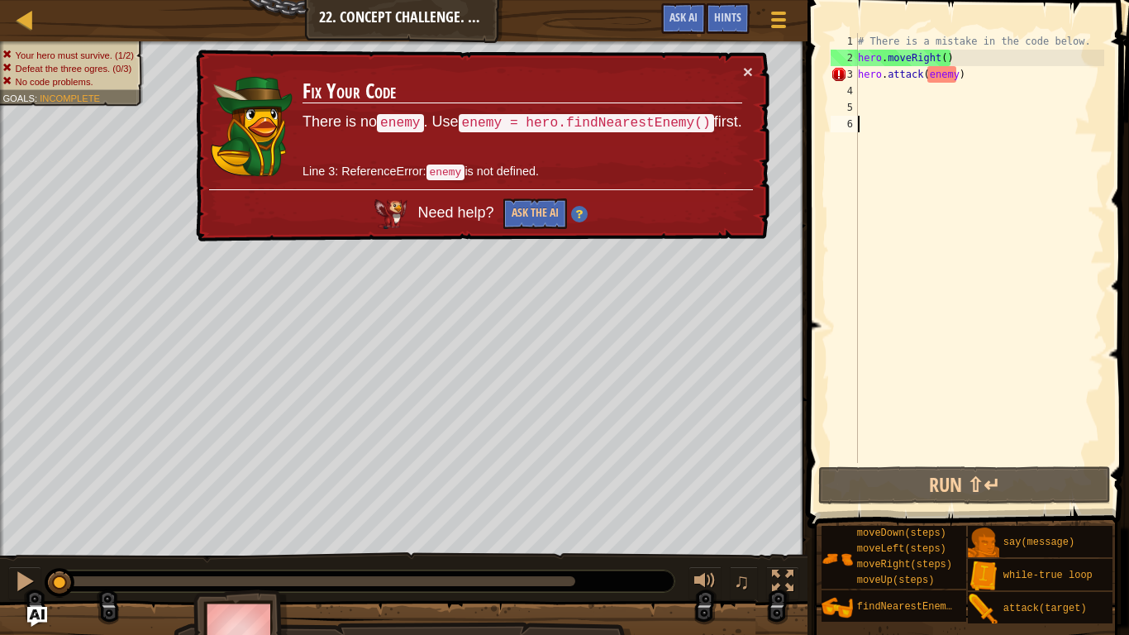
click at [753, 73] on div "× Fix Your Code There is no enemy . Use enemy = hero.findNearestEnemy() first. …" at bounding box center [481, 146] width 577 height 193
click at [750, 67] on button "×" at bounding box center [748, 71] width 10 height 17
drag, startPoint x: 960, startPoint y: 69, endPoint x: 833, endPoint y: 52, distance: 128.4
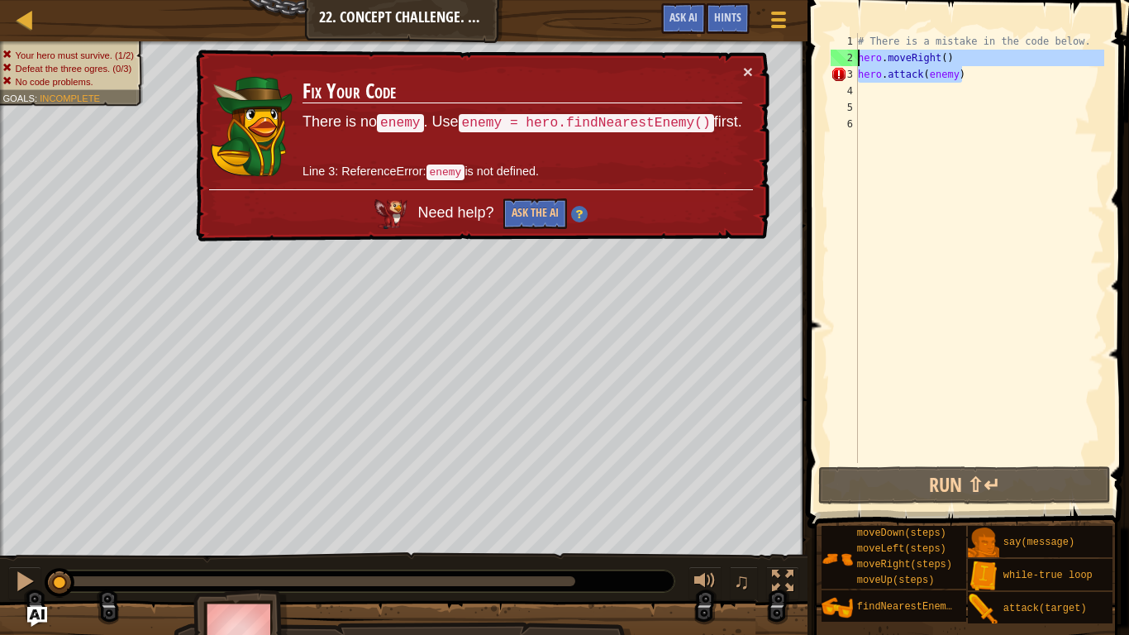
click at [833, 52] on div "1 2 3 4 5 6 # There is a mistake in the code below. hero . moveRight ( ) hero .…" at bounding box center [965, 248] width 277 height 430
type textarea "hero.moveRight() hero.attack(enemy)"
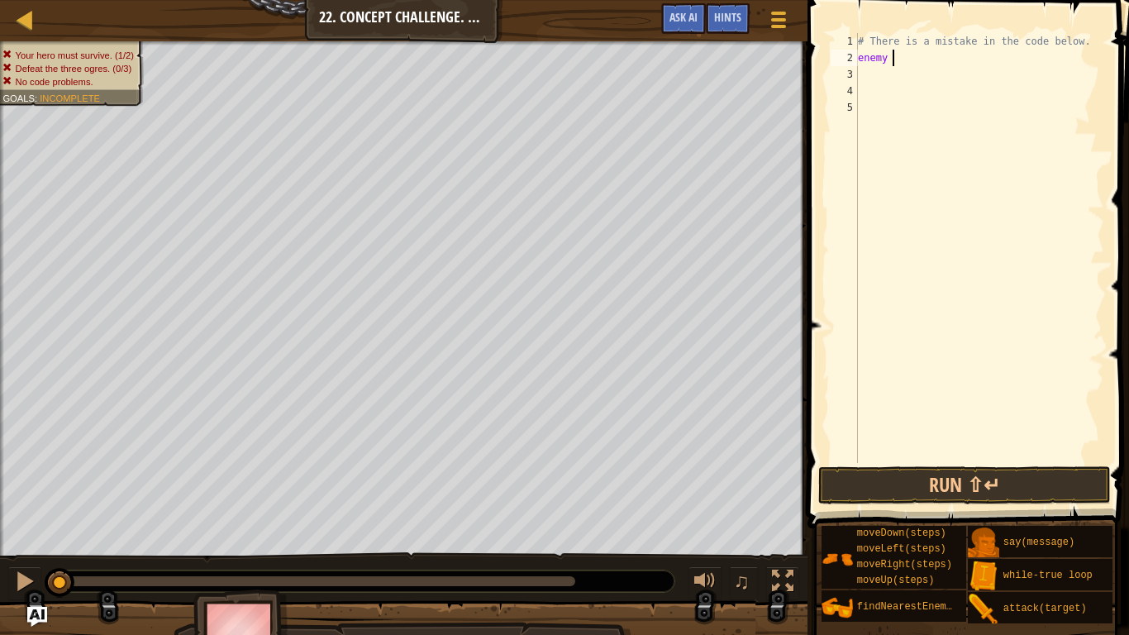
scroll to position [7, 5]
type textarea "enemy = h"
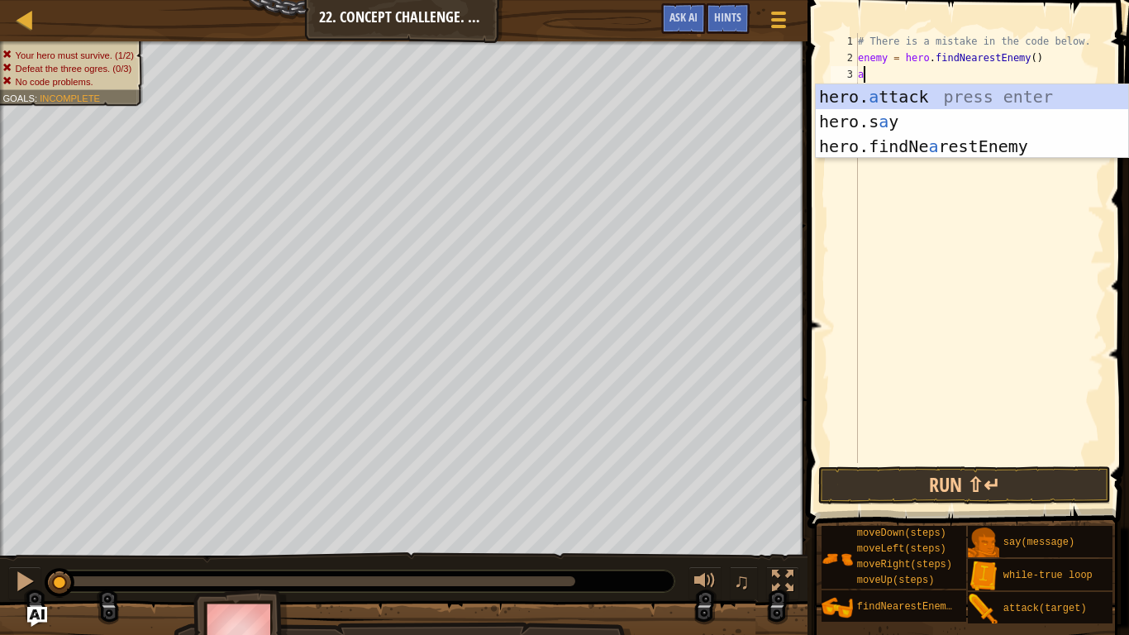
type textarea "hero.attack(enemy)"
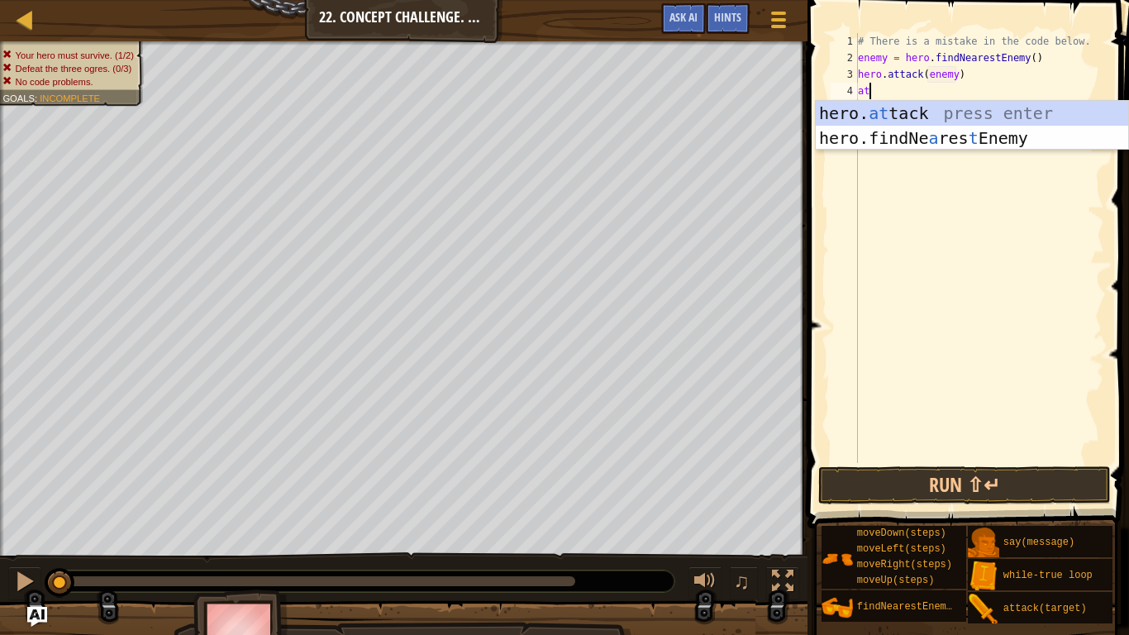
scroll to position [7, 1]
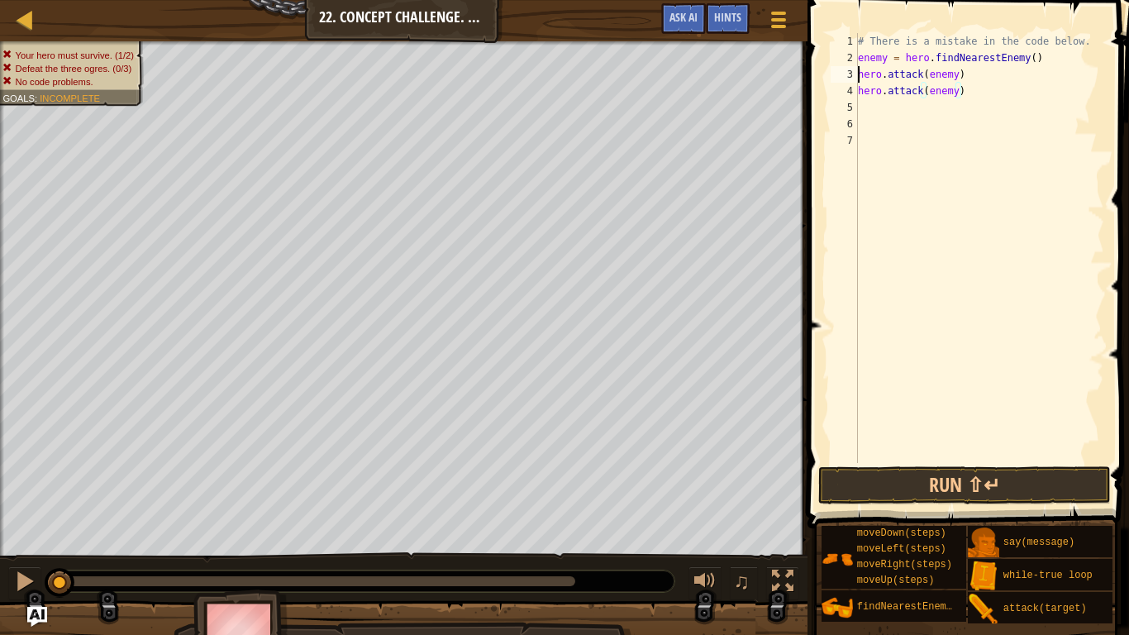
click at [859, 68] on div "# There is a mistake in the code below. enemy = hero . findNearestEnemy ( ) her…" at bounding box center [980, 264] width 250 height 463
type textarea "enemy = hero.findNearestEnemy()"
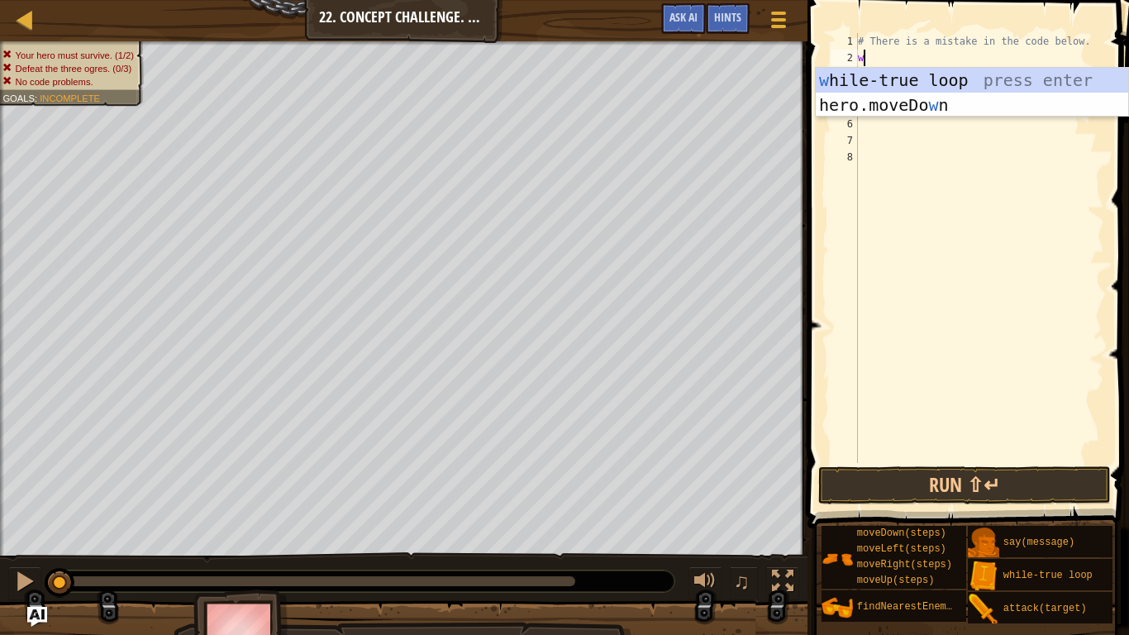
type textarea "wh"
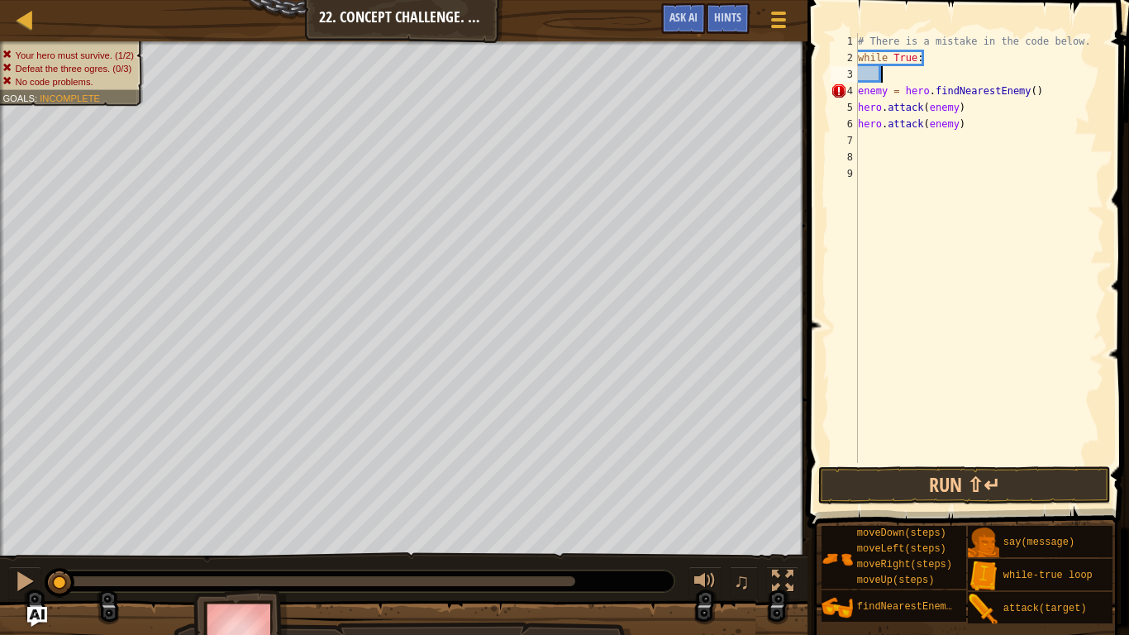
click at [859, 99] on div "# There is a mistake in the code below. while True : enemy = hero . findNearest…" at bounding box center [980, 264] width 250 height 463
type textarea "hero.attack(enemy)"
click at [895, 79] on div "# There is a mistake in the code below. while True : enemy = hero . findNearest…" at bounding box center [980, 264] width 250 height 463
type textarea "while True:"
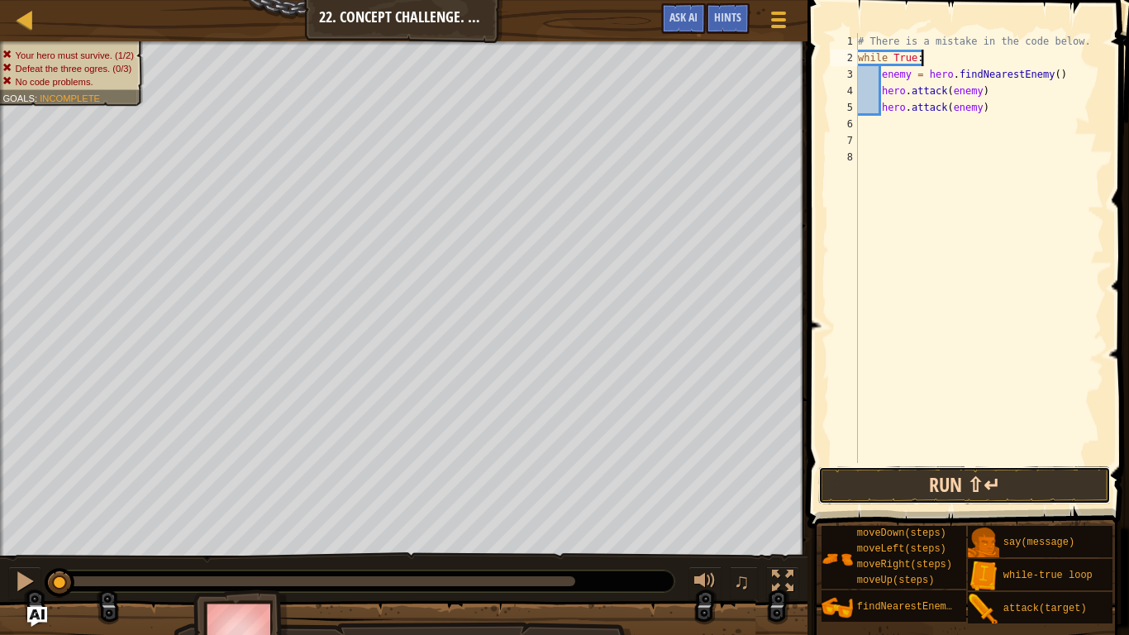
click at [951, 466] on button "Run ⇧↵" at bounding box center [964, 485] width 293 height 38
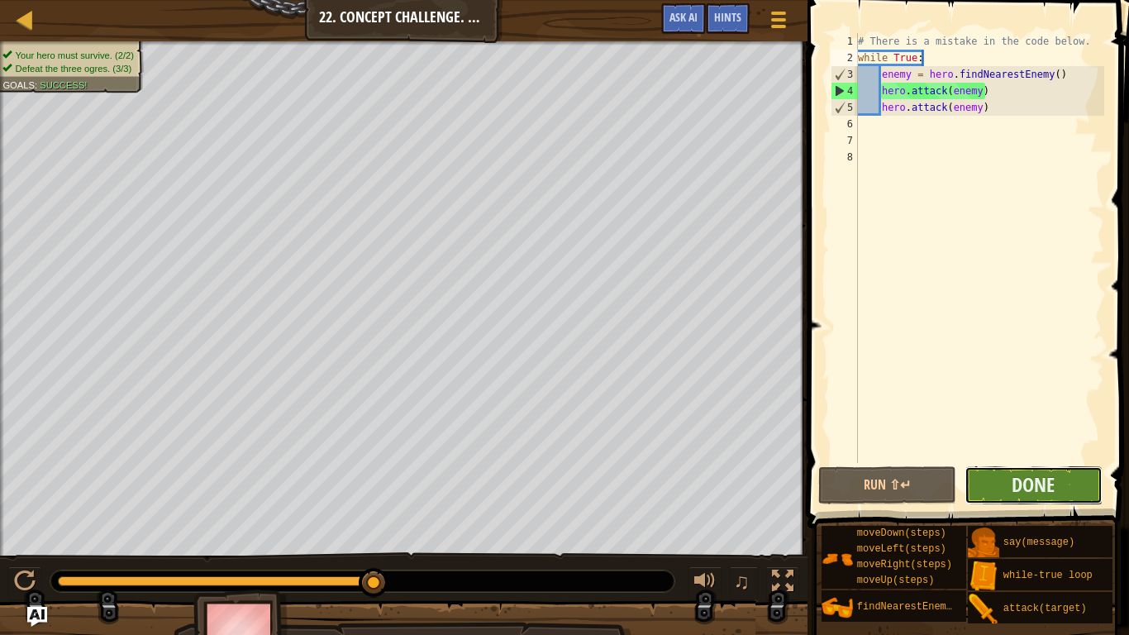
click at [1059, 488] on button "Done" at bounding box center [1033, 485] width 138 height 38
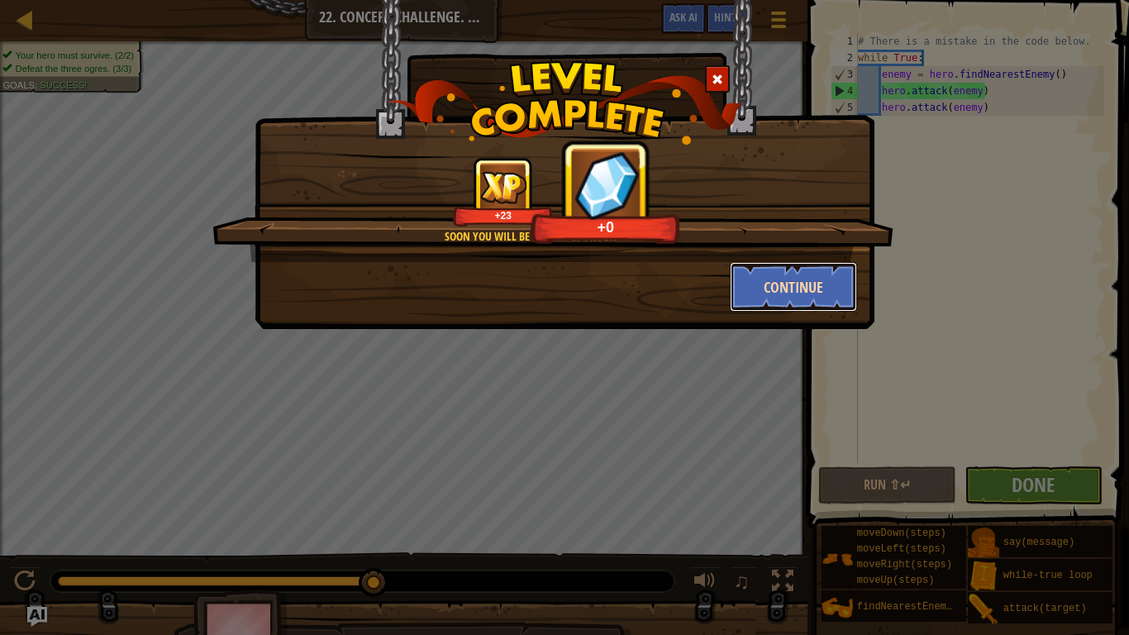
click at [788, 276] on button "Continue" at bounding box center [794, 287] width 128 height 50
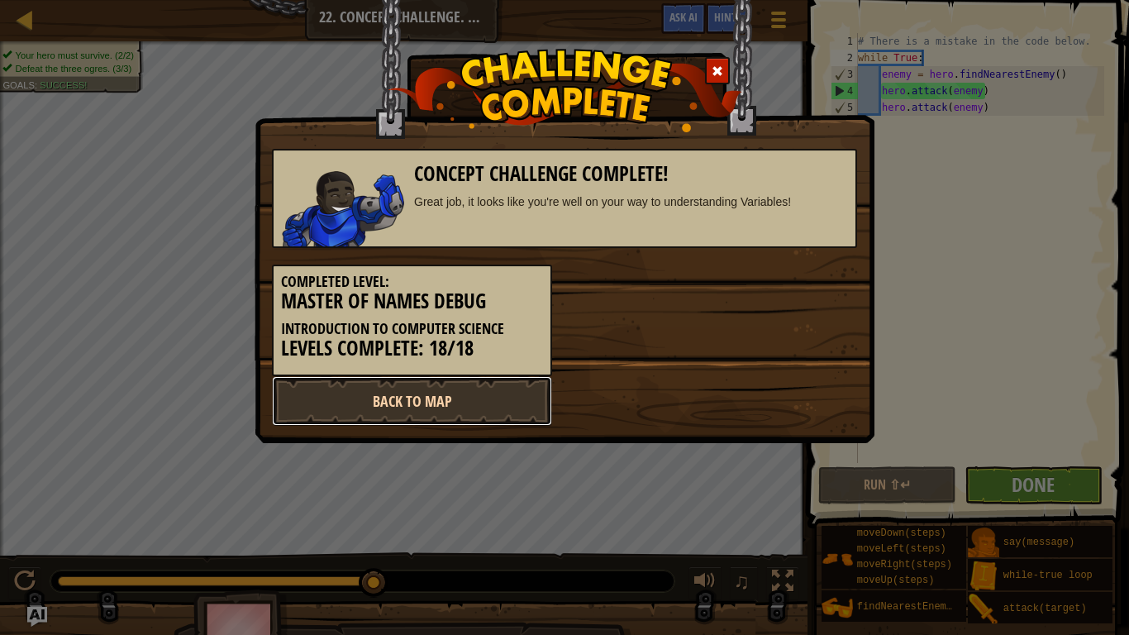
click at [475, 397] on link "Back to Map" at bounding box center [412, 401] width 280 height 50
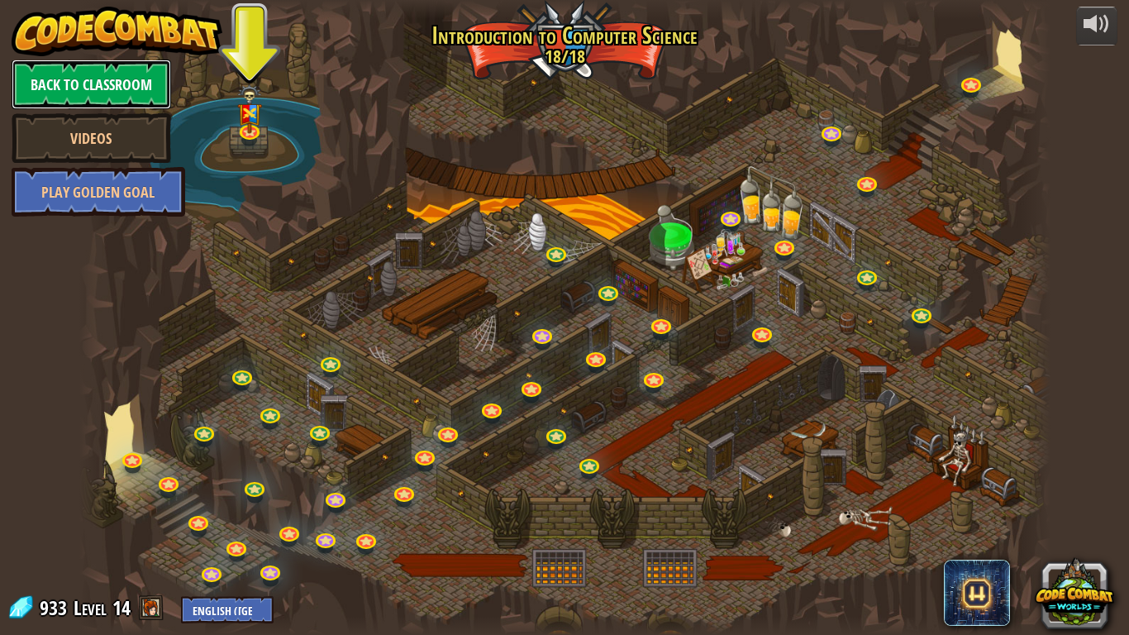
click at [115, 61] on link "Back to Classroom" at bounding box center [91, 85] width 159 height 50
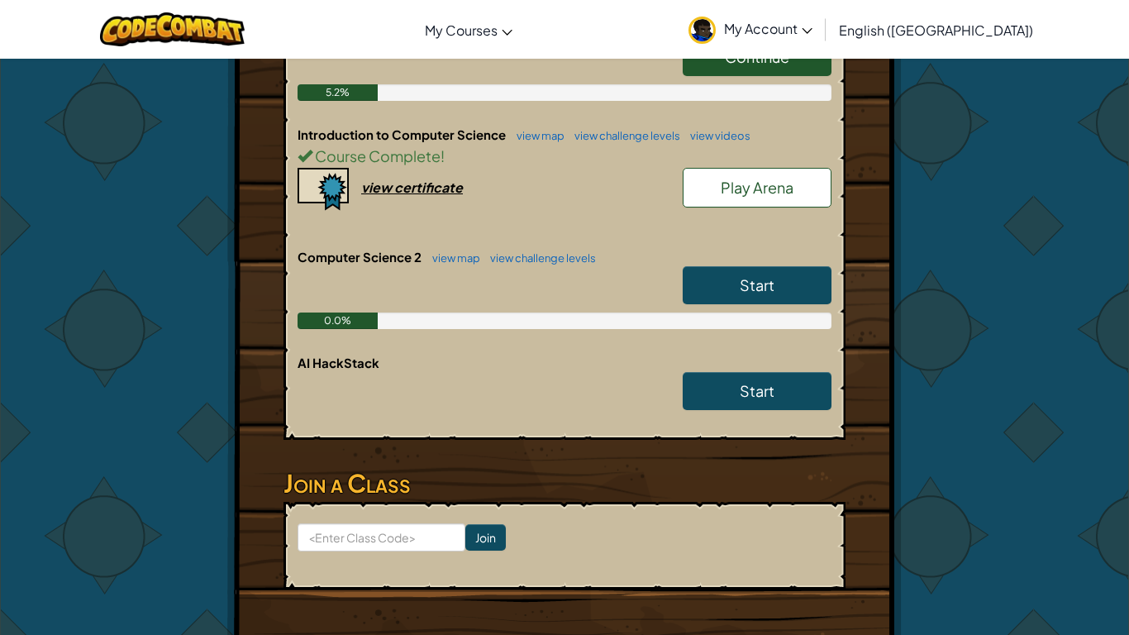
scroll to position [459, 0]
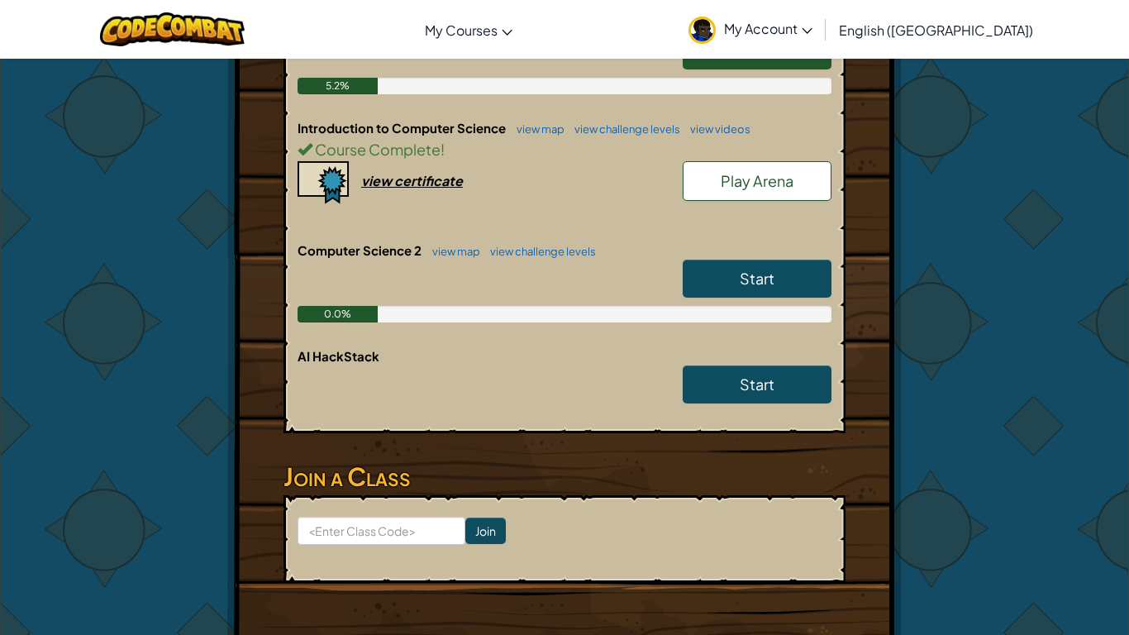
click at [706, 259] on link "Start" at bounding box center [757, 278] width 149 height 38
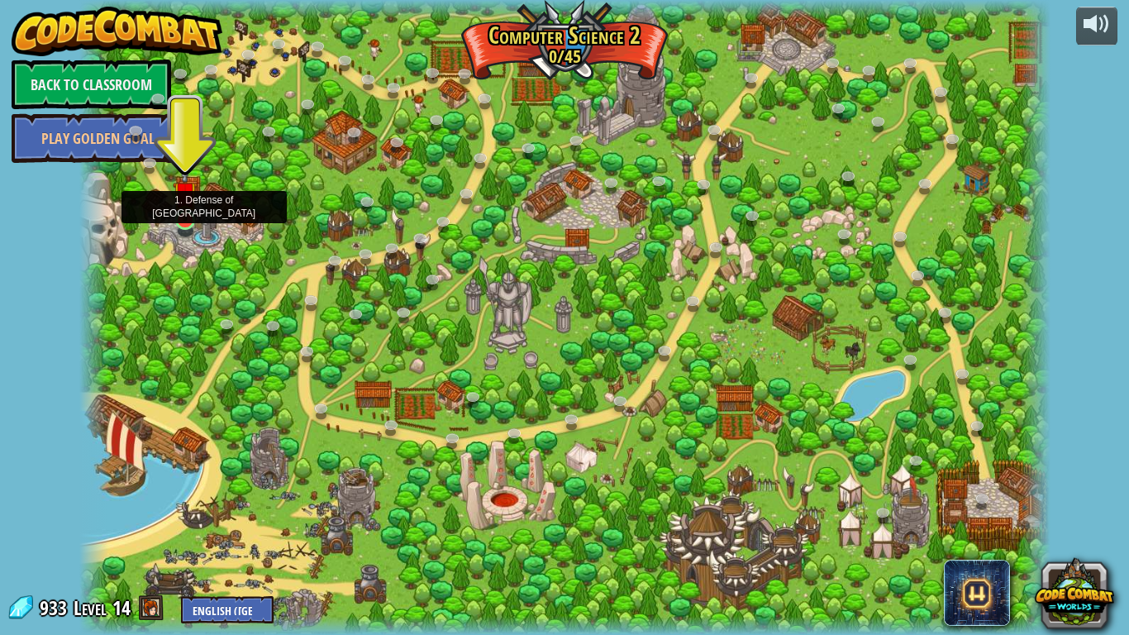
click at [184, 206] on img at bounding box center [185, 193] width 25 height 56
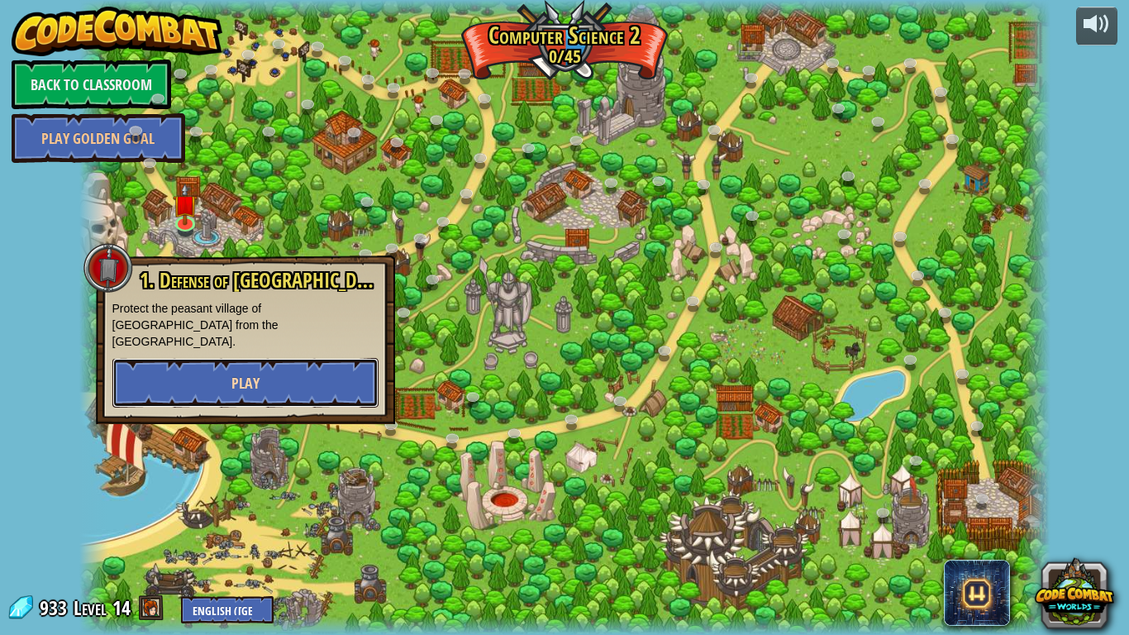
click at [238, 358] on button "Play" at bounding box center [245, 383] width 266 height 50
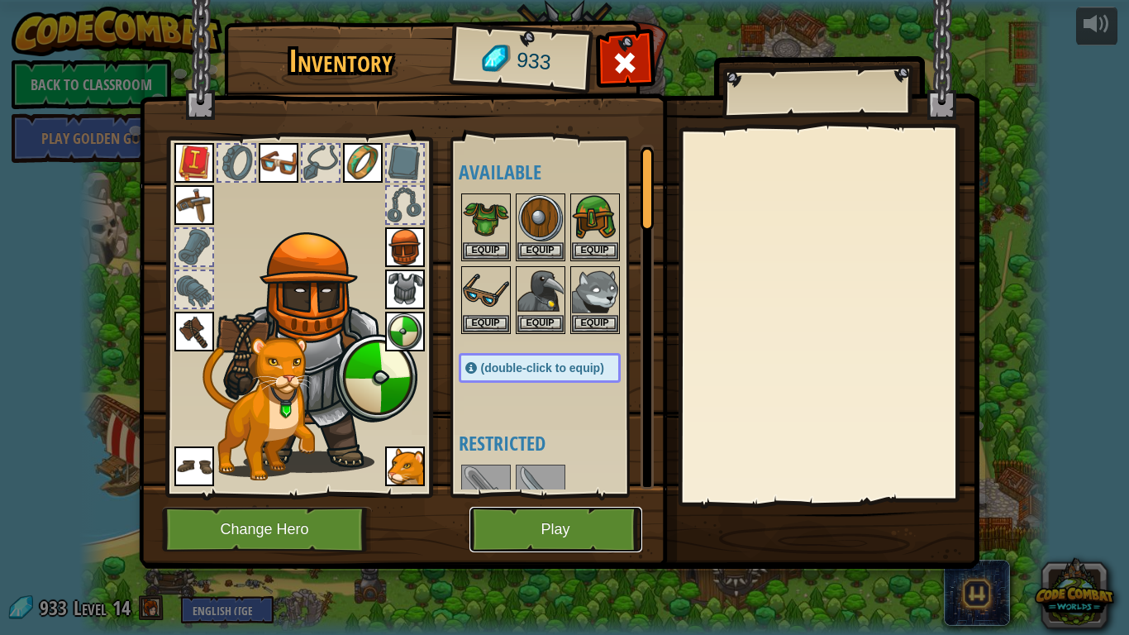
click at [520, 542] on button "Play" at bounding box center [555, 529] width 173 height 45
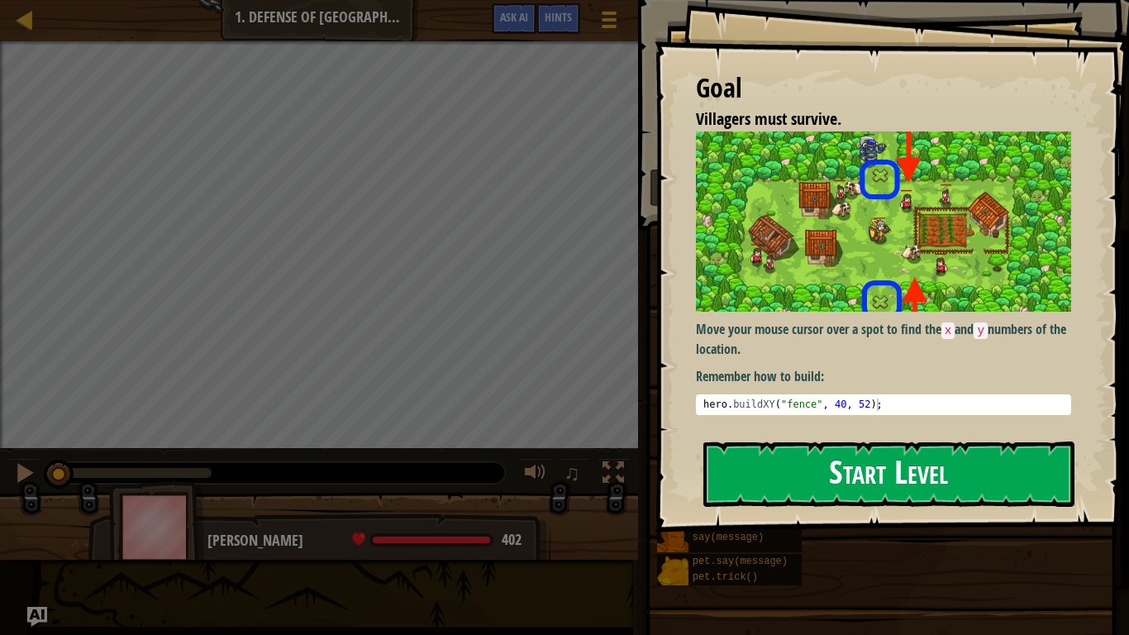
click at [736, 464] on button "Start Level" at bounding box center [888, 473] width 371 height 65
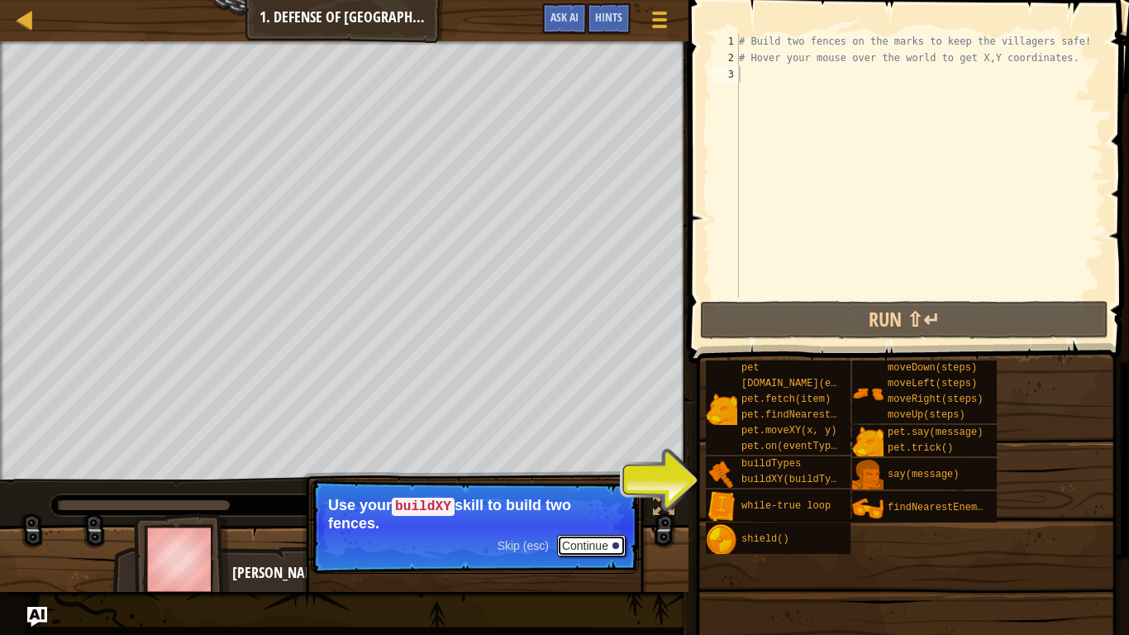
click at [607, 543] on button "Continue" at bounding box center [591, 545] width 69 height 21
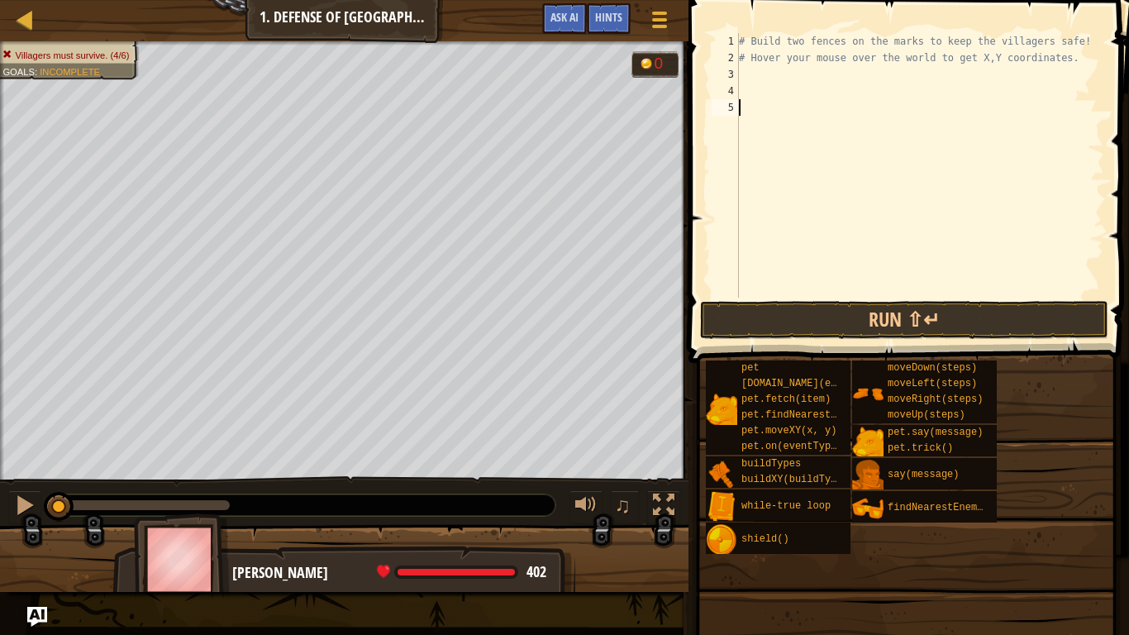
click at [755, 78] on div "# Build two fences on the marks to keep the villagers safe! # Hover your mouse …" at bounding box center [920, 182] width 369 height 298
type textarea "h"
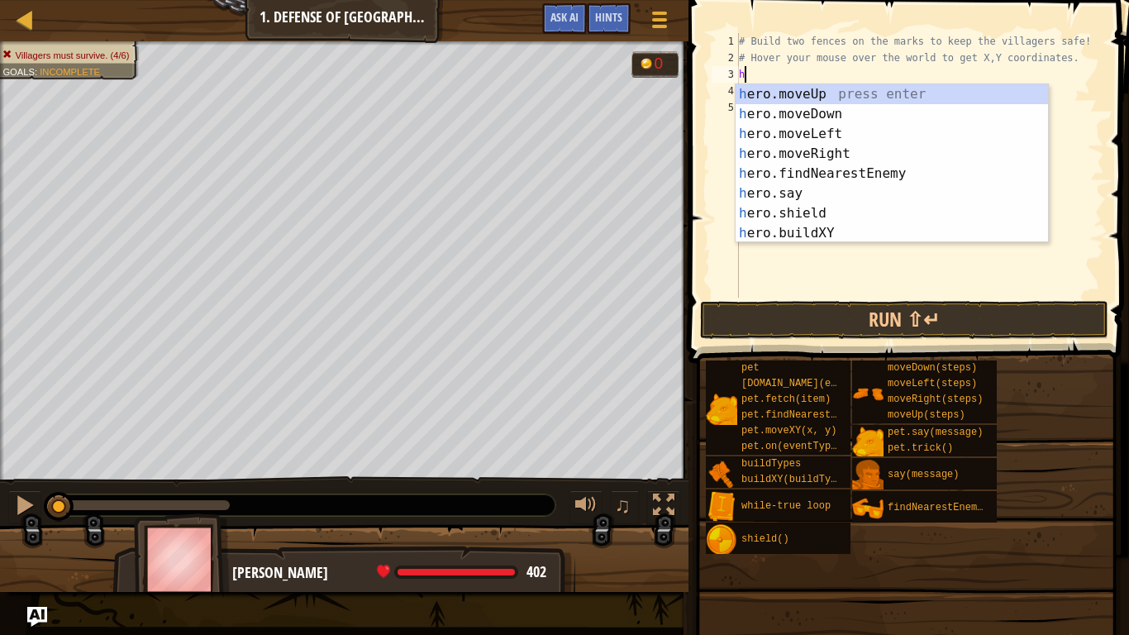
scroll to position [7, 0]
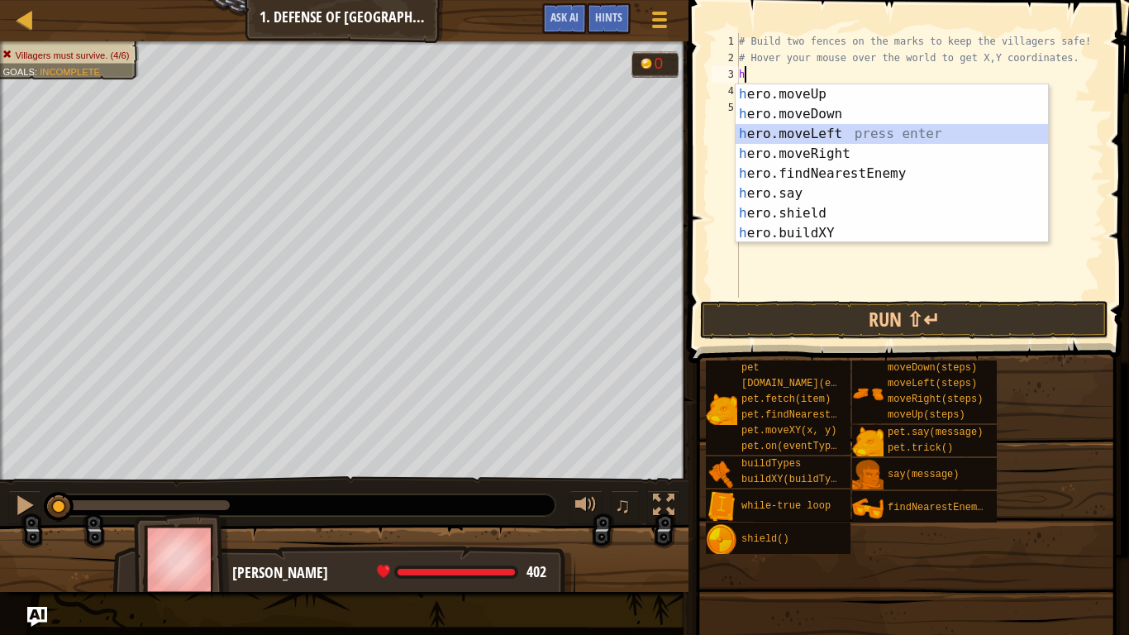
click at [783, 142] on div "h ero.moveUp press enter h ero.moveDown press enter h ero.moveLeft press enter …" at bounding box center [892, 183] width 312 height 198
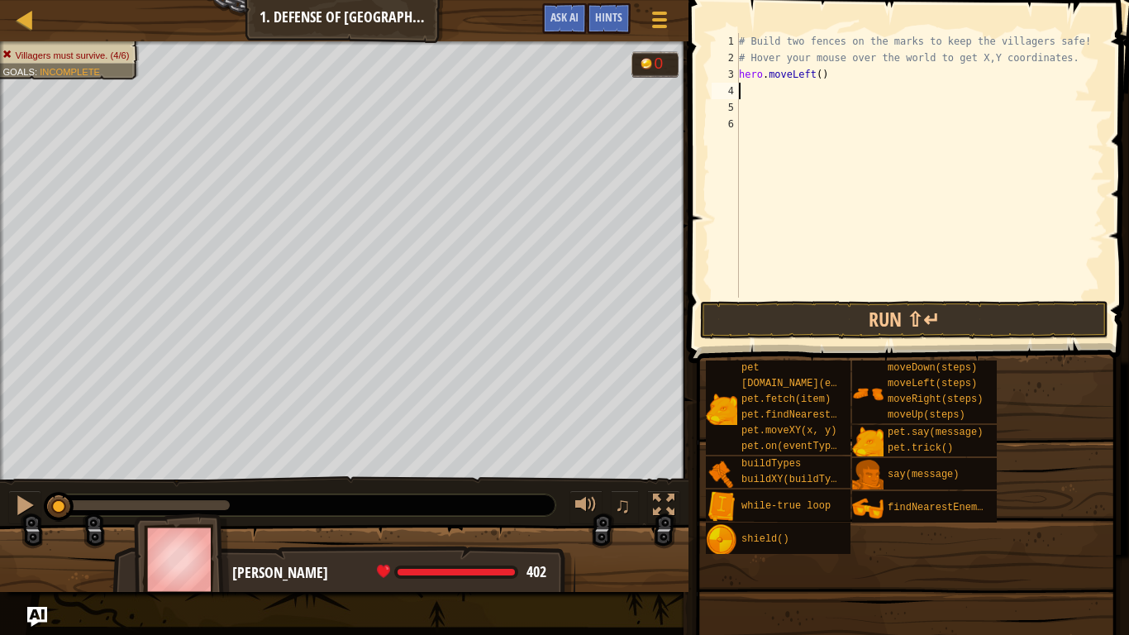
click at [834, 77] on div "# Build two fences on the marks to keep the villagers safe! # Hover your mouse …" at bounding box center [920, 182] width 369 height 298
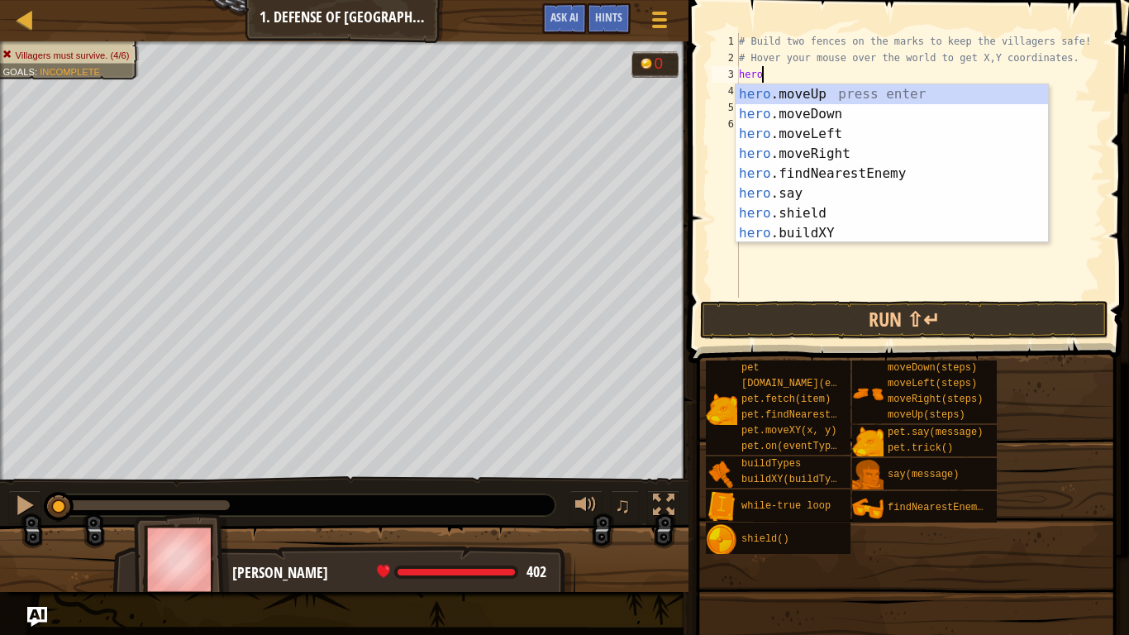
type textarea "h"
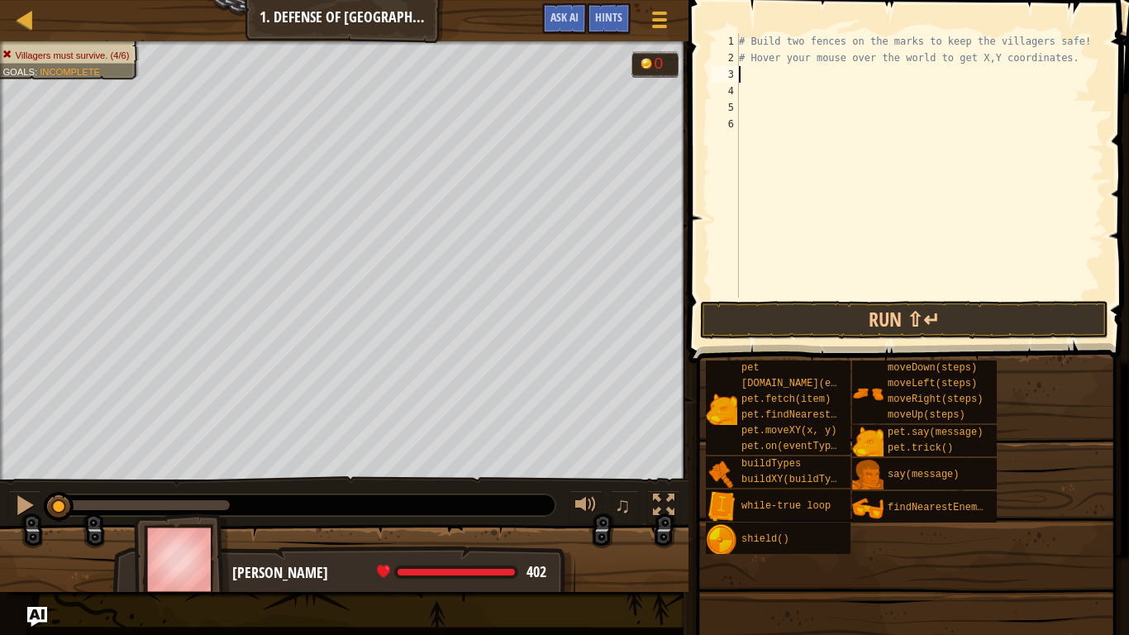
type textarea "h"
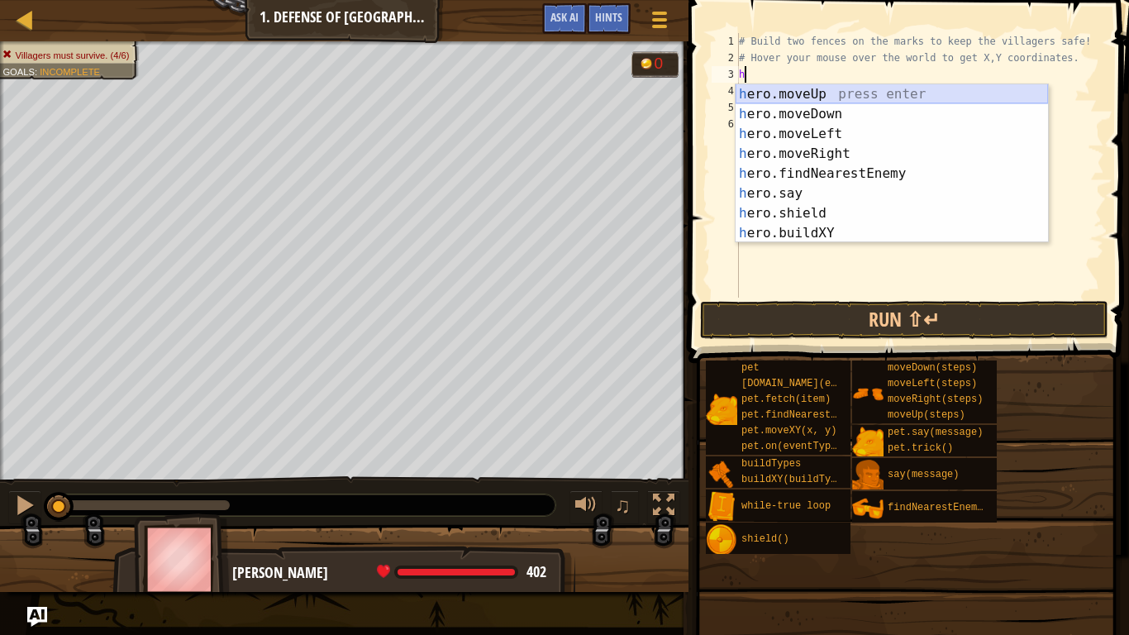
click at [840, 97] on div "h ero.moveUp press enter h ero.moveDown press enter h ero.moveLeft press enter …" at bounding box center [892, 183] width 312 height 198
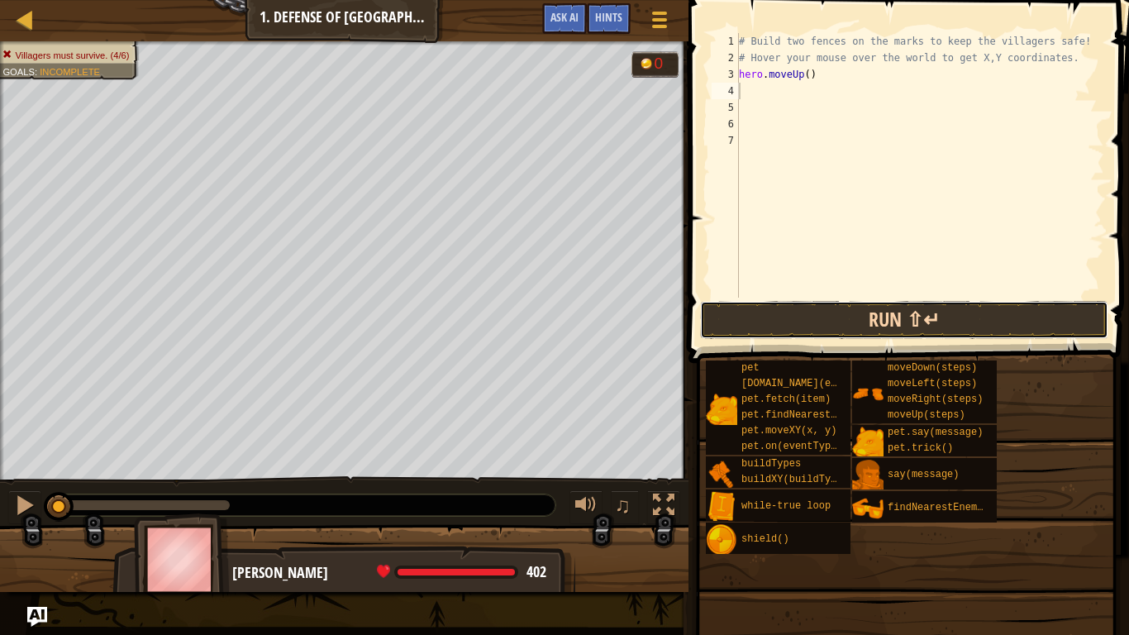
click at [802, 310] on button "Run ⇧↵" at bounding box center [904, 320] width 408 height 38
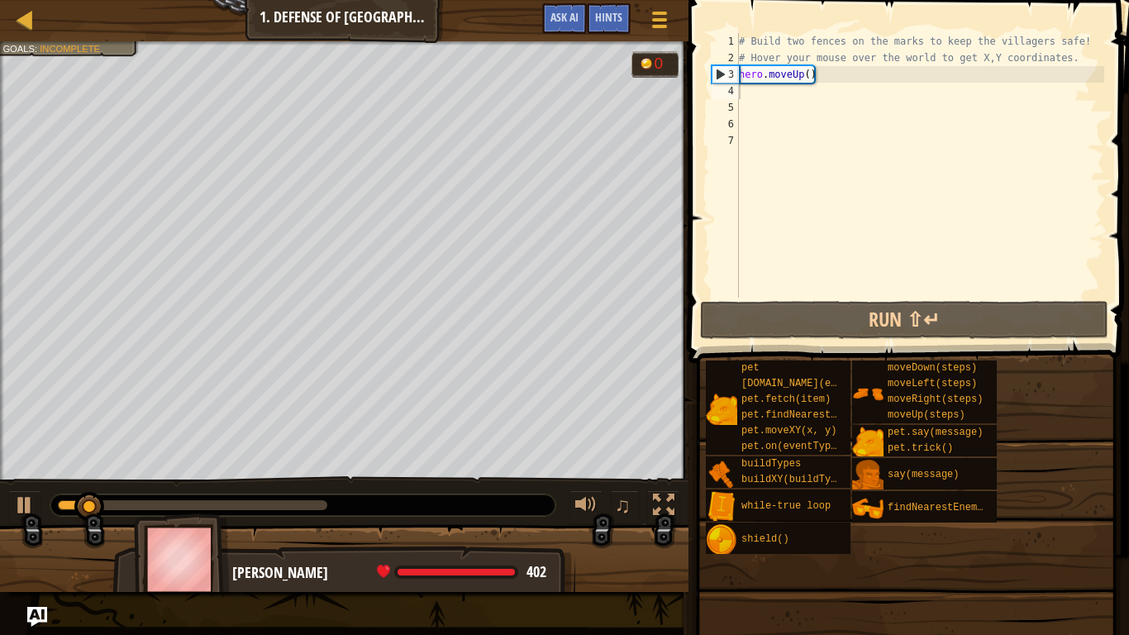
click at [825, 343] on span at bounding box center [906, 587] width 429 height 489
click at [31, 503] on div at bounding box center [24, 504] width 21 height 21
type textarea "h"
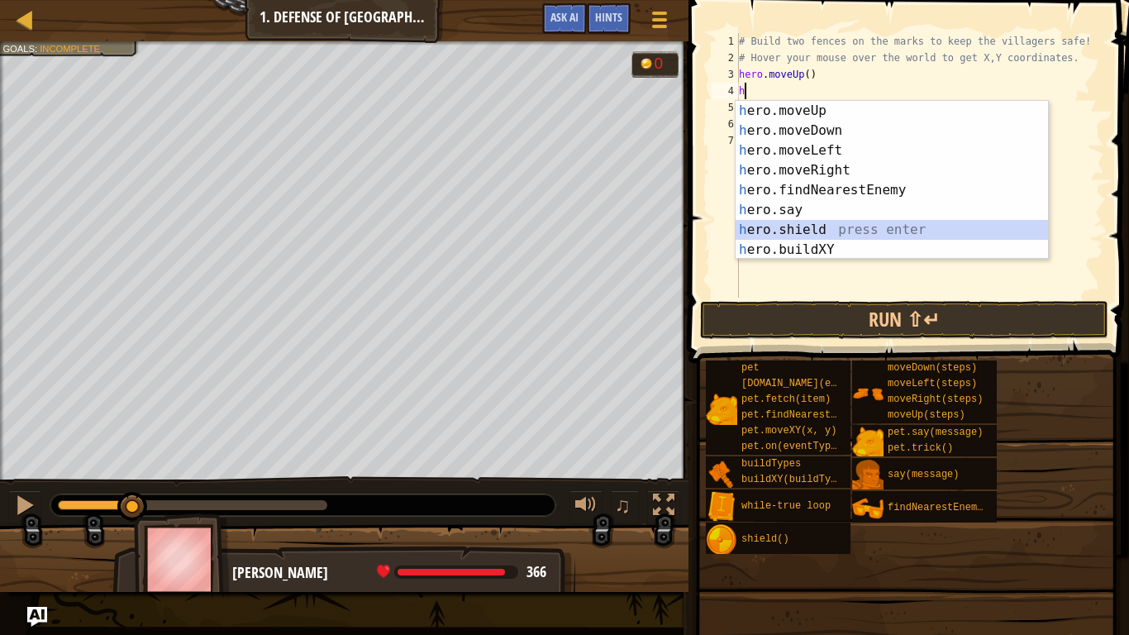
click at [802, 225] on div "h ero.moveUp press enter h ero.moveDown press enter h ero.moveLeft press enter …" at bounding box center [892, 200] width 312 height 198
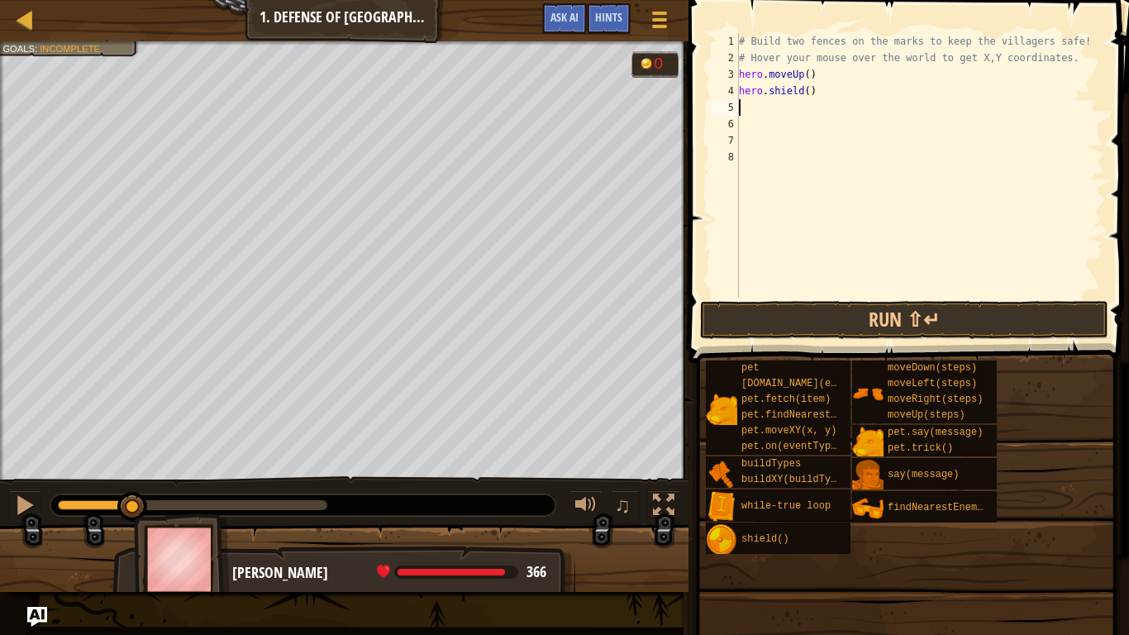
click at [830, 87] on div "# Build two fences on the marks to keep the villagers safe! # Hover your mouse …" at bounding box center [920, 182] width 369 height 298
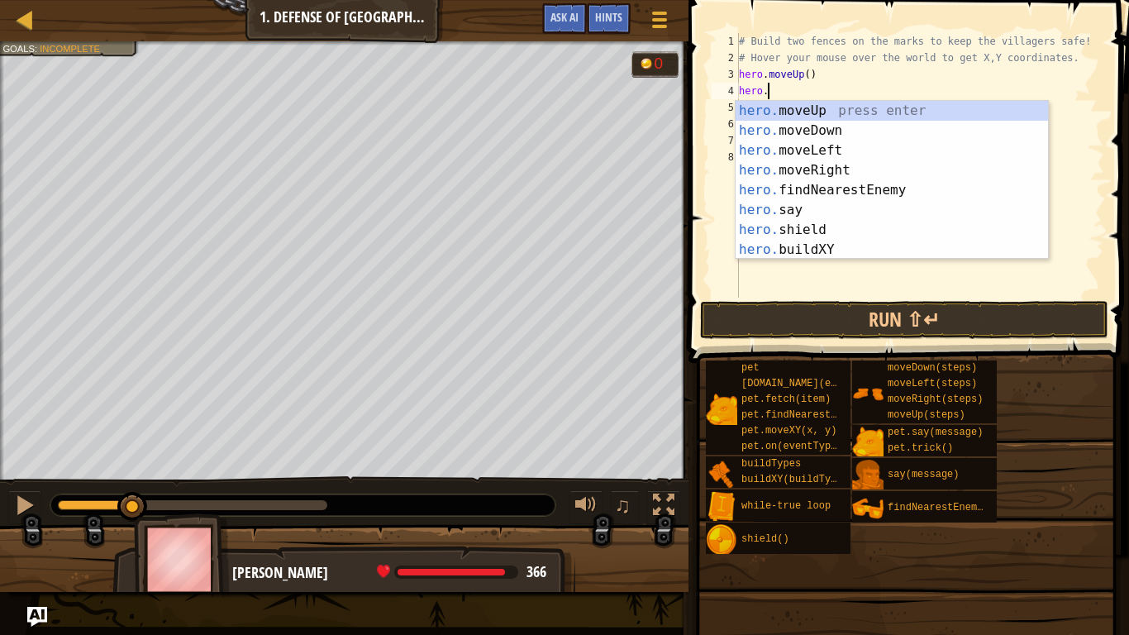
type textarea "h"
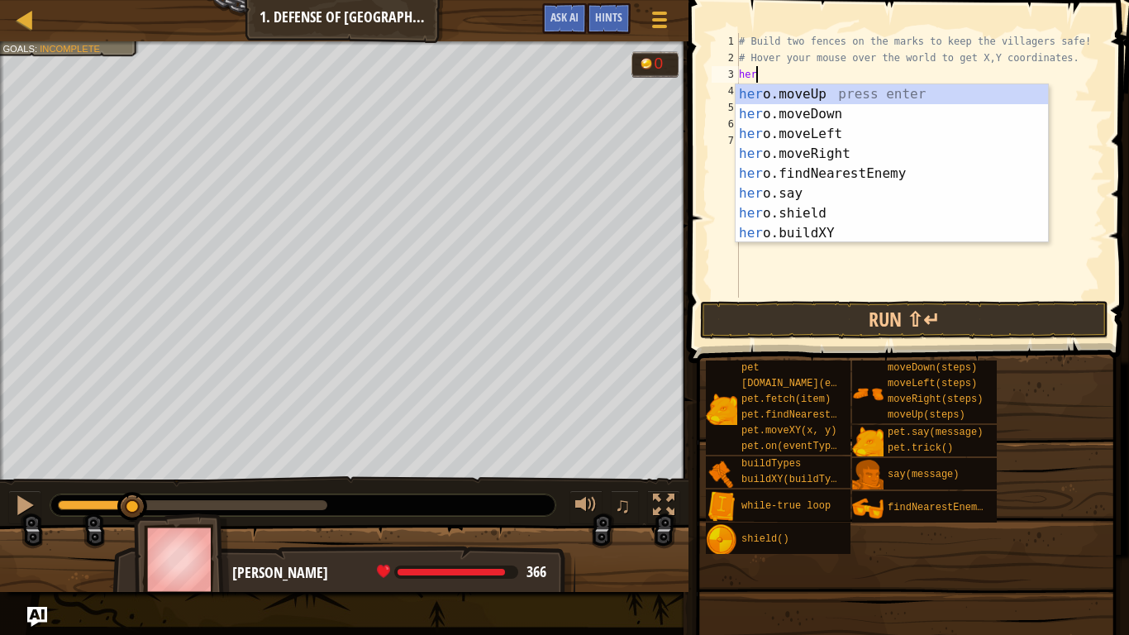
type textarea "h"
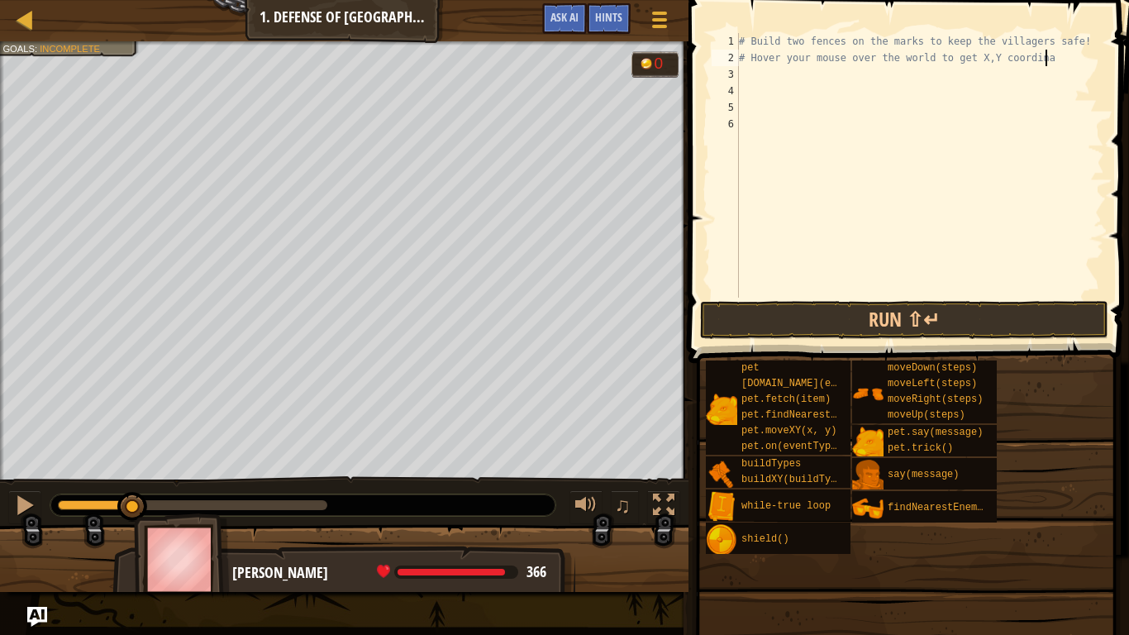
type textarea "# Hover your mouse over the world to get X,Y coordinah"
click at [803, 76] on div "# Build two fences on the marks to keep the villagers safe! # Hover your mouse …" at bounding box center [920, 182] width 369 height 298
type textarea "h"
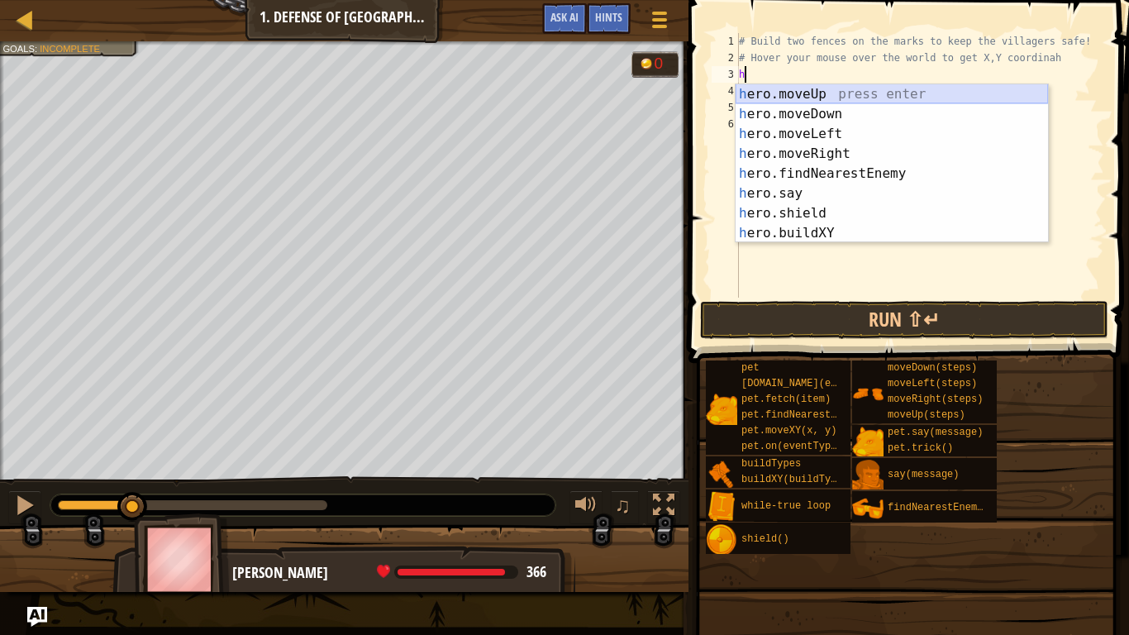
click at [788, 93] on div "h ero.moveUp press enter h ero.moveDown press enter h ero.moveLeft press enter …" at bounding box center [892, 183] width 312 height 198
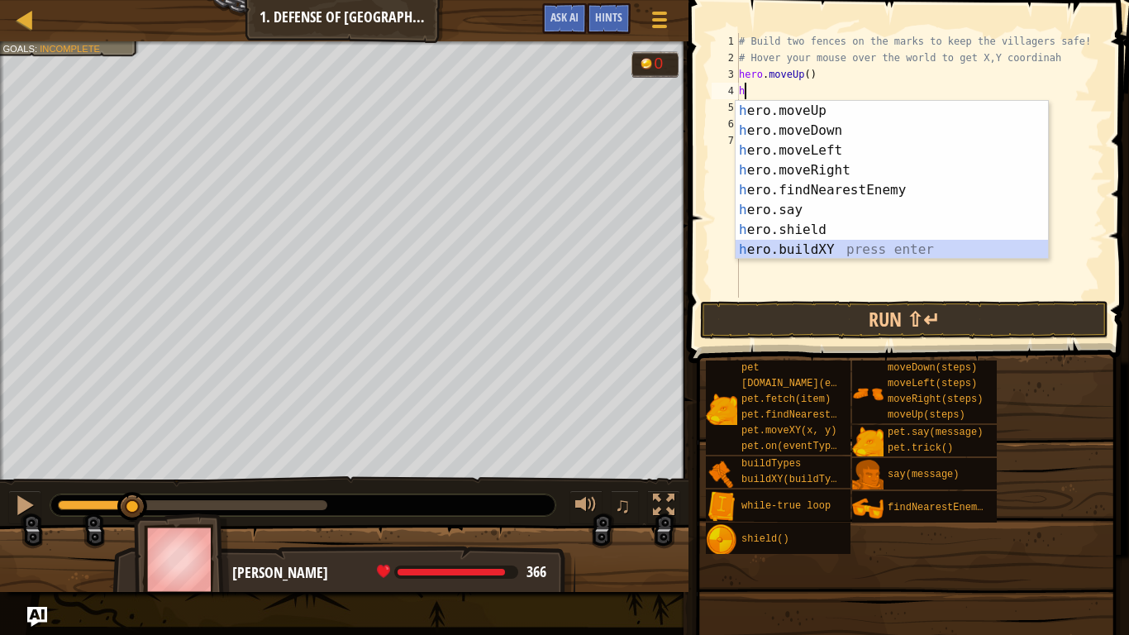
click at [783, 250] on div "h ero.moveUp press enter h ero.moveDown press enter h ero.moveLeft press enter …" at bounding box center [892, 200] width 312 height 198
type textarea "hero.buildXY("fence", 36, 30)"
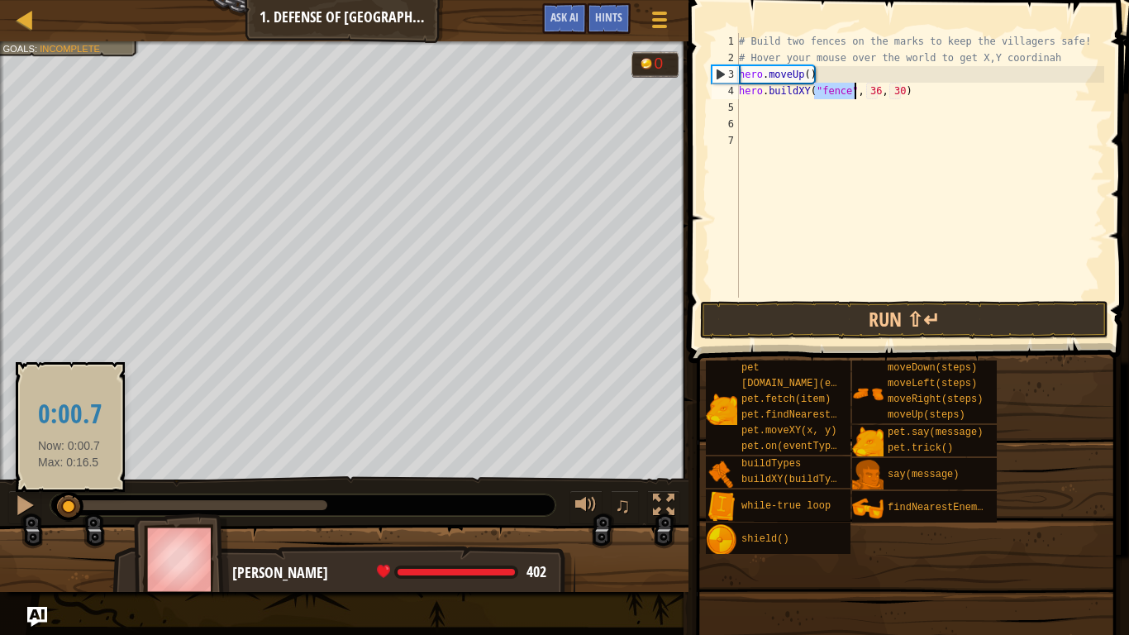
drag, startPoint x: 131, startPoint y: 505, endPoint x: 45, endPoint y: 510, distance: 86.1
click at [54, 510] on div at bounding box center [69, 507] width 30 height 30
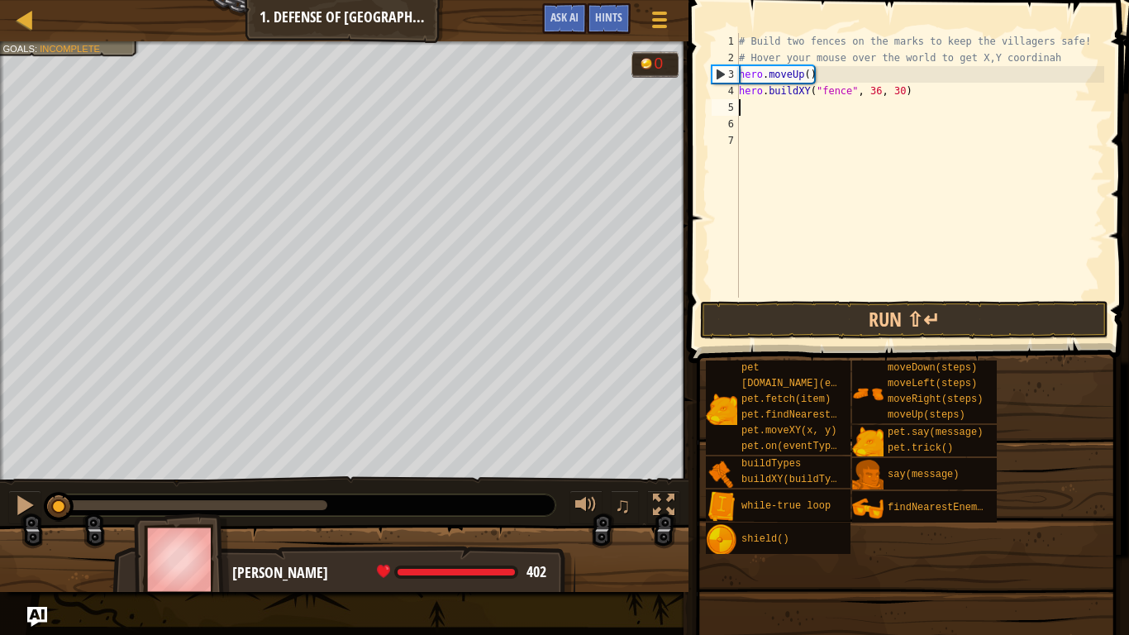
click at [878, 100] on div "# Build two fences on the marks to keep the villagers safe! # Hover your mouse …" at bounding box center [920, 182] width 369 height 298
click at [878, 98] on div "# Build two fences on the marks to keep the villagers safe! # Hover your mouse …" at bounding box center [920, 182] width 369 height 298
type textarea "hero.buildXY("fence", 40, 30)"
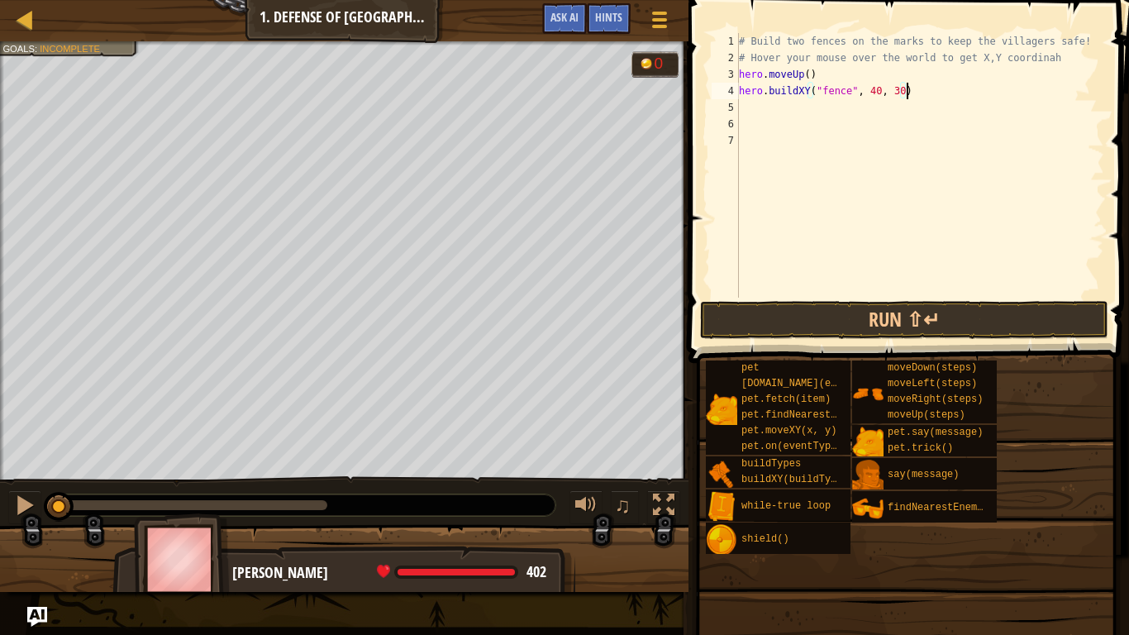
click at [904, 91] on div "# Build two fences on the marks to keep the villagers safe! # Hover your mouse …" at bounding box center [920, 182] width 369 height 298
click at [901, 99] on div "# Build two fences on the marks to keep the villagers safe! # Hover your mouse …" at bounding box center [920, 182] width 369 height 298
click at [902, 96] on div "# Build two fences on the marks to keep the villagers safe! # Hover your mouse …" at bounding box center [920, 182] width 369 height 298
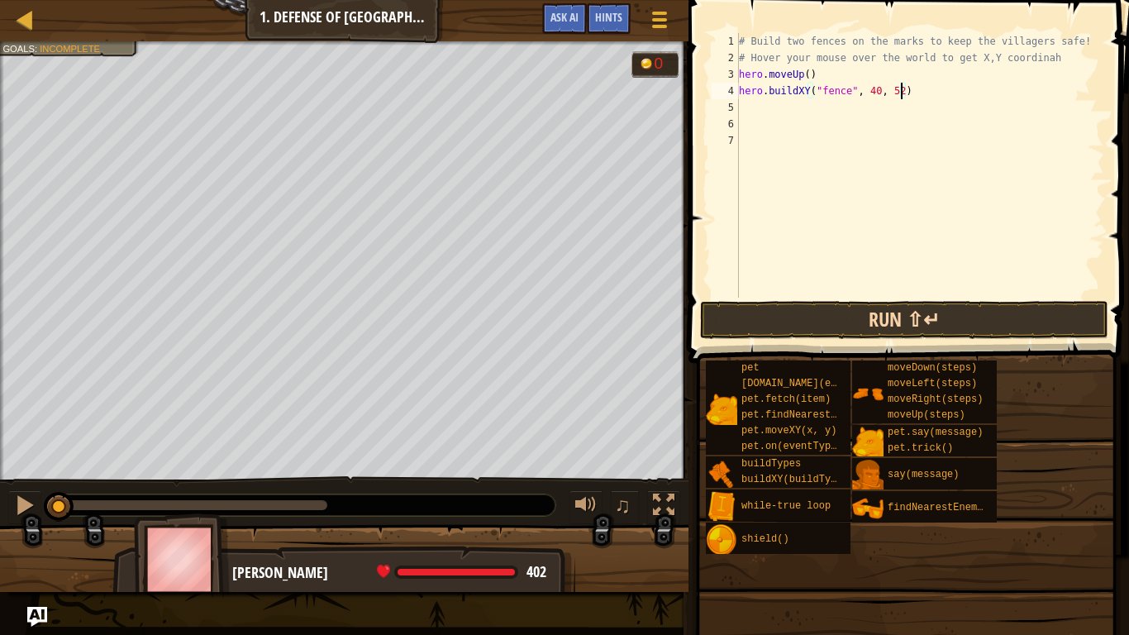
type textarea "hero.buildXY("fence", 40, 52)"
click at [932, 304] on button "Run ⇧↵" at bounding box center [904, 320] width 408 height 38
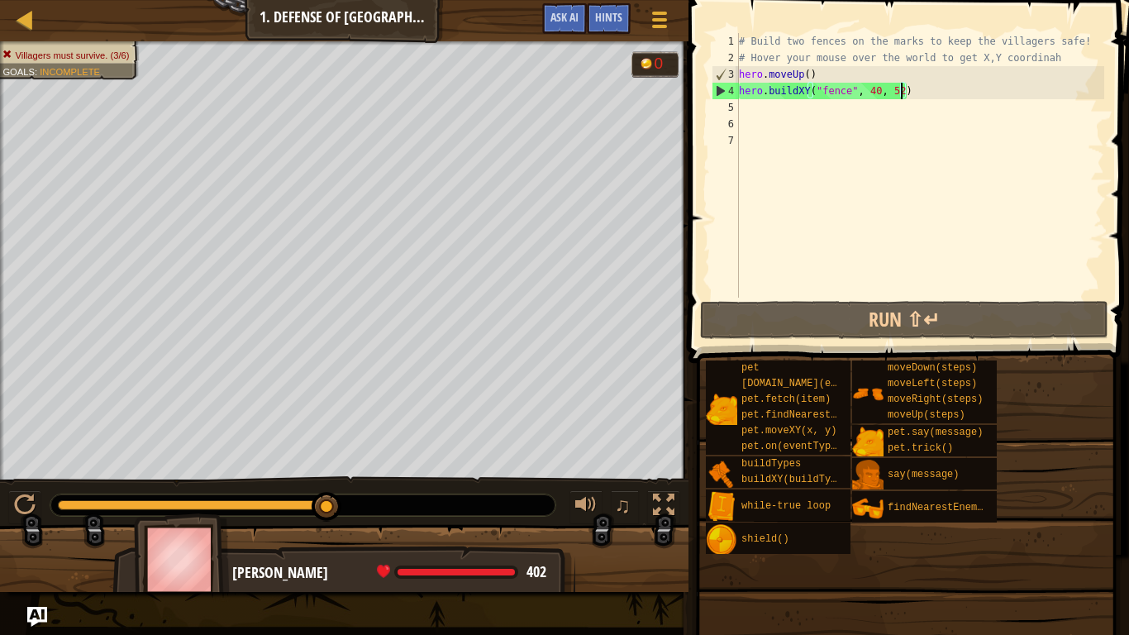
click at [789, 109] on div "# Build two fences on the marks to keep the villagers safe! # Hover your mouse …" at bounding box center [920, 182] width 369 height 298
type textarea "h"
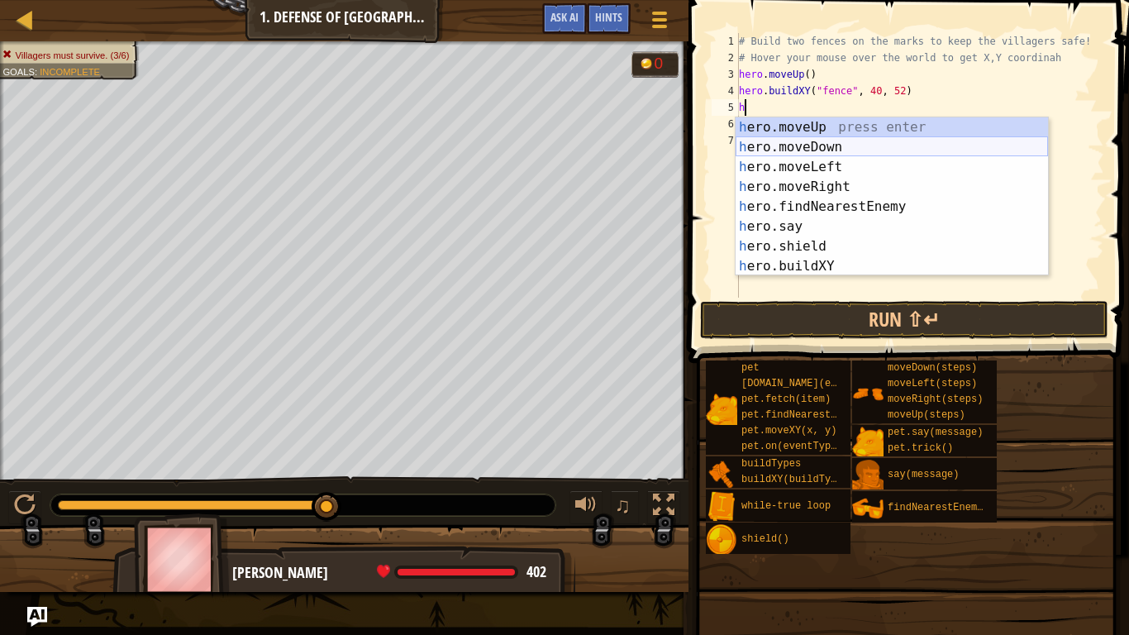
click at [797, 151] on div "h ero.moveUp press enter h ero.moveDown press enter h ero.moveLeft press enter …" at bounding box center [892, 216] width 312 height 198
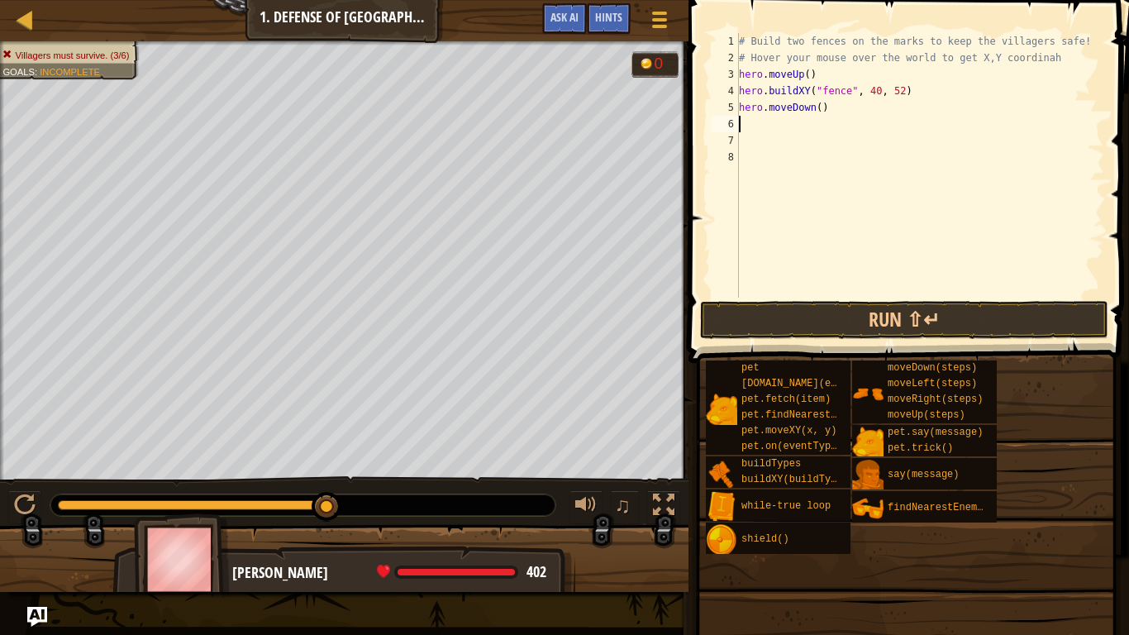
click at [821, 117] on div "# Build two fences on the marks to keep the villagers safe! # Hover your mouse …" at bounding box center [920, 182] width 369 height 298
click at [818, 113] on div "# Build two fences on the marks to keep the villagers safe! # Hover your mouse …" at bounding box center [920, 182] width 369 height 298
type textarea "hero.moveDown(2)"
click at [869, 321] on button "Run ⇧↵" at bounding box center [904, 320] width 408 height 38
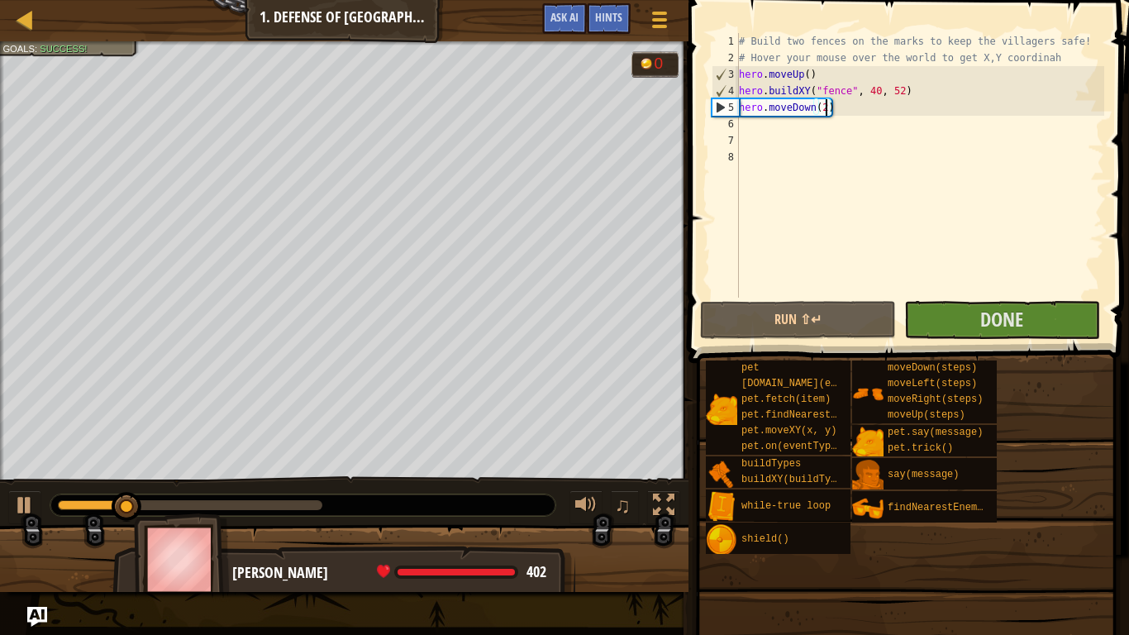
click at [766, 129] on div "# Build two fences on the marks to keep the villagers safe! # Hover your mouse …" at bounding box center [920, 182] width 369 height 298
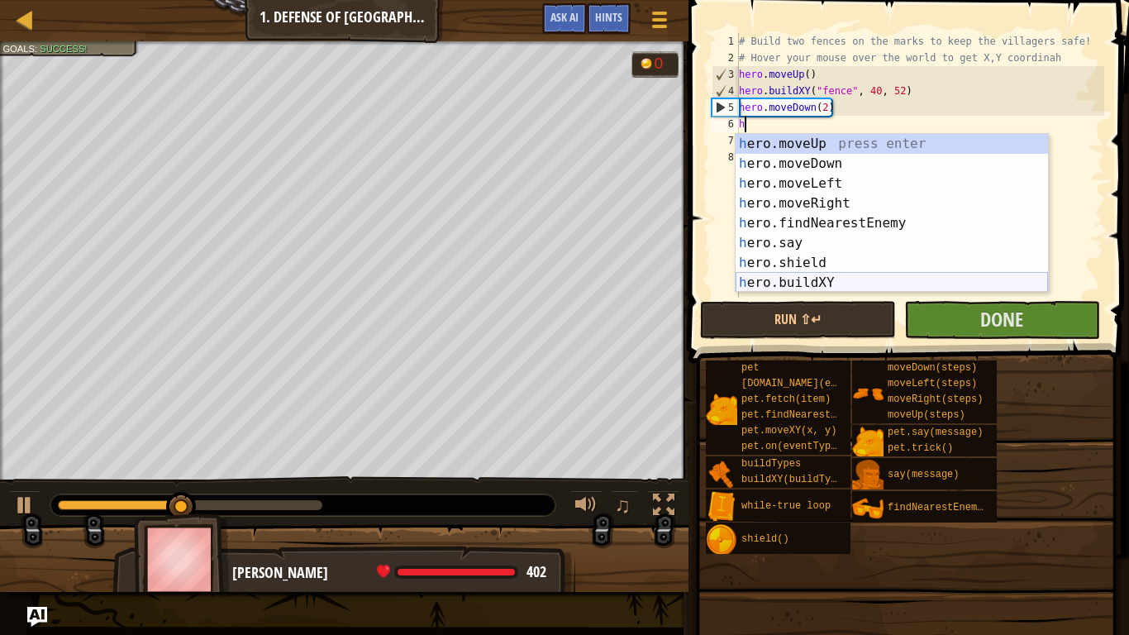
click at [797, 275] on div "h ero.moveUp press enter h ero.moveDown press enter h ero.moveLeft press enter …" at bounding box center [892, 233] width 312 height 198
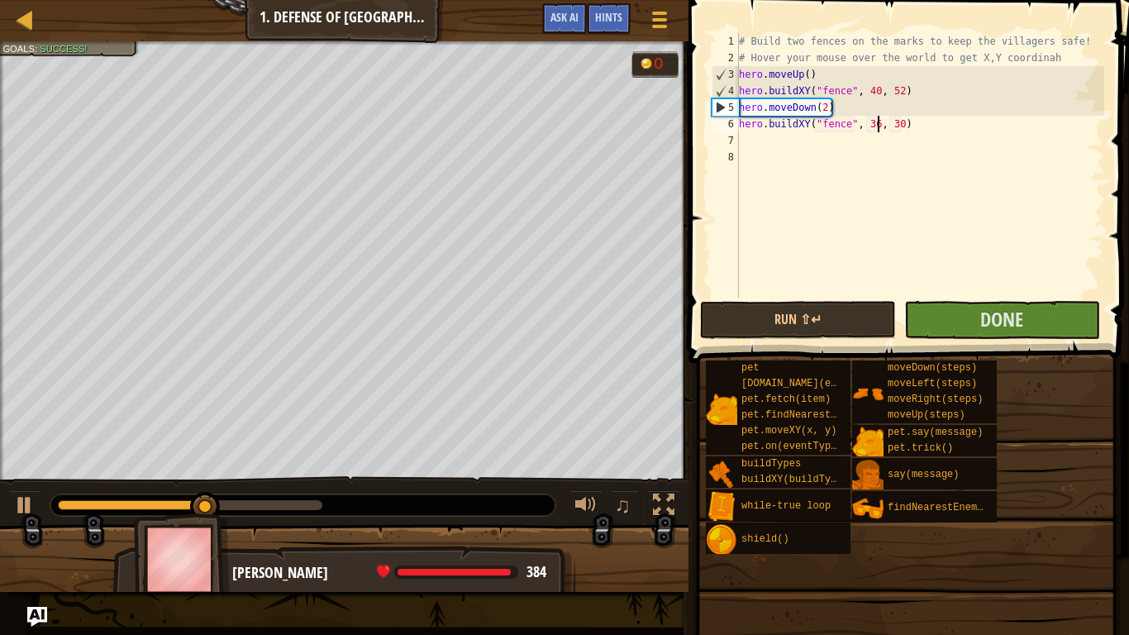
click at [878, 131] on div "# Build two fences on the marks to keep the villagers safe! # Hover your mouse …" at bounding box center [920, 182] width 369 height 298
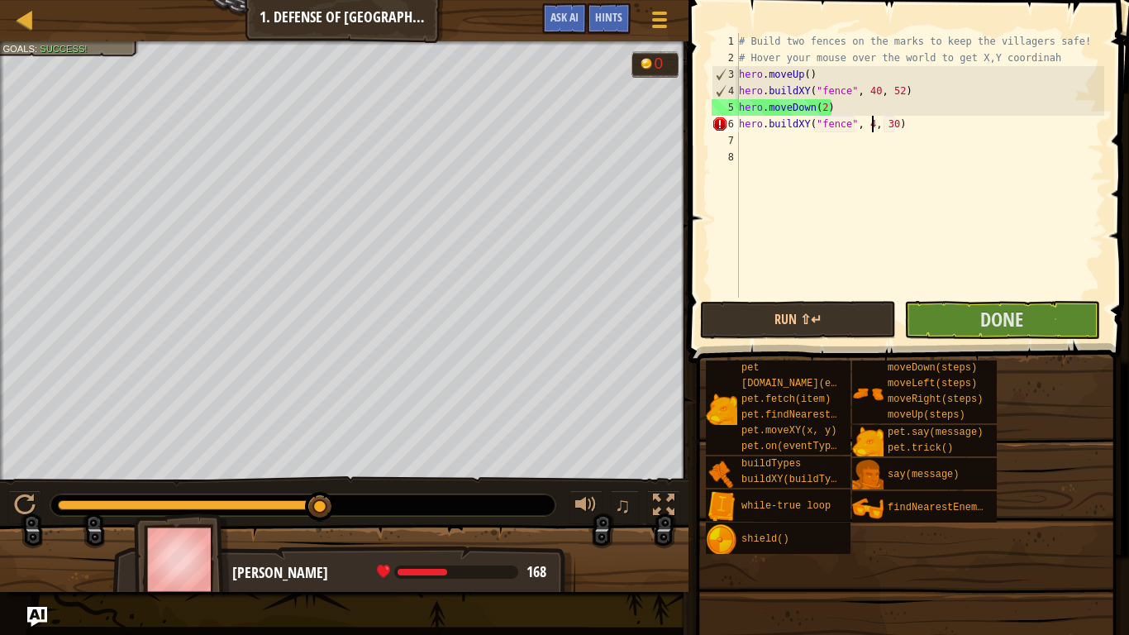
type textarea "hero.buildXY("fence", 40, 30)"
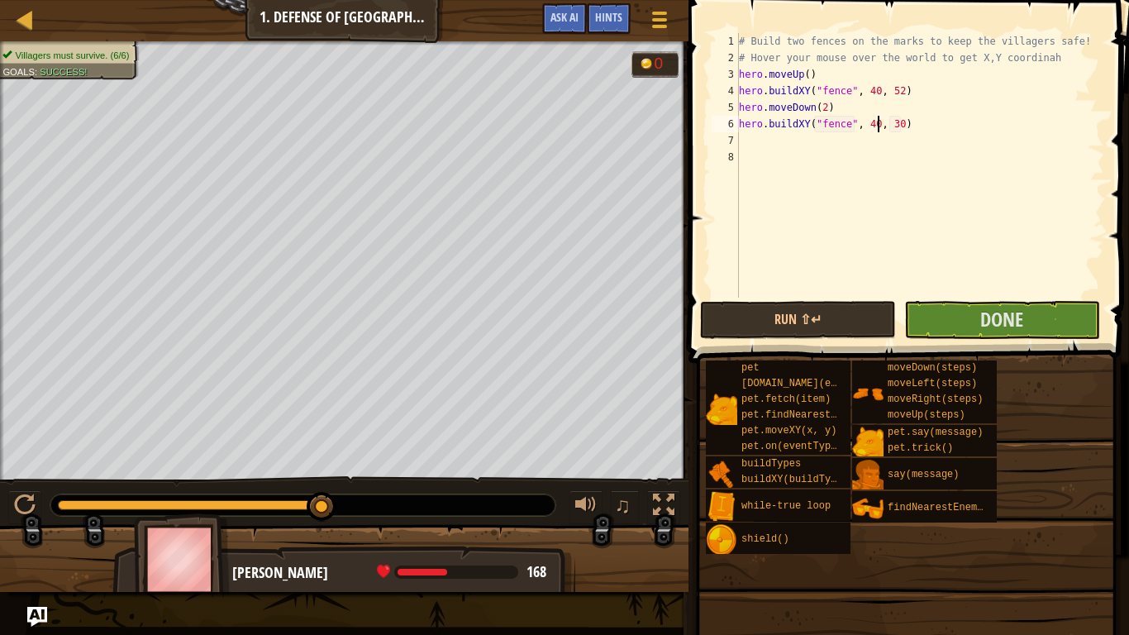
click at [902, 138] on div "# Build two fences on the marks to keep the villagers safe! # Hover your mouse …" at bounding box center [920, 182] width 369 height 298
click at [900, 125] on div "# Build two fences on the marks to keep the villagers safe! # Hover your mouse …" at bounding box center [920, 182] width 369 height 298
type textarea "hero.buildXY("fence", 40, 20)"
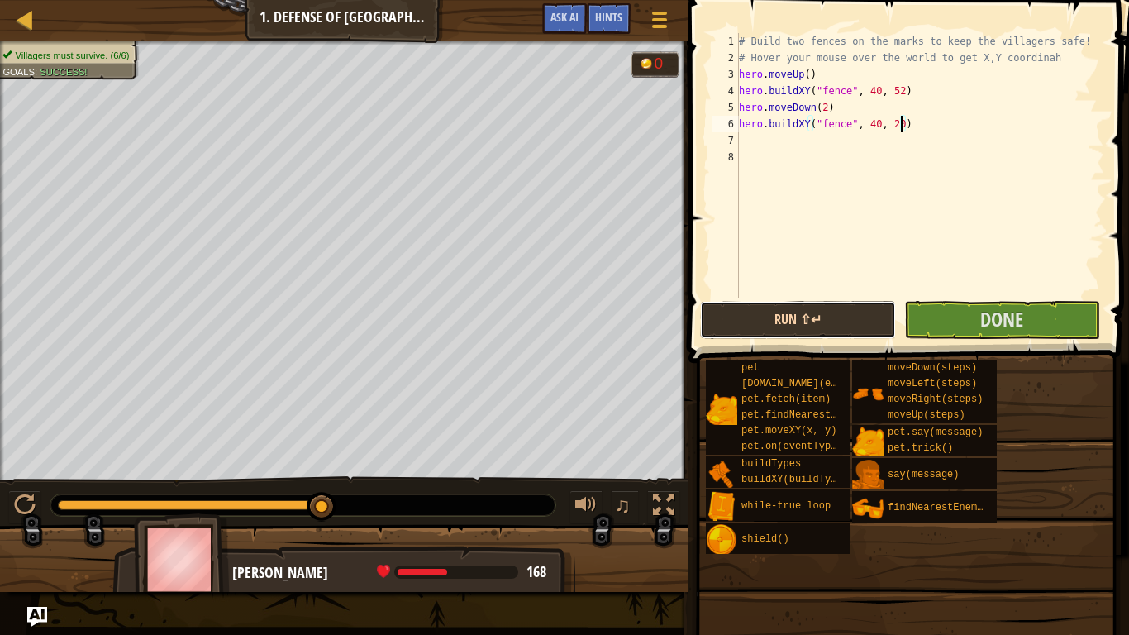
click at [807, 316] on button "Run ⇧↵" at bounding box center [798, 320] width 196 height 38
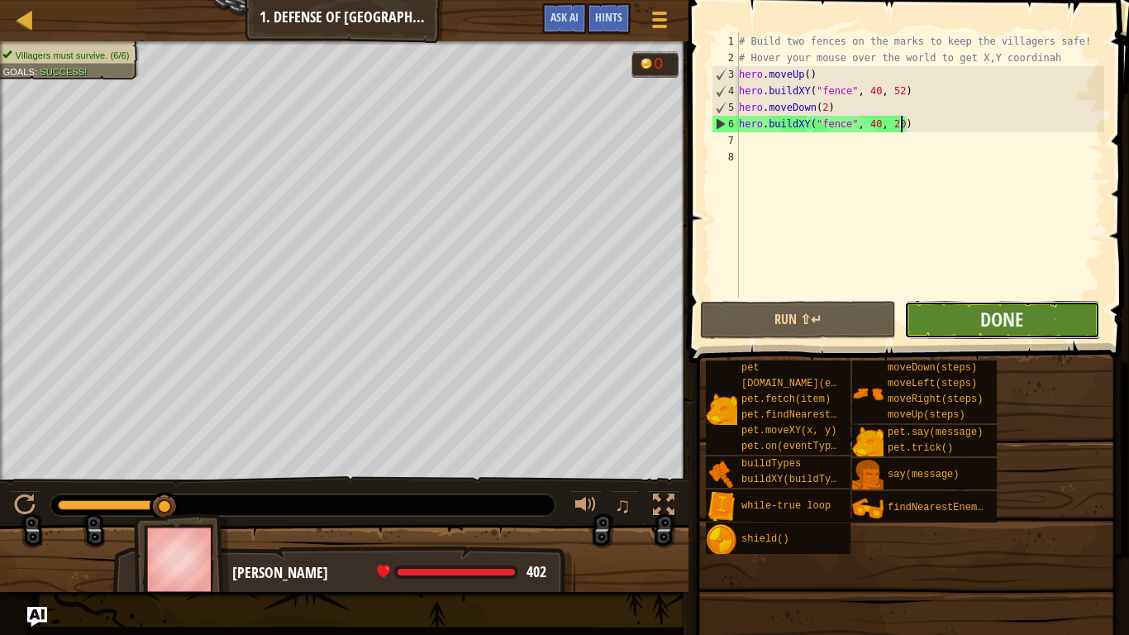
click at [949, 307] on button "Done" at bounding box center [1002, 320] width 196 height 38
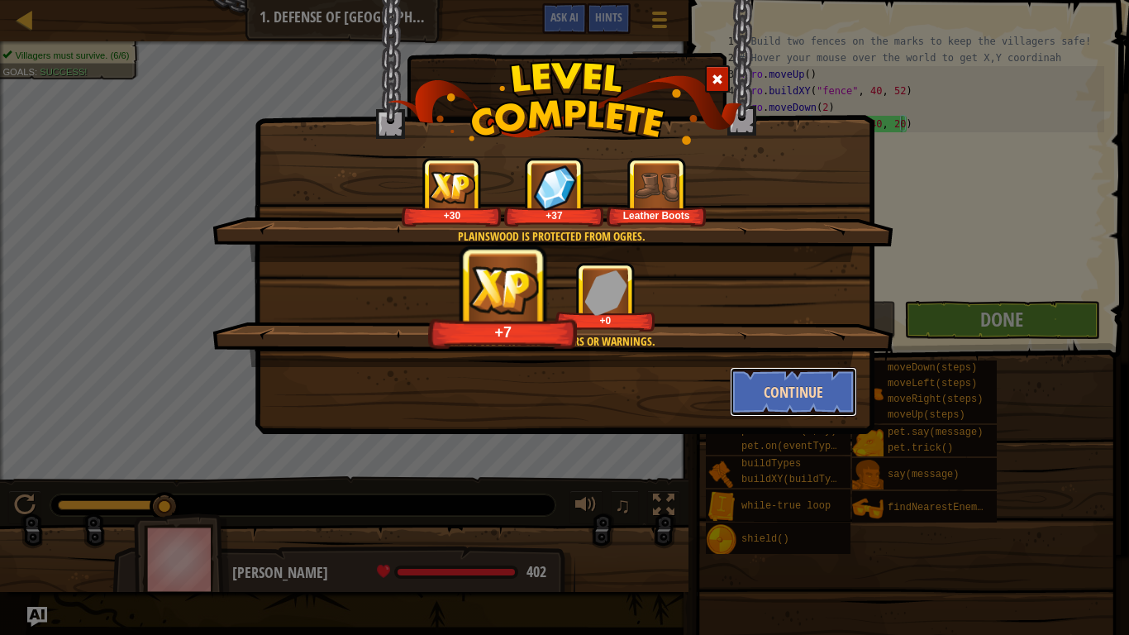
click at [789, 375] on button "Continue" at bounding box center [794, 392] width 128 height 50
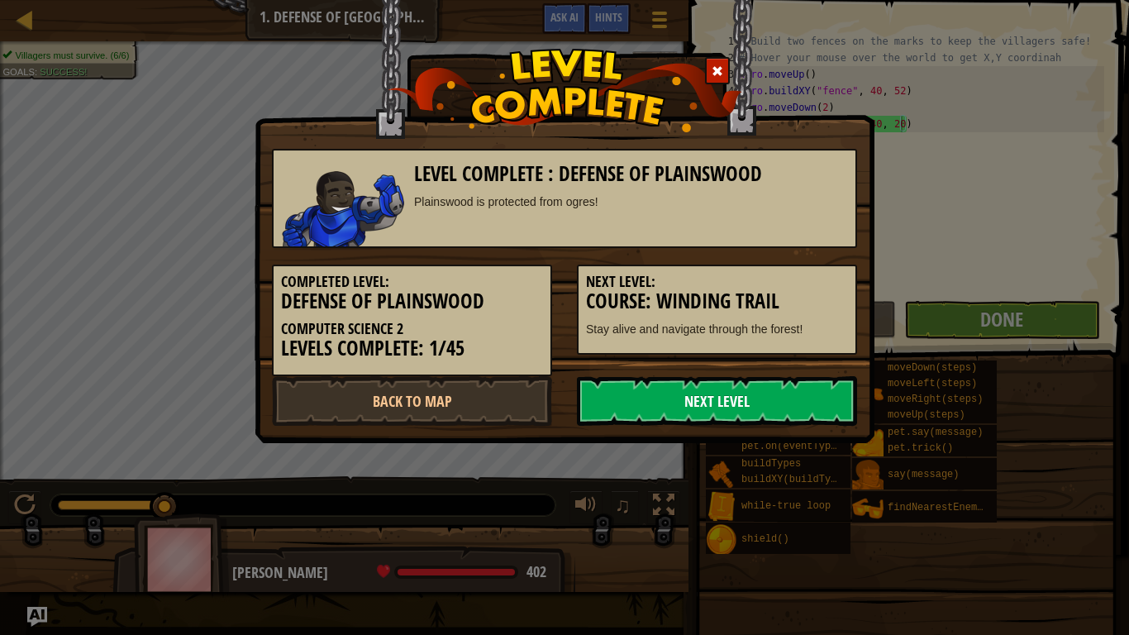
click at [760, 392] on link "Next Level" at bounding box center [717, 401] width 280 height 50
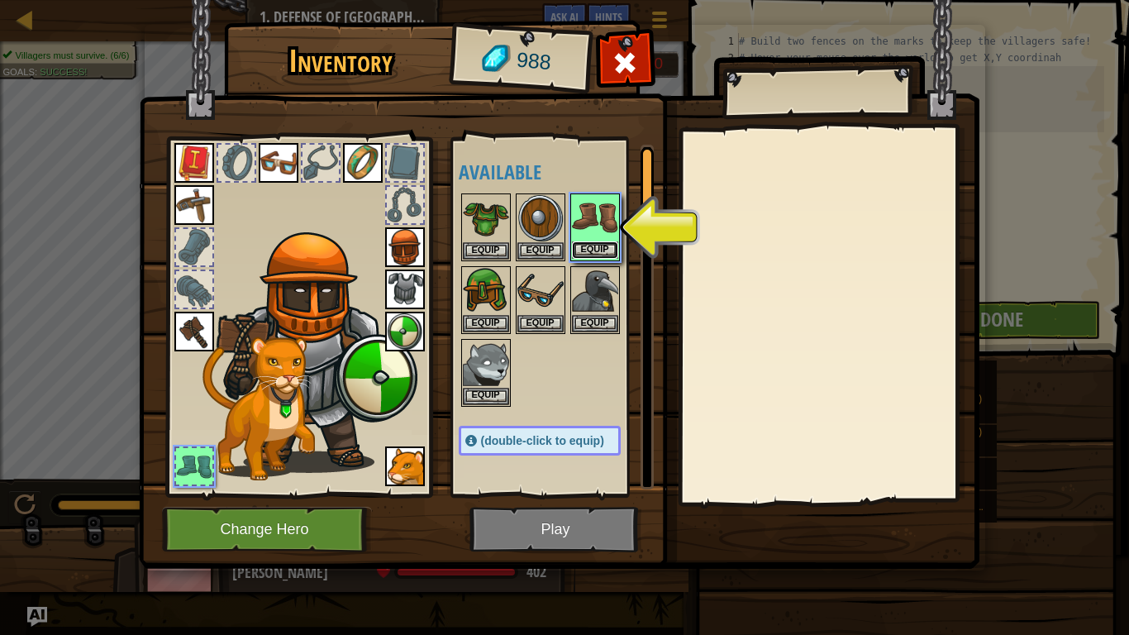
click at [589, 241] on button "Equip" at bounding box center [595, 249] width 46 height 17
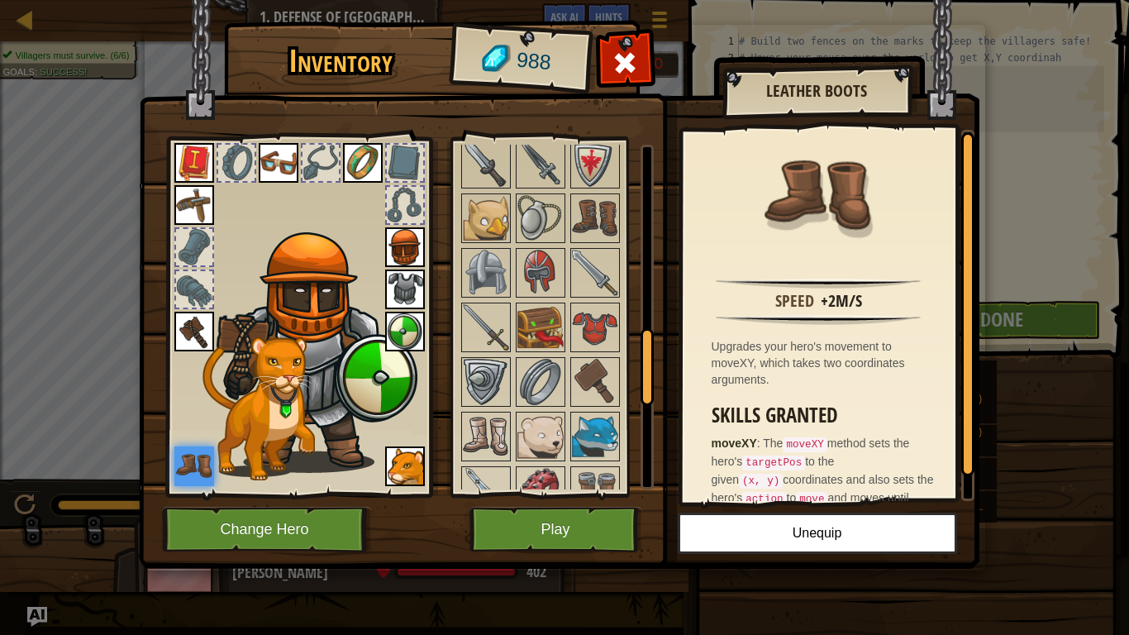
scroll to position [812, 0]
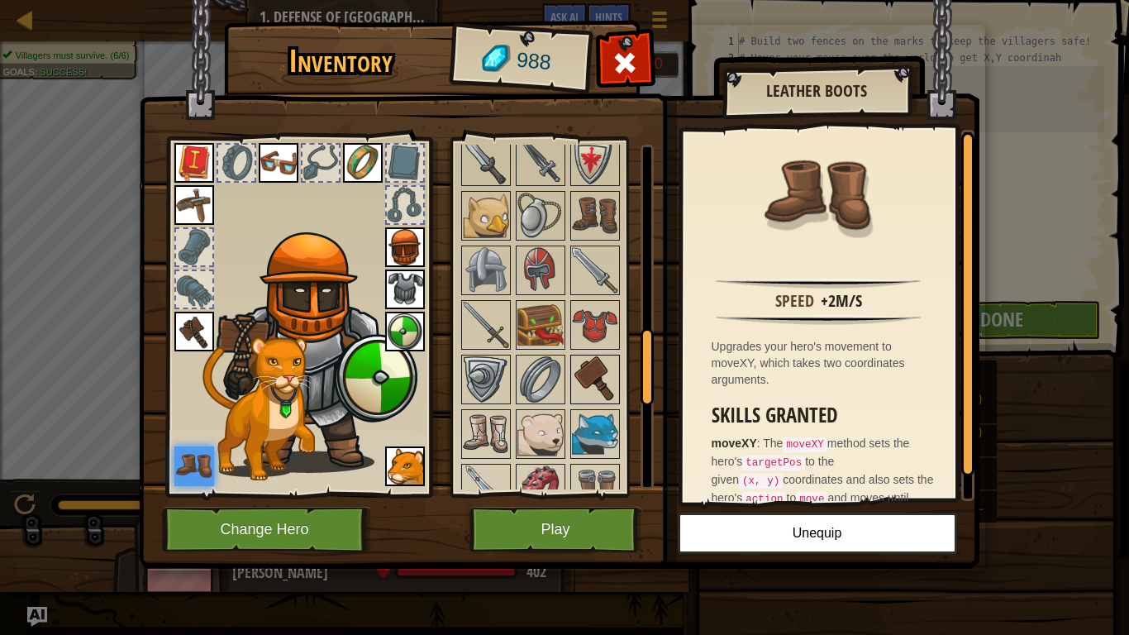
click at [609, 381] on img at bounding box center [595, 379] width 46 height 46
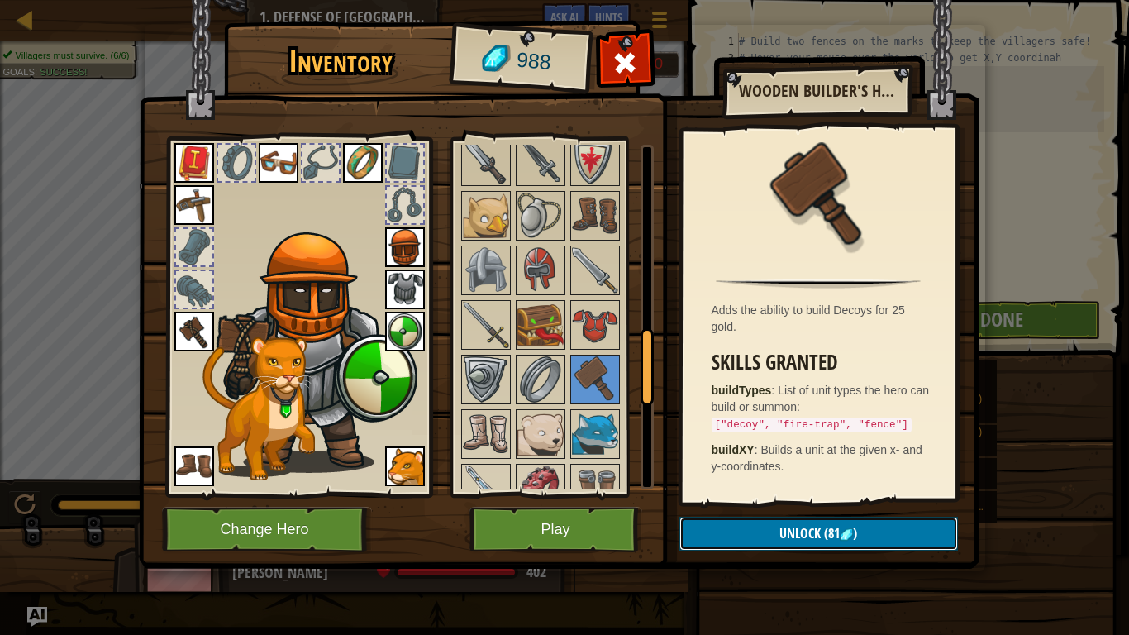
click at [707, 521] on button "Unlock (81 )" at bounding box center [818, 534] width 278 height 34
click at [704, 518] on button "Confirm" at bounding box center [818, 534] width 278 height 34
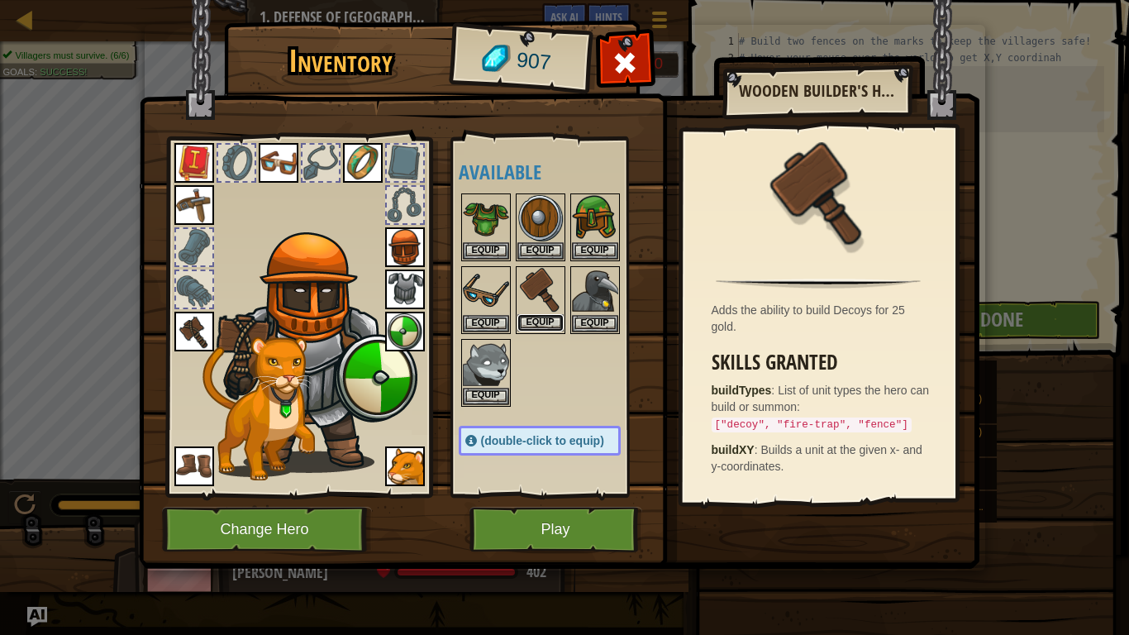
click at [526, 314] on button "Equip" at bounding box center [540, 322] width 46 height 17
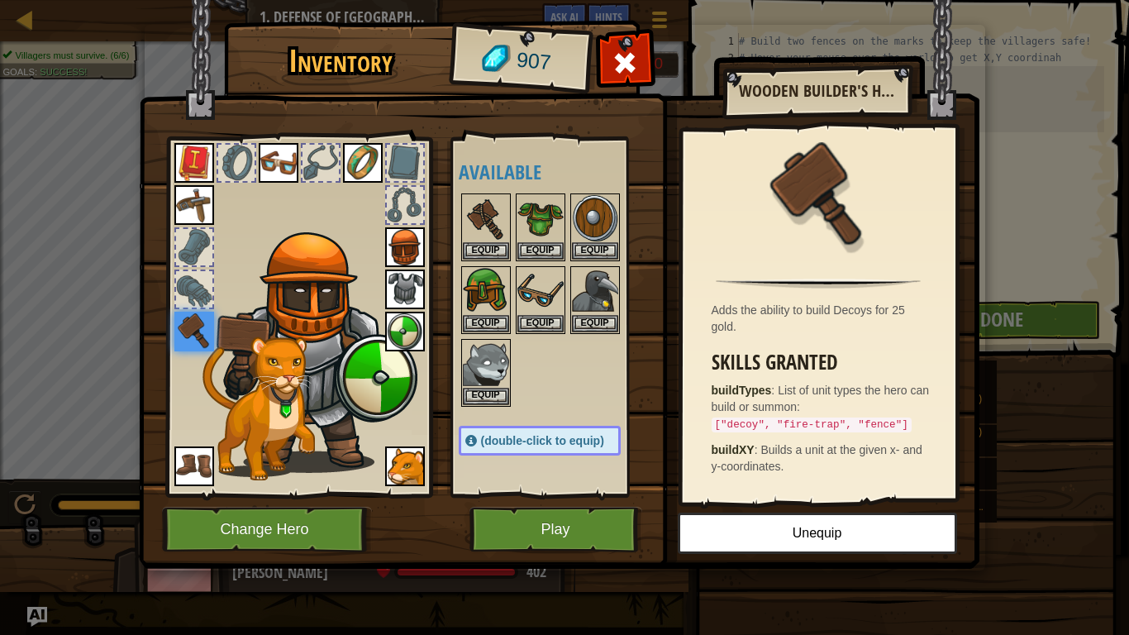
click at [597, 74] on img at bounding box center [559, 269] width 840 height 600
click at [606, 71] on div at bounding box center [625, 67] width 52 height 52
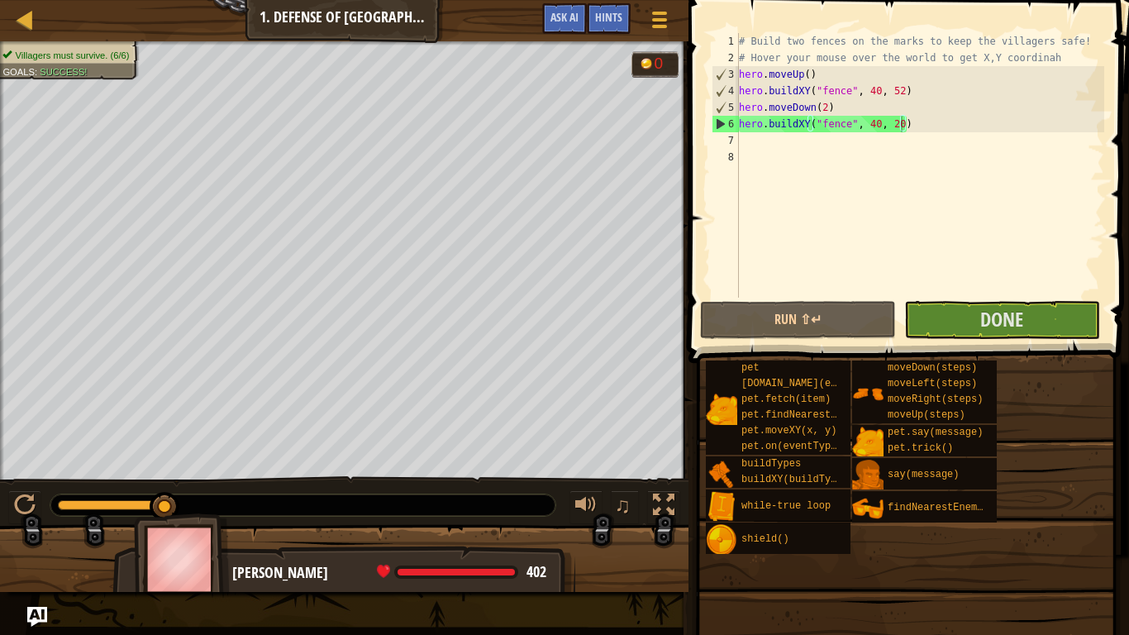
click at [41, 22] on div "Map Computer Science 2 1. Defense of Plainswood Game Menu Done Hints Ask AI" at bounding box center [344, 20] width 688 height 41
click at [37, 21] on link "Map" at bounding box center [37, 20] width 8 height 22
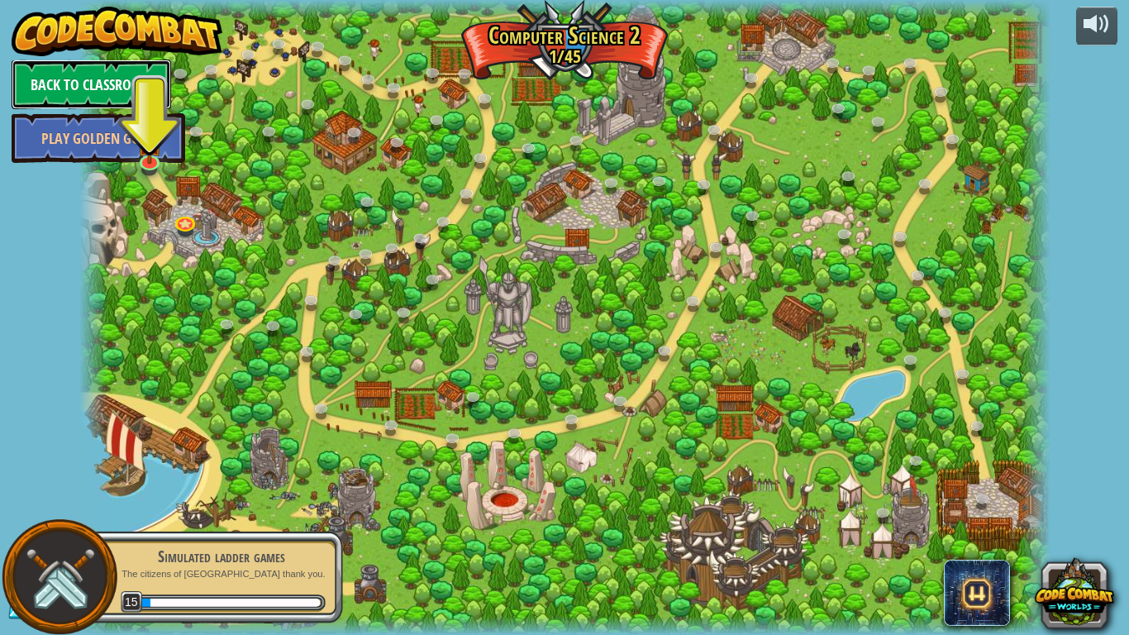
click at [117, 76] on link "Back to Classroom" at bounding box center [91, 85] width 159 height 50
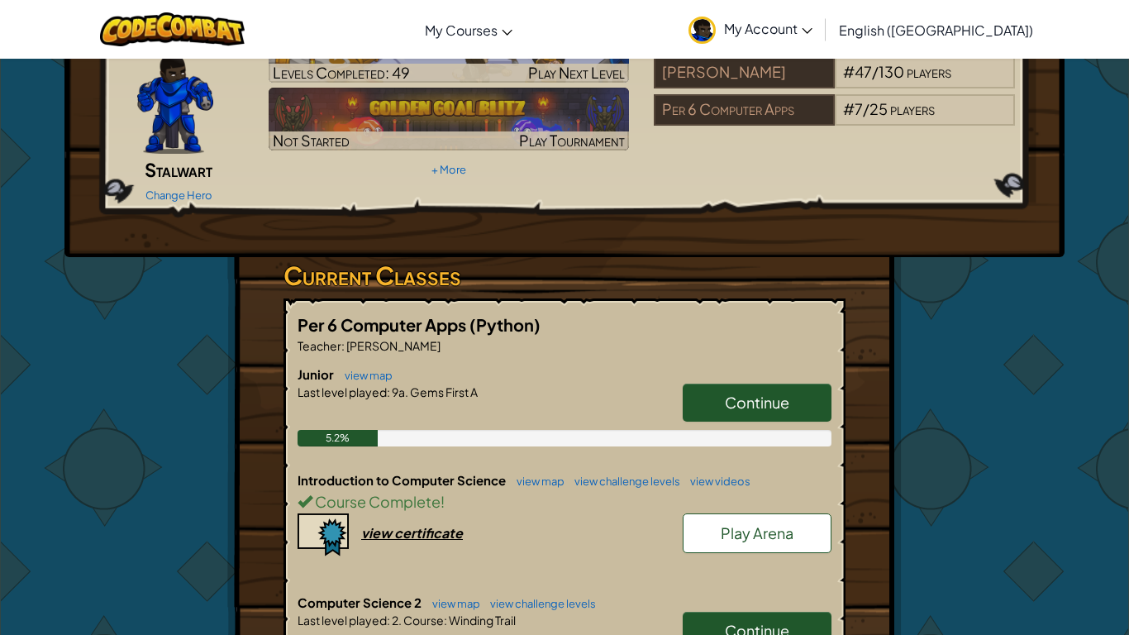
scroll to position [110, 0]
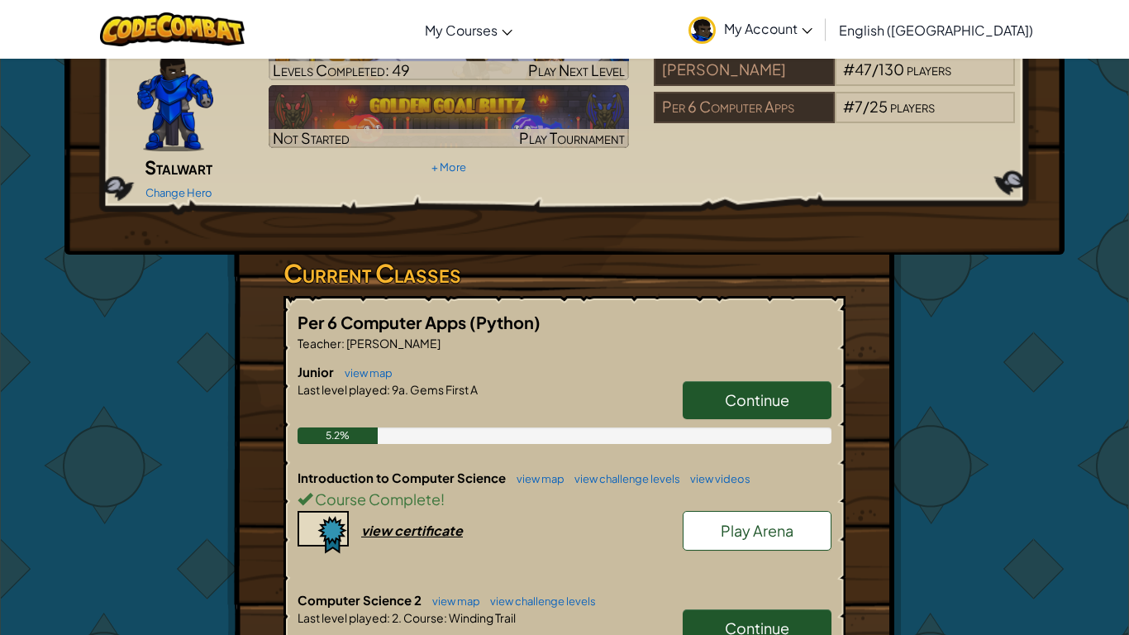
click at [700, 511] on link "Play Arena" at bounding box center [757, 531] width 149 height 40
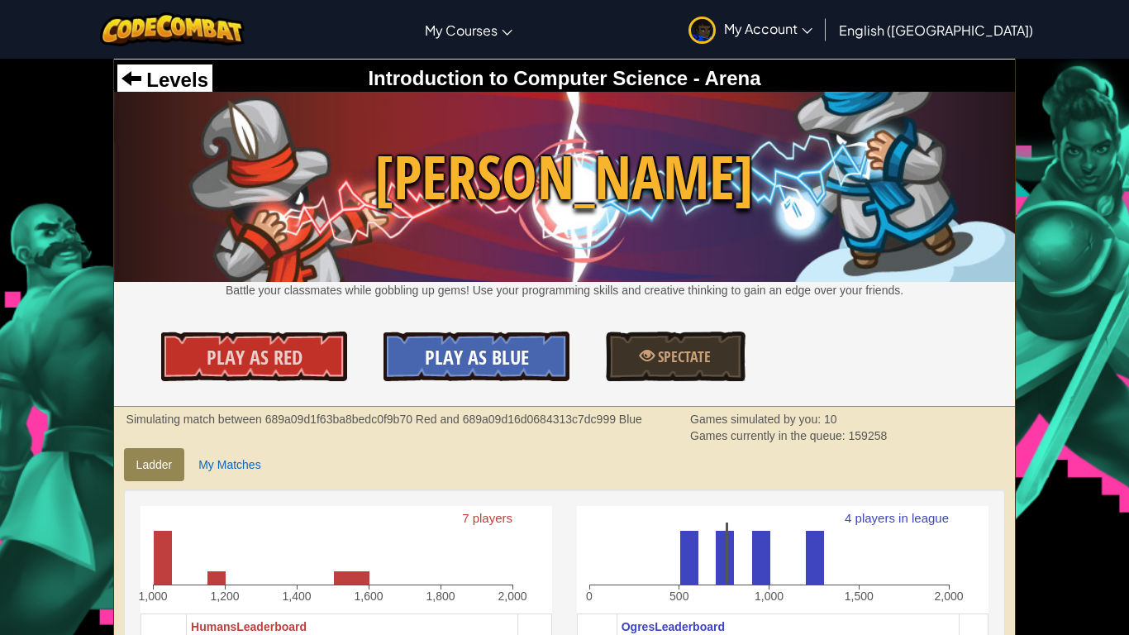
click at [412, 354] on link "Play As Blue" at bounding box center [475, 356] width 185 height 50
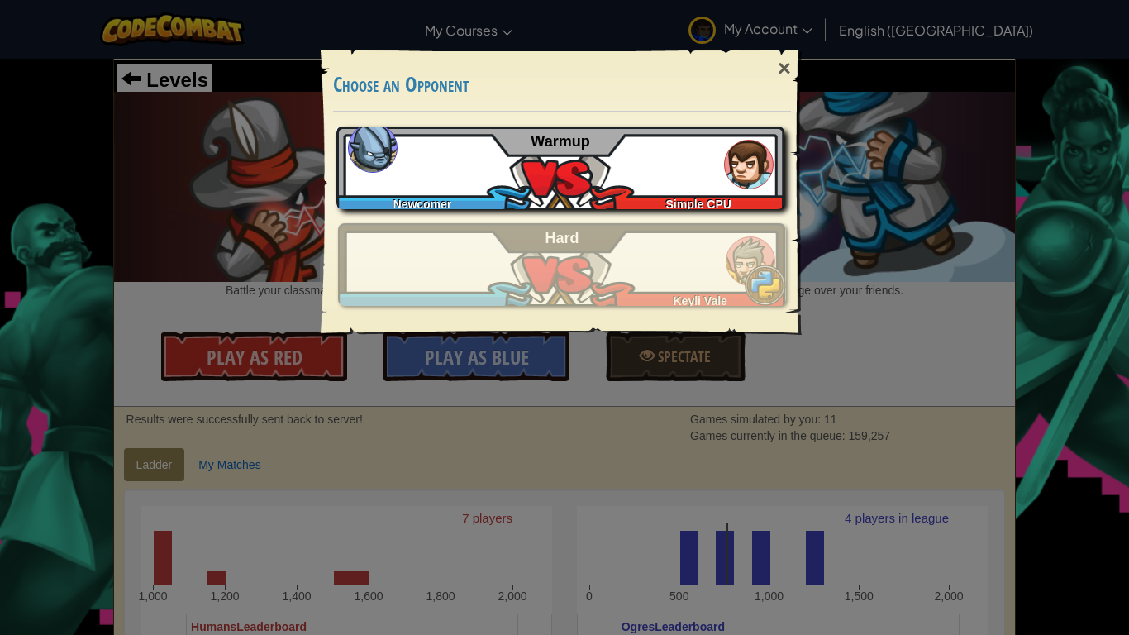
click at [521, 185] on div "Newcomer Simple CPU Warmup" at bounding box center [560, 167] width 448 height 83
